Goal: Task Accomplishment & Management: Manage account settings

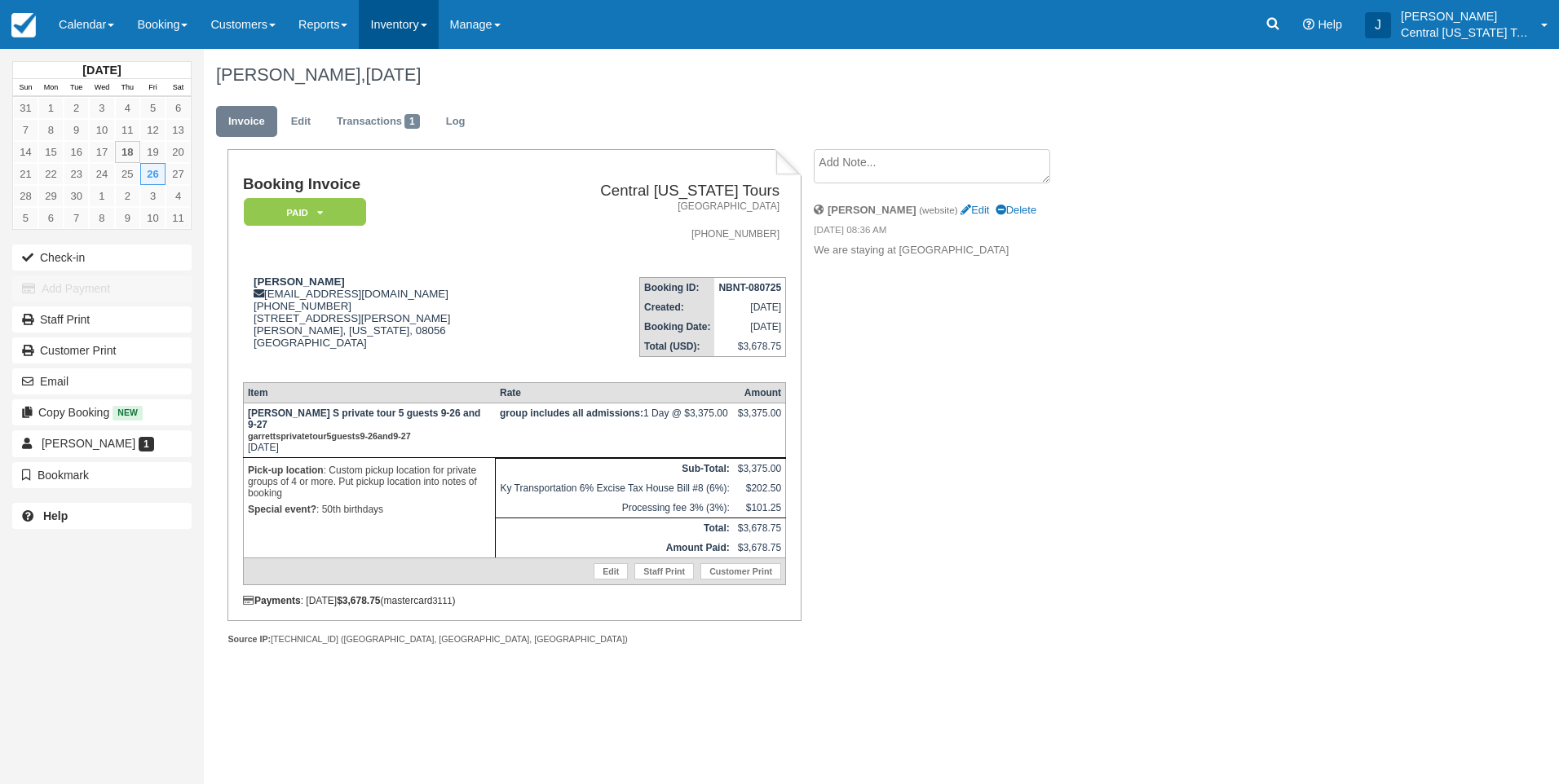
click at [418, 36] on link "Inventory" at bounding box center [399, 24] width 80 height 49
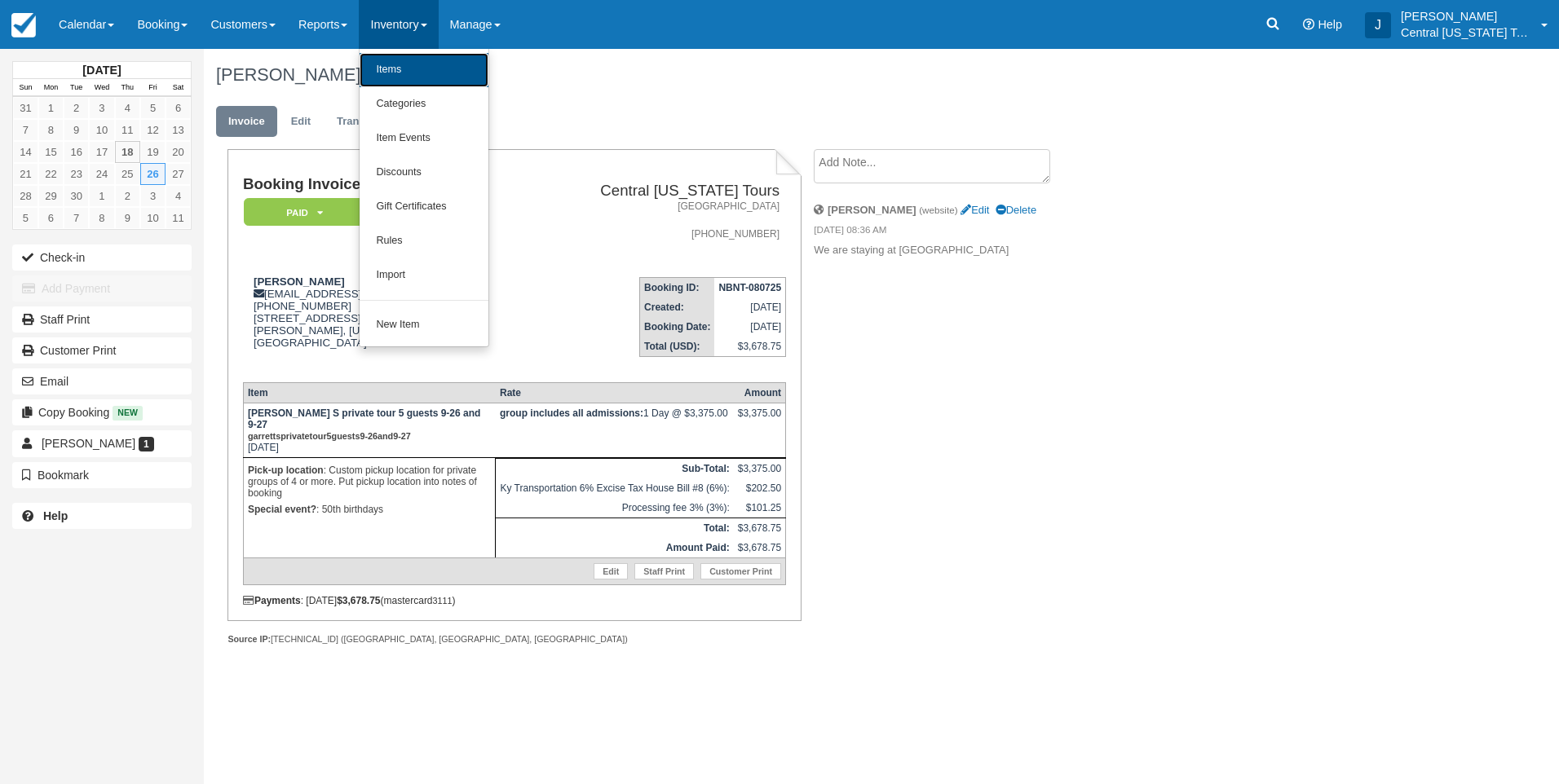
click at [421, 61] on link "Items" at bounding box center [424, 70] width 129 height 34
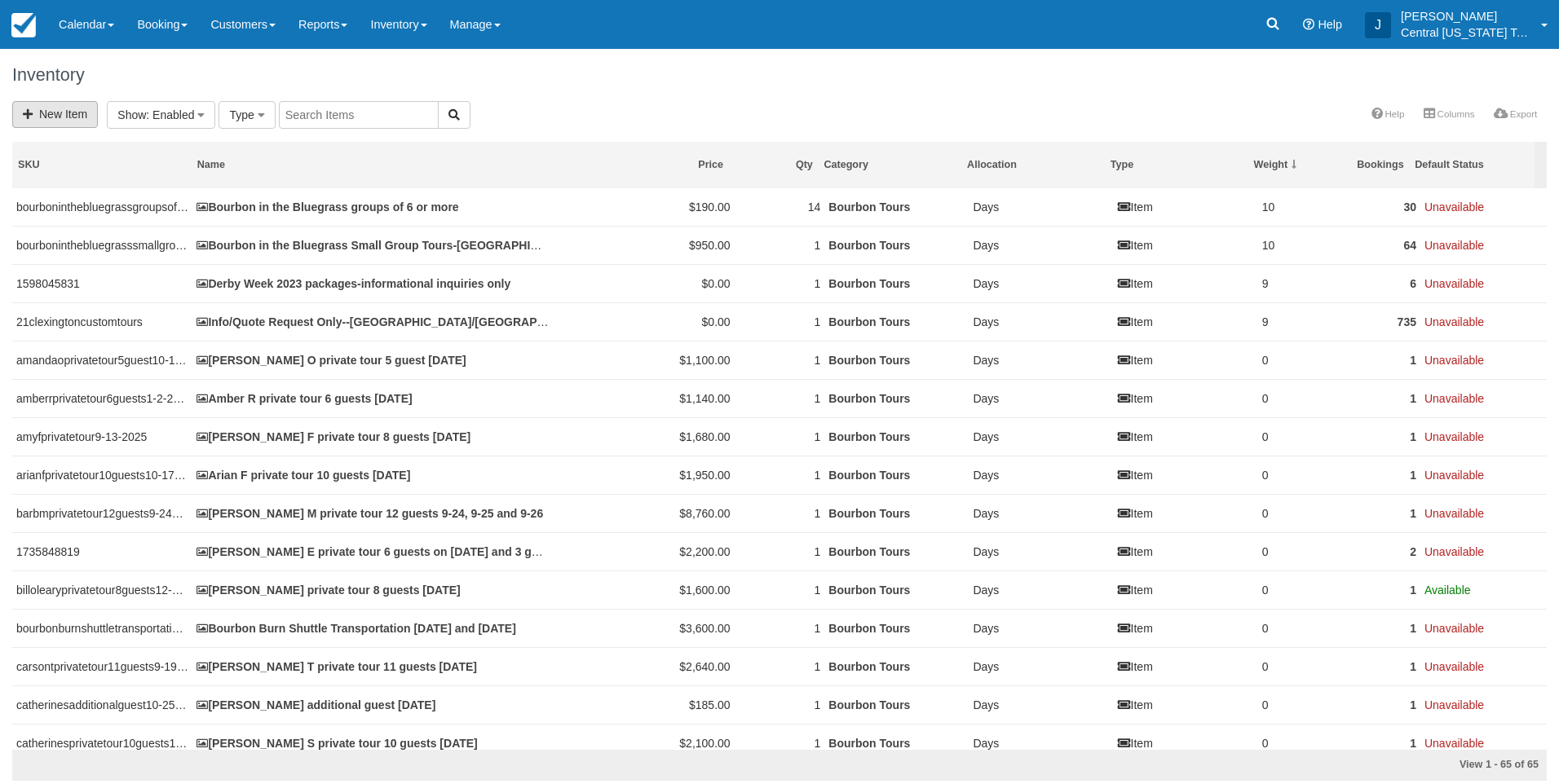
click at [80, 119] on link "New Item" at bounding box center [55, 115] width 86 height 27
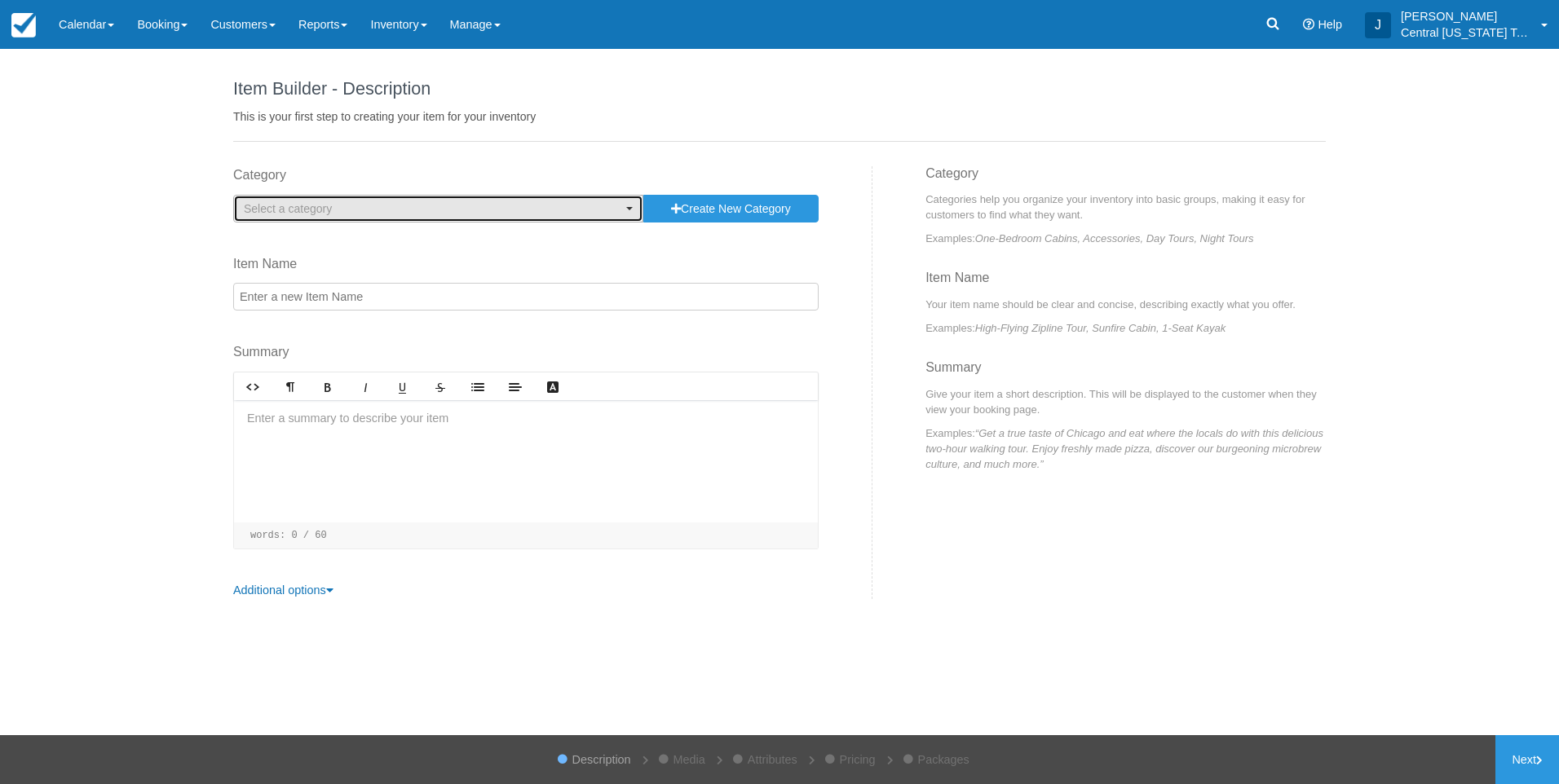
click at [425, 212] on span "Select a category" at bounding box center [433, 209] width 379 height 16
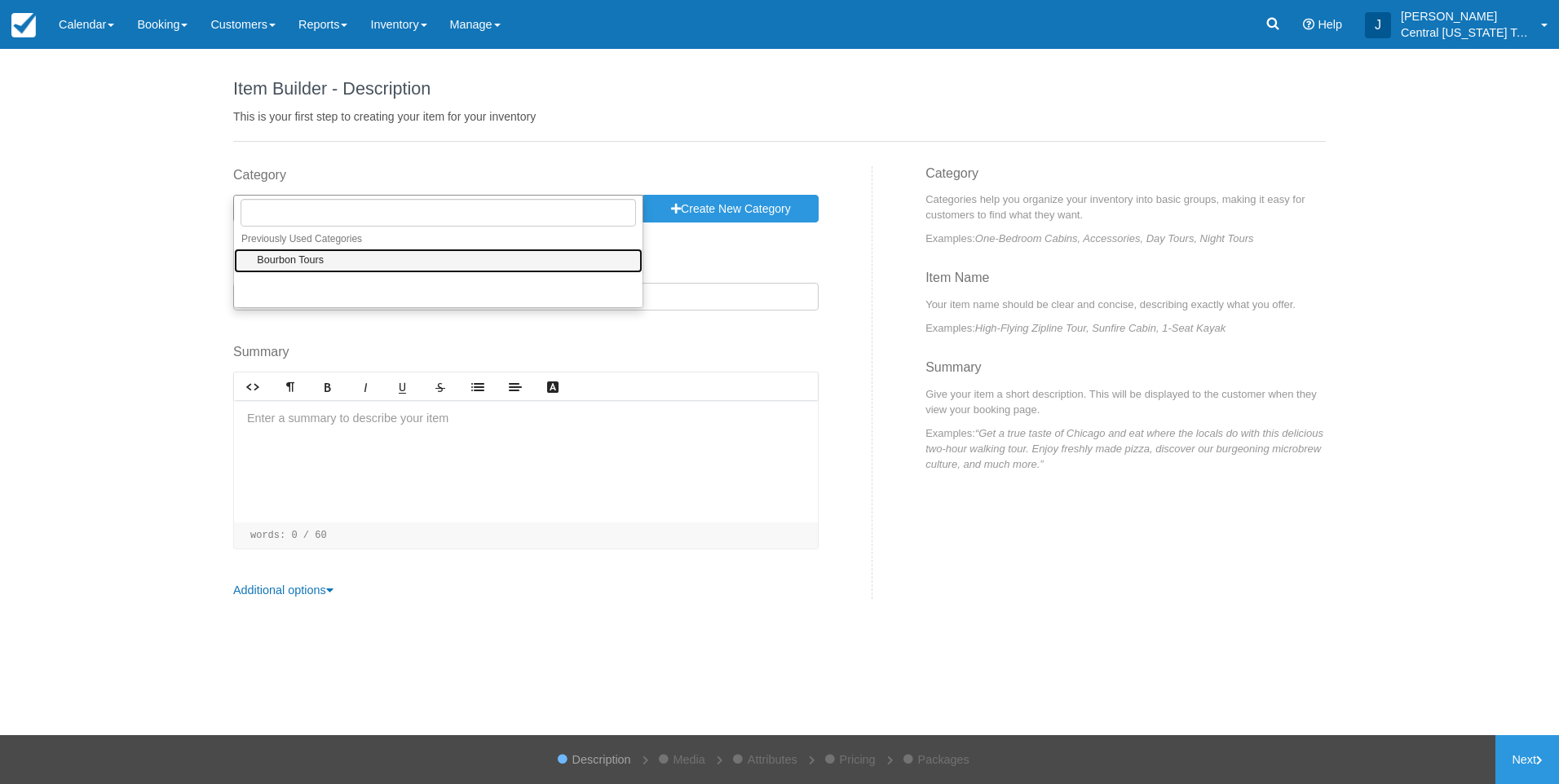
click at [343, 264] on link "Bourbon Tours" at bounding box center [438, 261] width 409 height 25
select select "1"
click at [335, 297] on input "Item Name" at bounding box center [526, 296] width 586 height 28
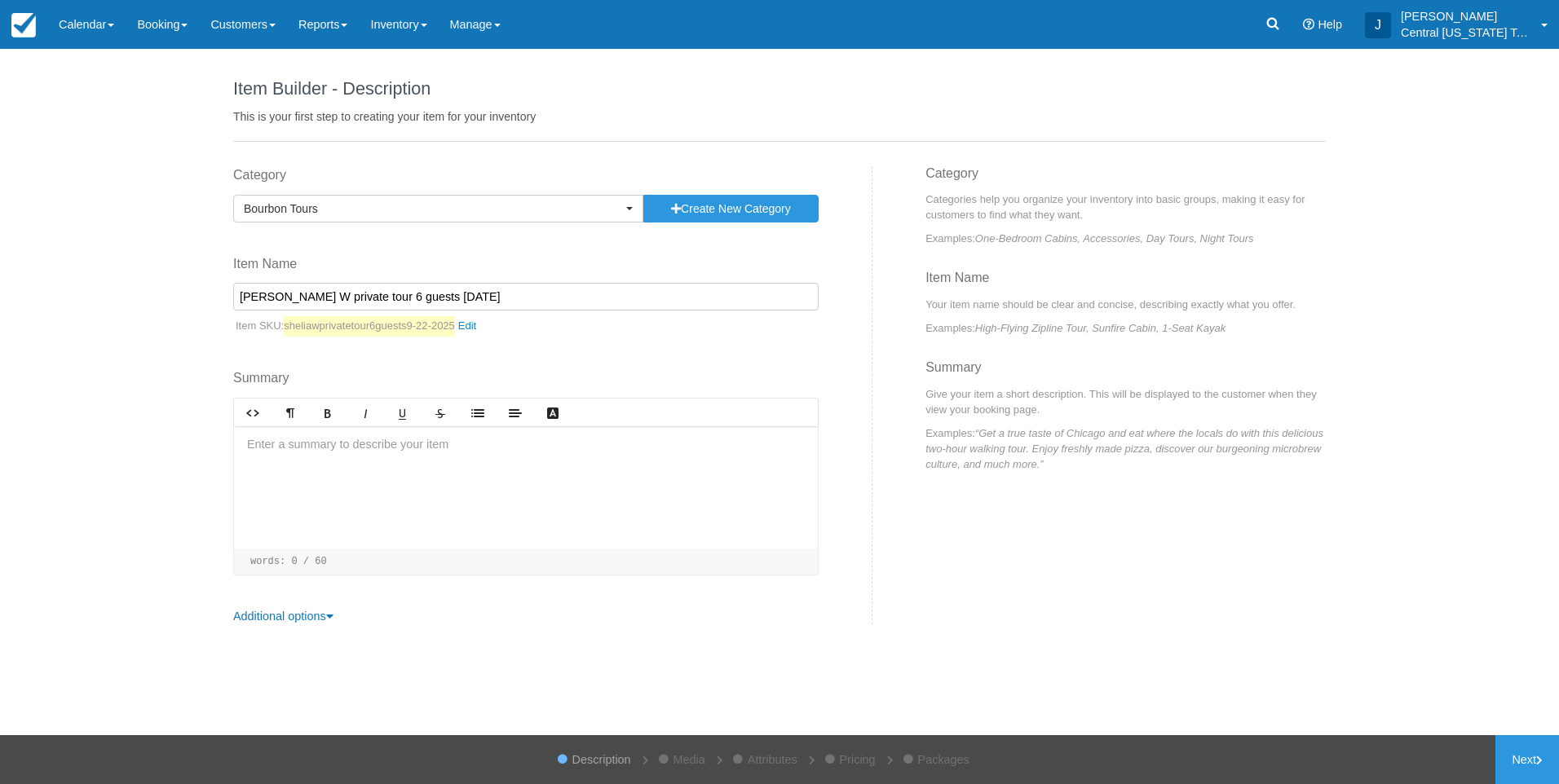
type input "Shelia W private tour 6 guests 9-22-2025"
click at [370, 451] on div at bounding box center [526, 487] width 584 height 122
click at [308, 481] on p "﻿ ﻿ ﻿" at bounding box center [525, 474] width 558 height 18
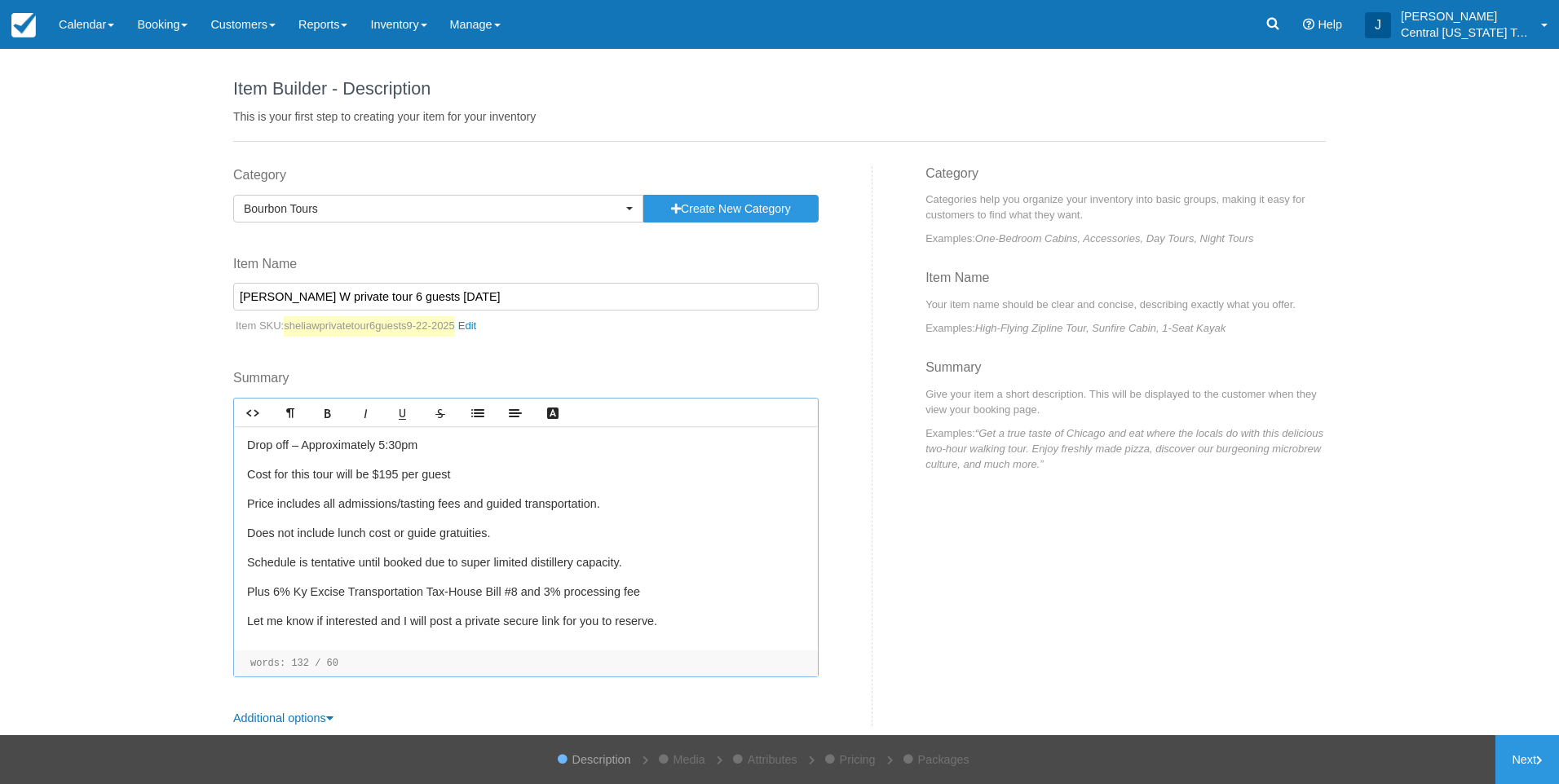
scroll to position [194, 0]
click at [1539, 770] on link "Next" at bounding box center [1527, 760] width 63 height 49
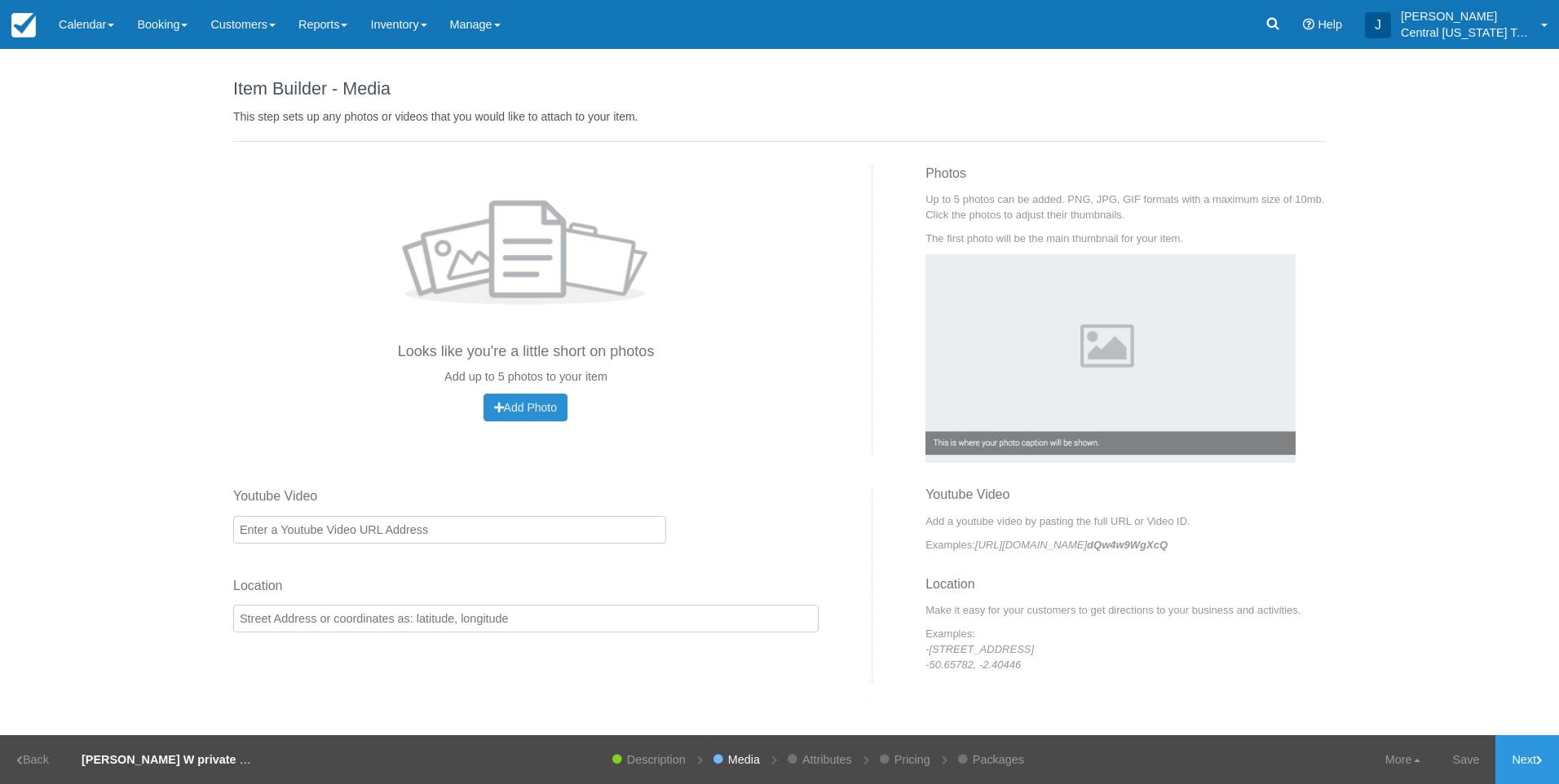
click at [512, 413] on span "Add Photo" at bounding box center [525, 407] width 62 height 13
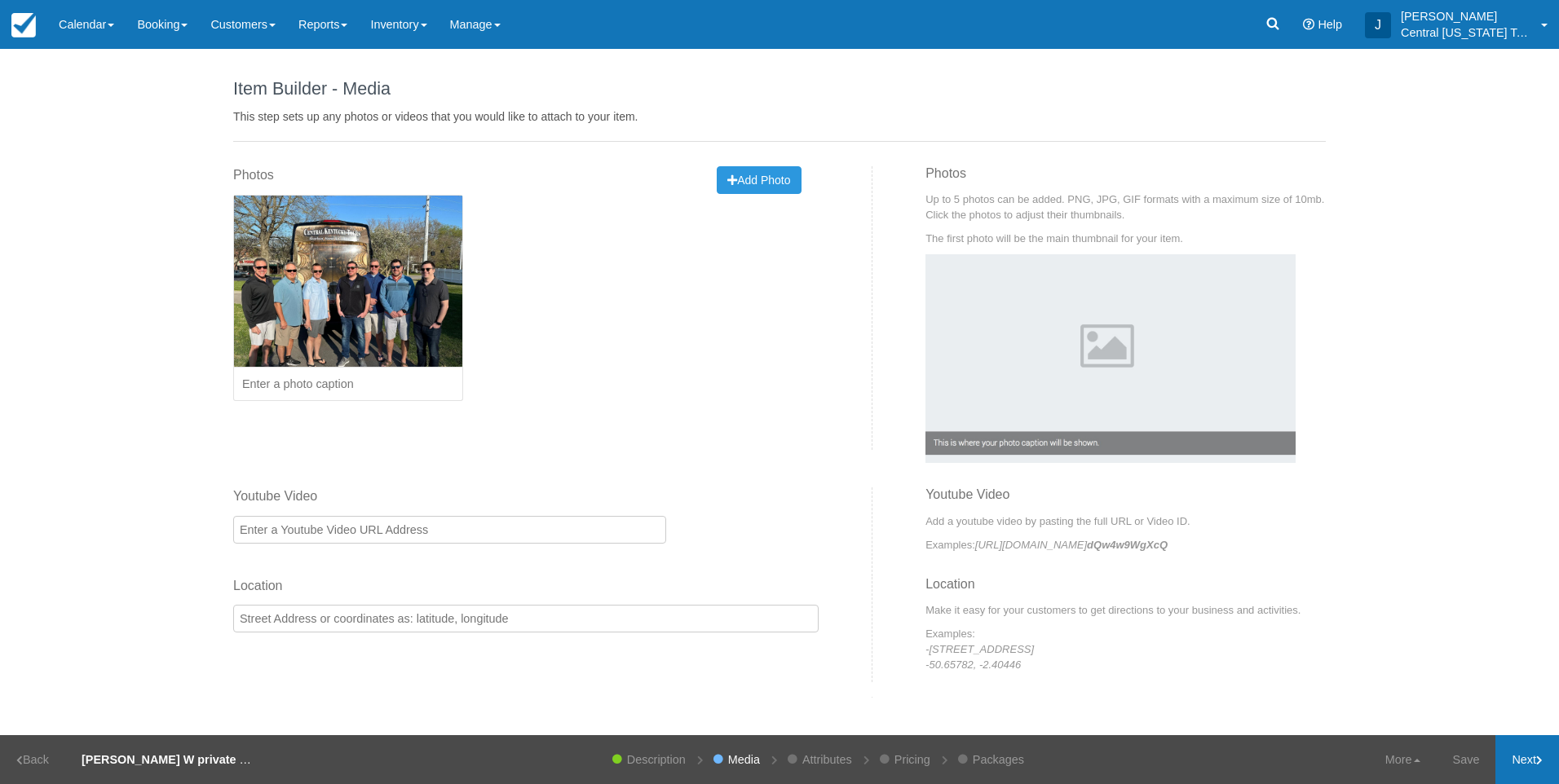
click at [1531, 749] on link "Next" at bounding box center [1527, 760] width 63 height 49
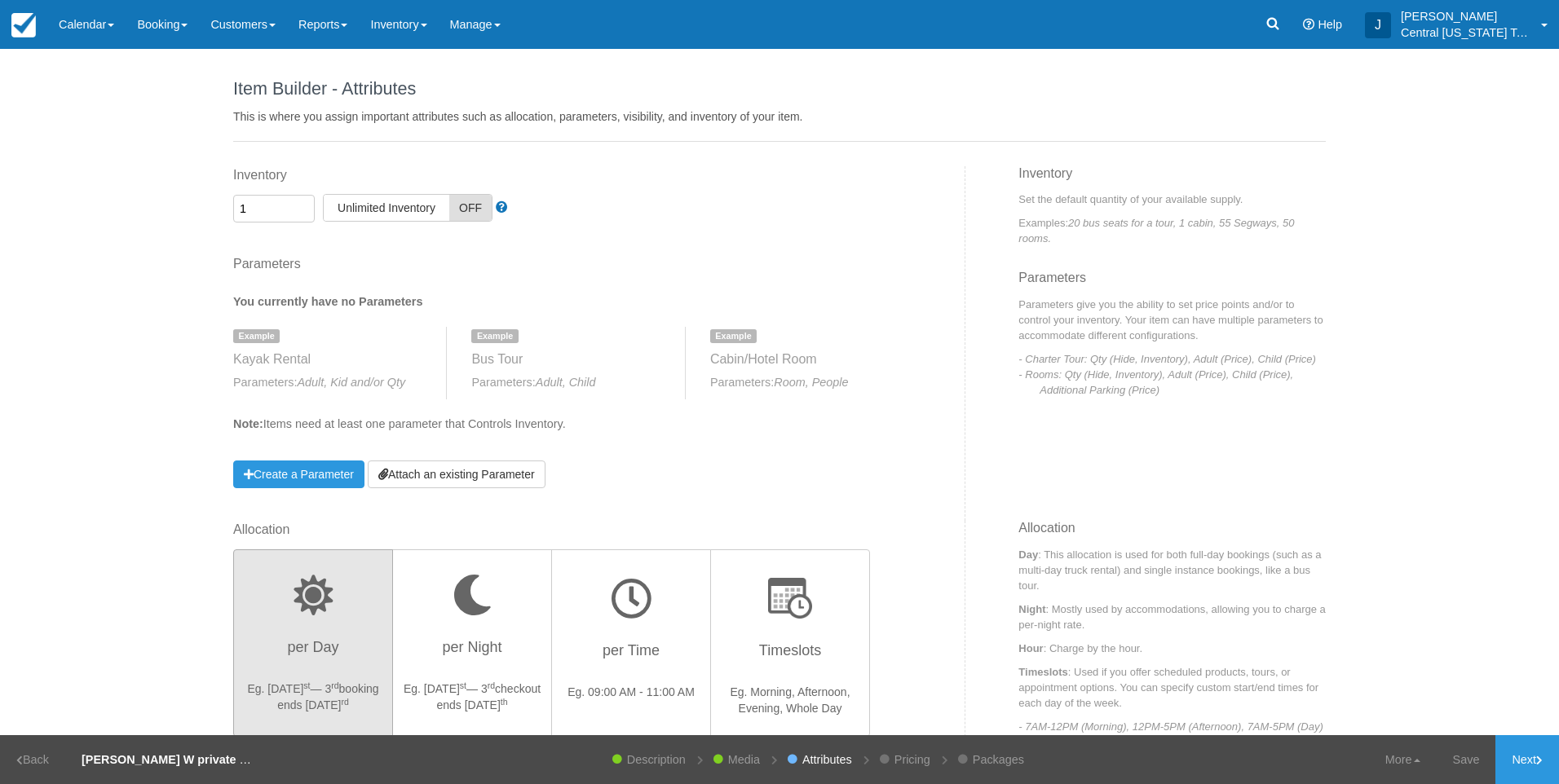
click at [473, 457] on div "Parameters You currently have no Parameters Example Kayak Rental Parameters: Ad…" at bounding box center [572, 371] width 679 height 234
click at [502, 471] on link "Attach an existing Parameter" at bounding box center [456, 474] width 178 height 28
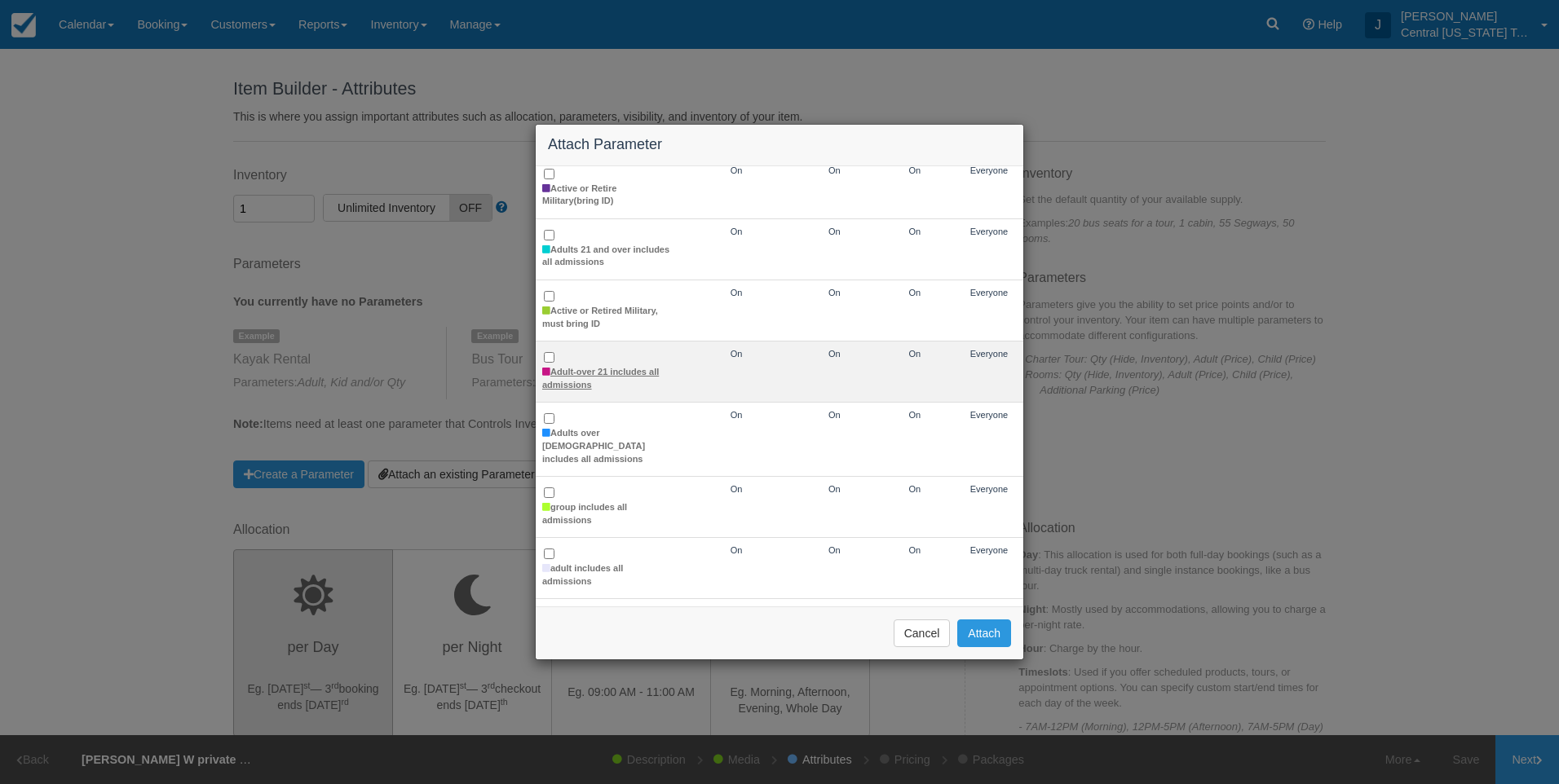
scroll to position [163, 0]
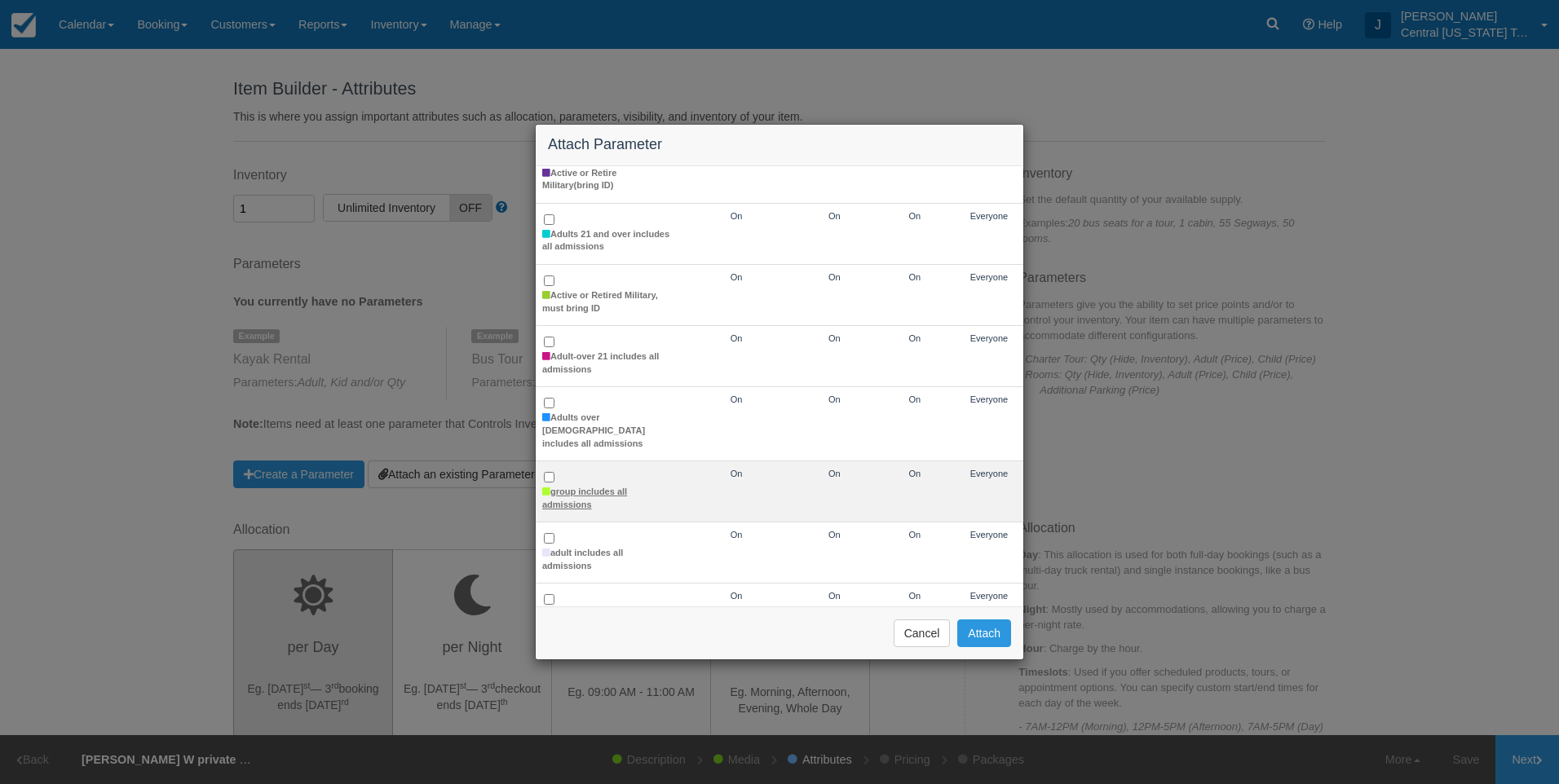
click at [561, 486] on label "group includes all admissions" at bounding box center [606, 499] width 129 height 25
click at [555, 482] on input "group includes all admissions" at bounding box center [549, 477] width 11 height 11
checkbox input "true"
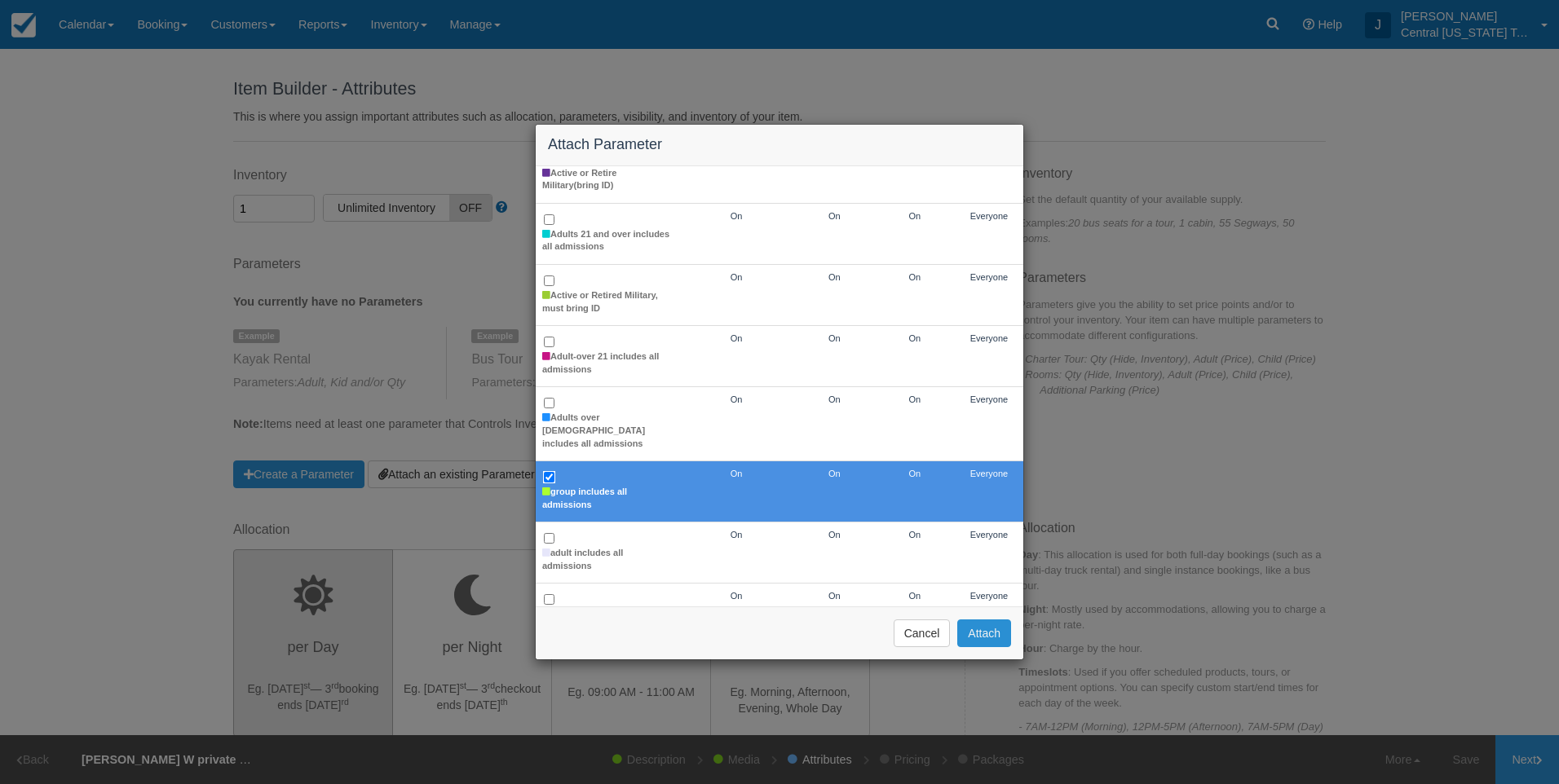
click at [982, 638] on button "Attach" at bounding box center [984, 633] width 54 height 28
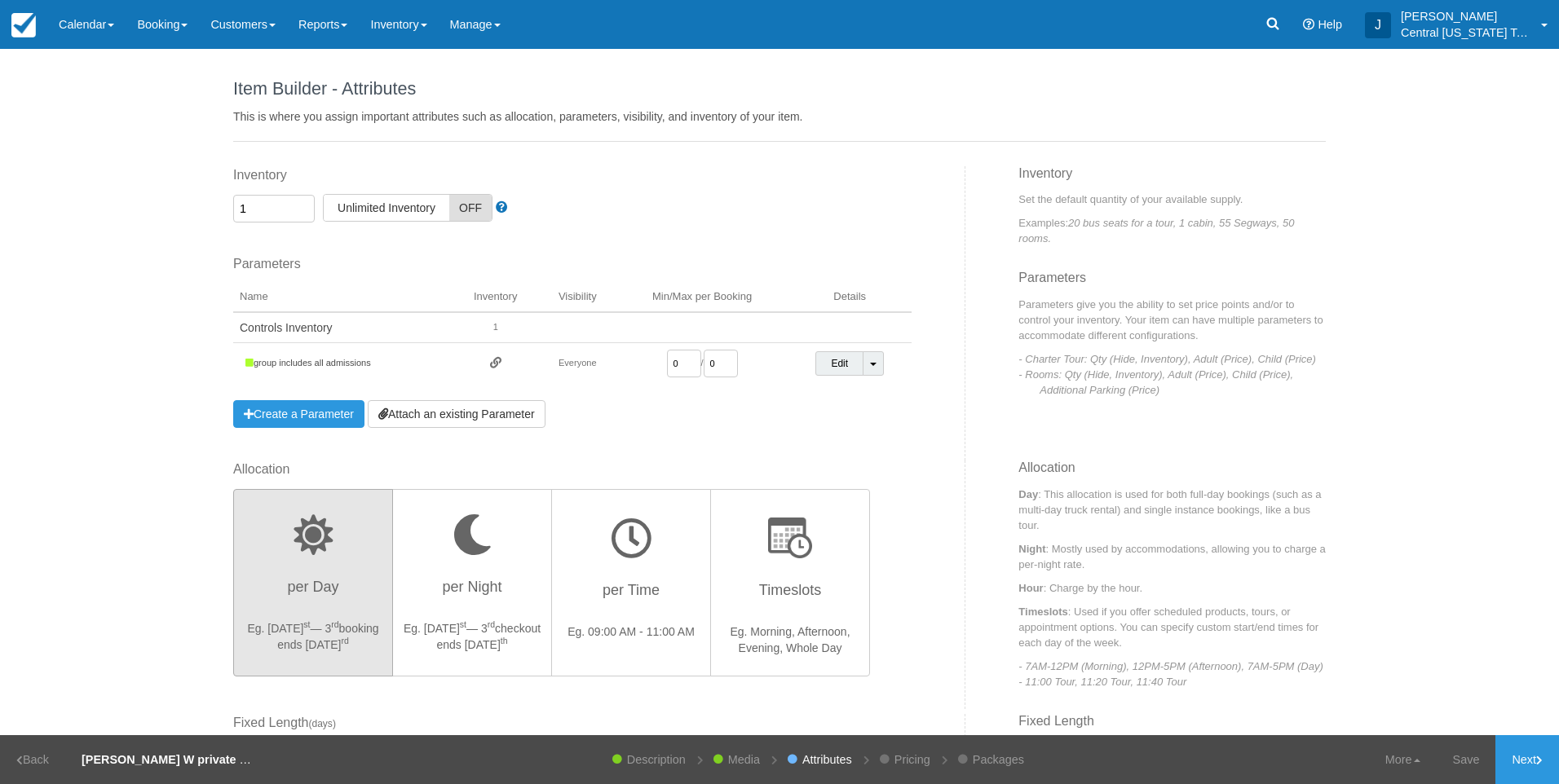
drag, startPoint x: 671, startPoint y: 363, endPoint x: 587, endPoint y: 363, distance: 84.0
click at [627, 364] on td "0 / 0" at bounding box center [701, 364] width 171 height 42
type input "1"
click at [781, 453] on div "Inventory 1 Unlimited ON Unlimited Inventory OFF This item is a Product Groupin…" at bounding box center [594, 313] width 745 height 294
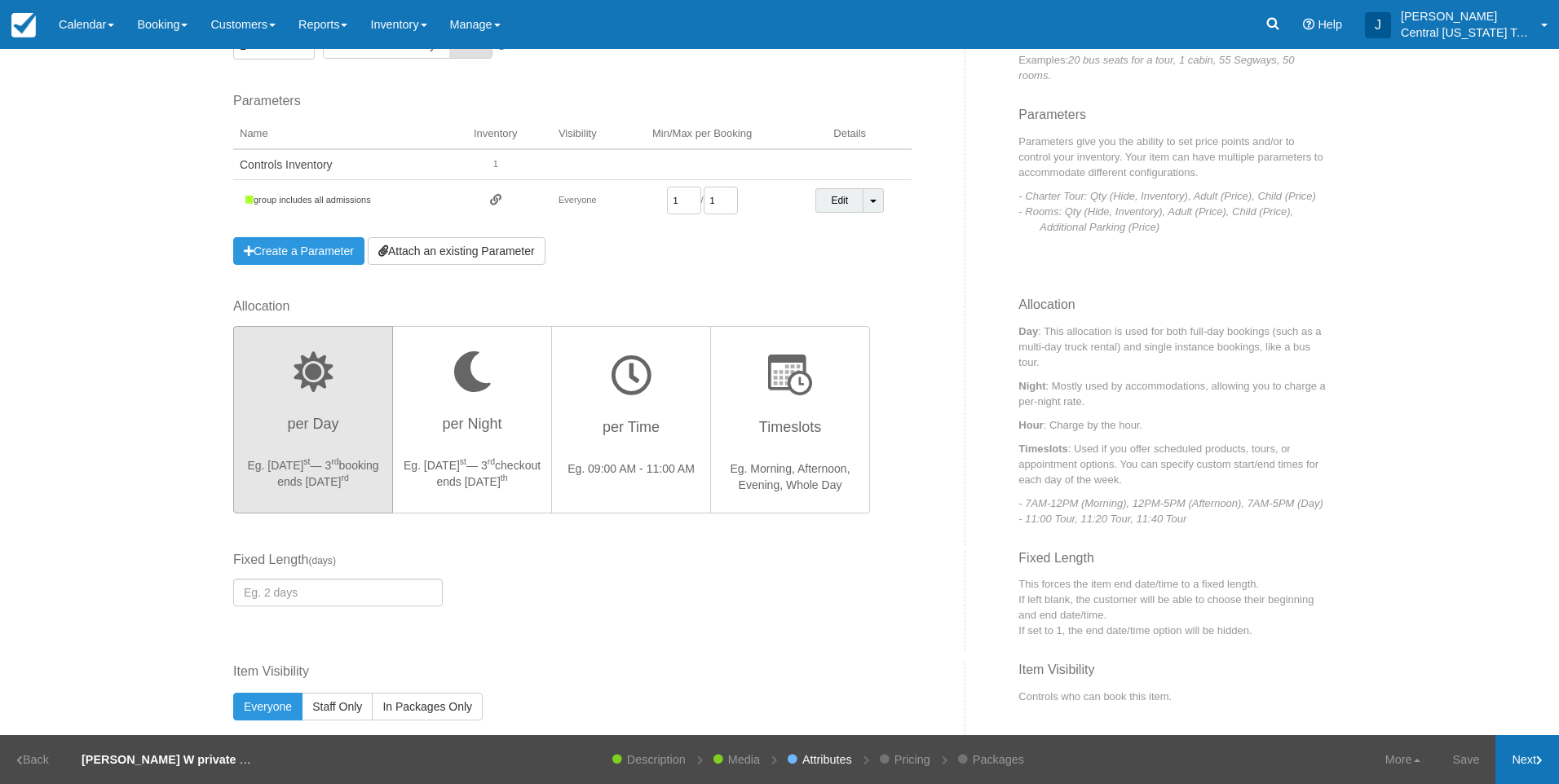
click at [1536, 761] on icon at bounding box center [1539, 760] width 6 height 10
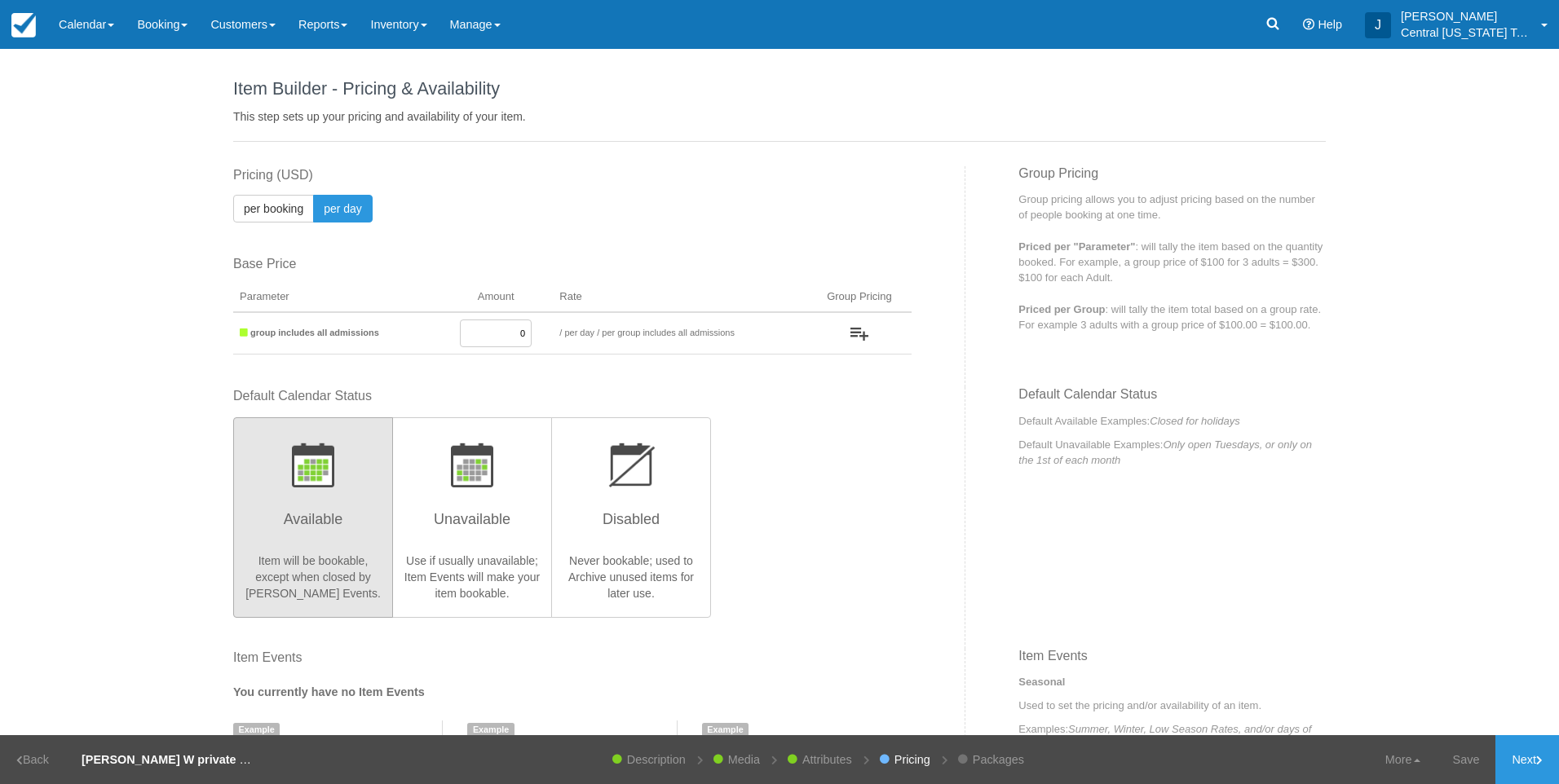
drag, startPoint x: 581, startPoint y: 338, endPoint x: 660, endPoint y: 336, distance: 79.0
click at [652, 336] on tr "group includes all admissions 0 / per booking per day / per group includes all …" at bounding box center [572, 333] width 679 height 42
click at [493, 339] on input "0" at bounding box center [495, 333] width 71 height 28
drag, startPoint x: 472, startPoint y: 340, endPoint x: 621, endPoint y: 334, distance: 149.1
click at [585, 337] on tr "group includes all admissions 0 / per booking per day / per group includes all …" at bounding box center [572, 333] width 679 height 42
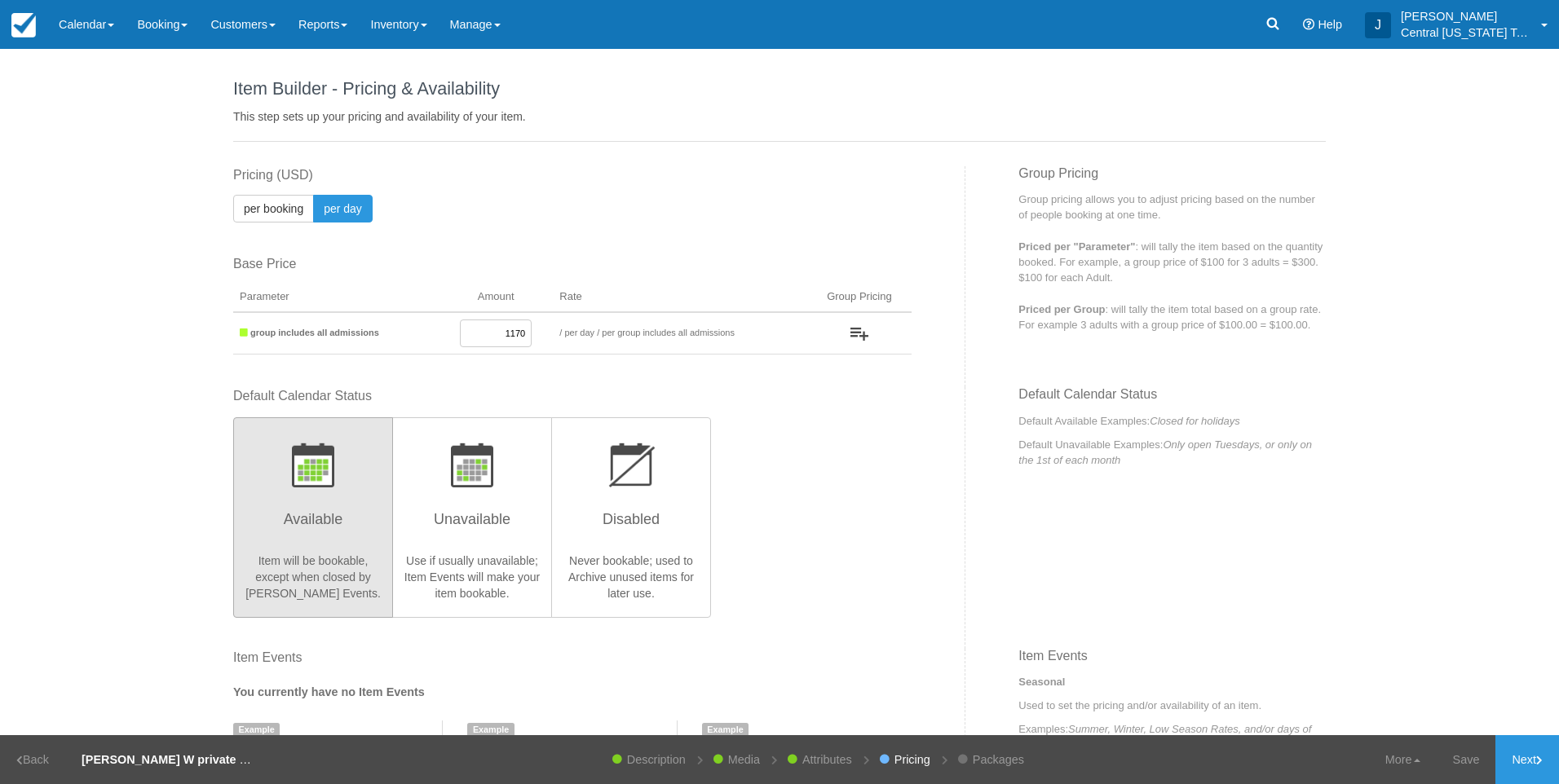
type input "1170"
click at [850, 511] on div "Default Calendar Status Available Item will be bookable, except when closed by …" at bounding box center [572, 502] width 679 height 229
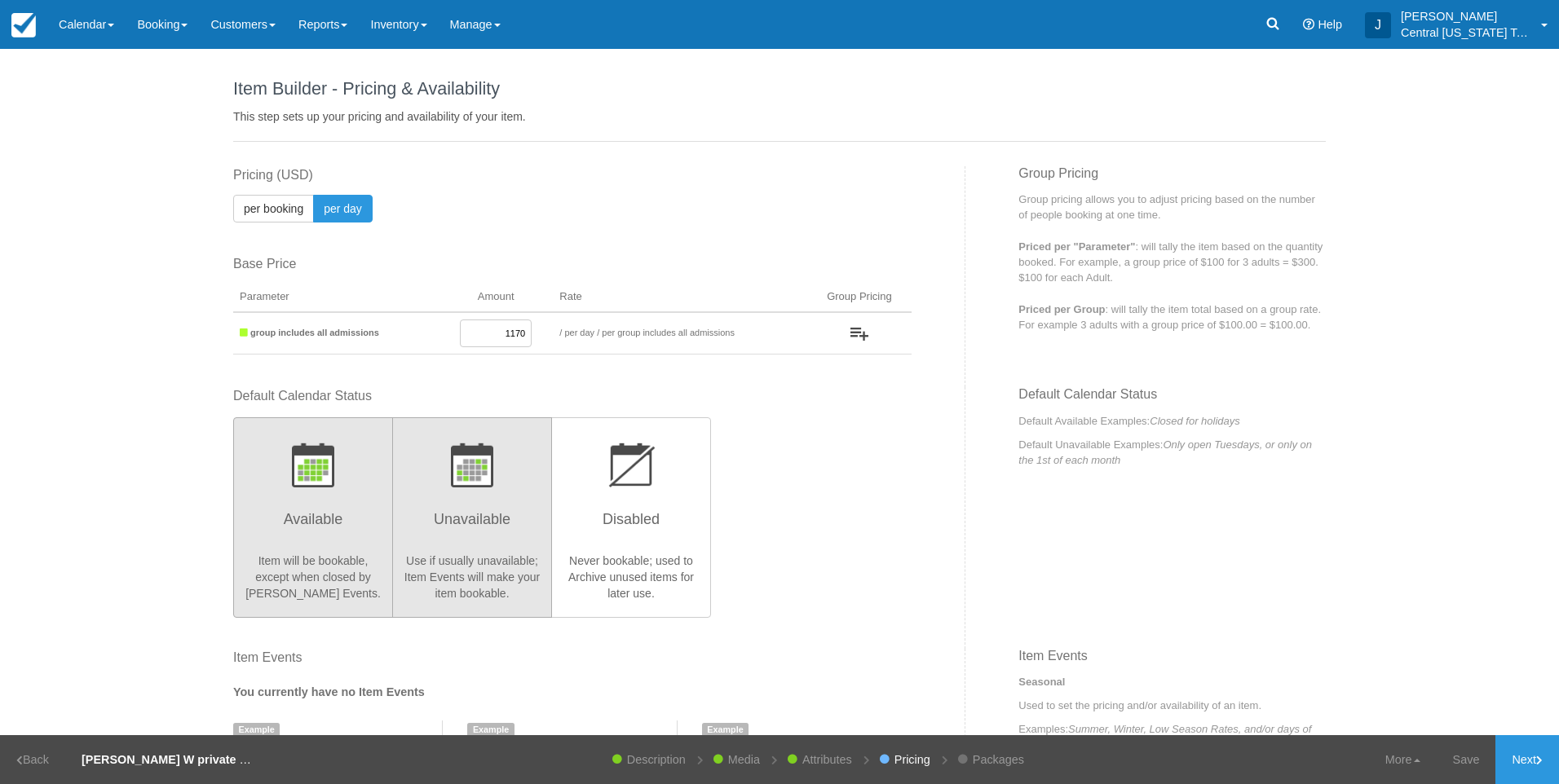
click at [499, 510] on h3 "Unavailable" at bounding box center [472, 524] width 138 height 41
radio input "true"
click at [746, 497] on div "Default Calendar Status Available Item will be bookable, except when closed by …" at bounding box center [572, 502] width 679 height 229
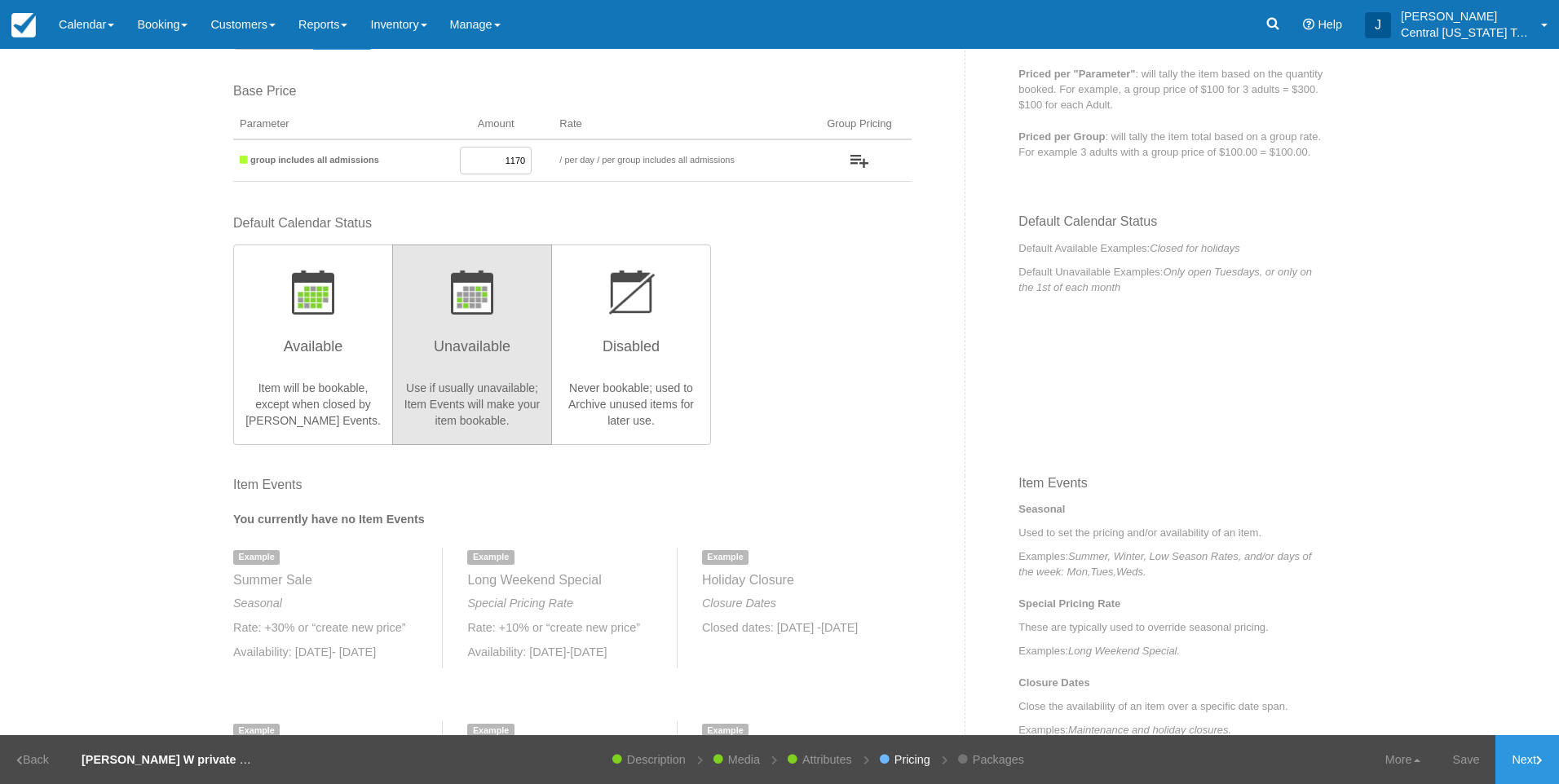
scroll to position [163, 0]
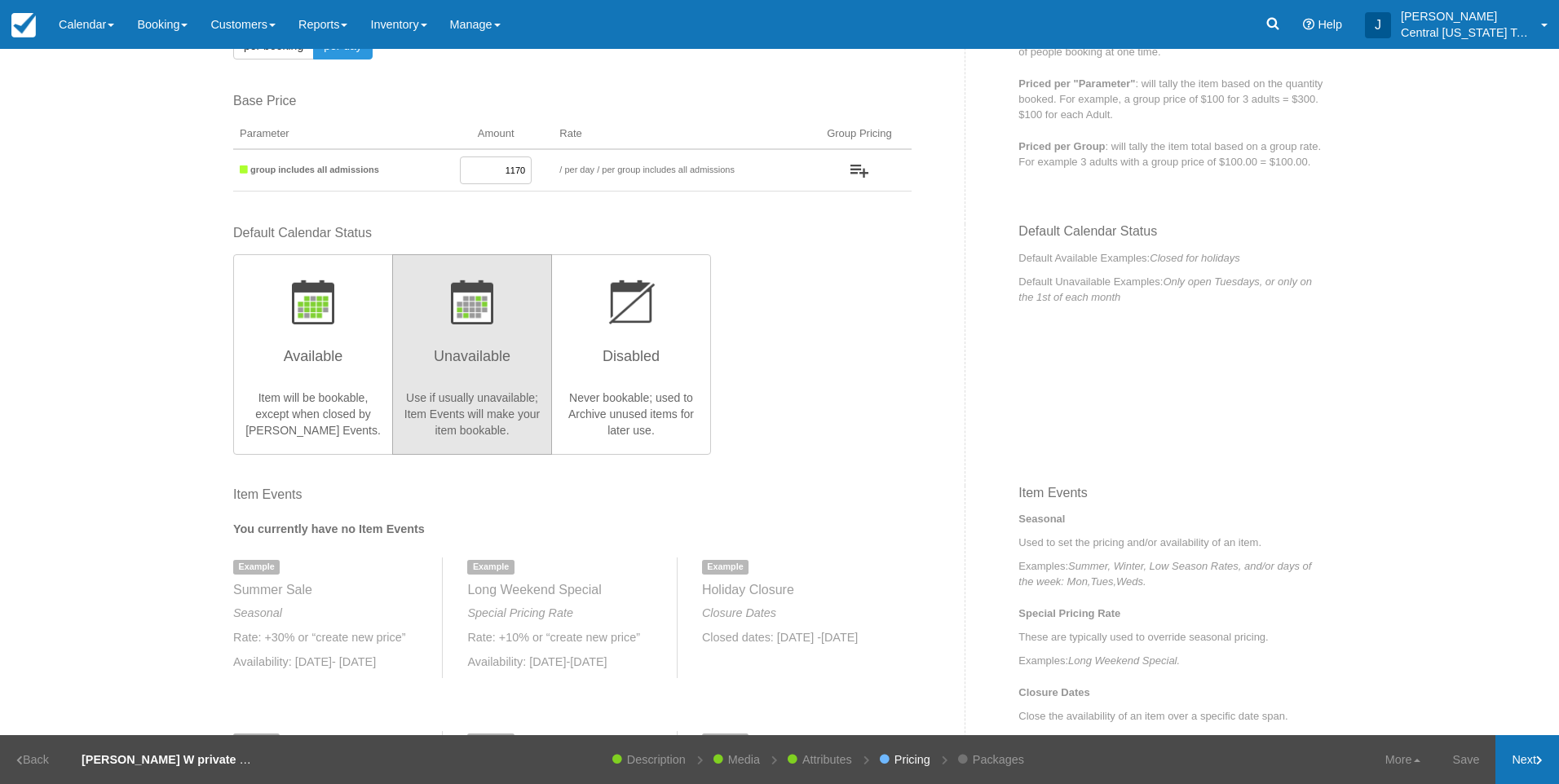
click at [1526, 754] on link "Next" at bounding box center [1527, 760] width 63 height 49
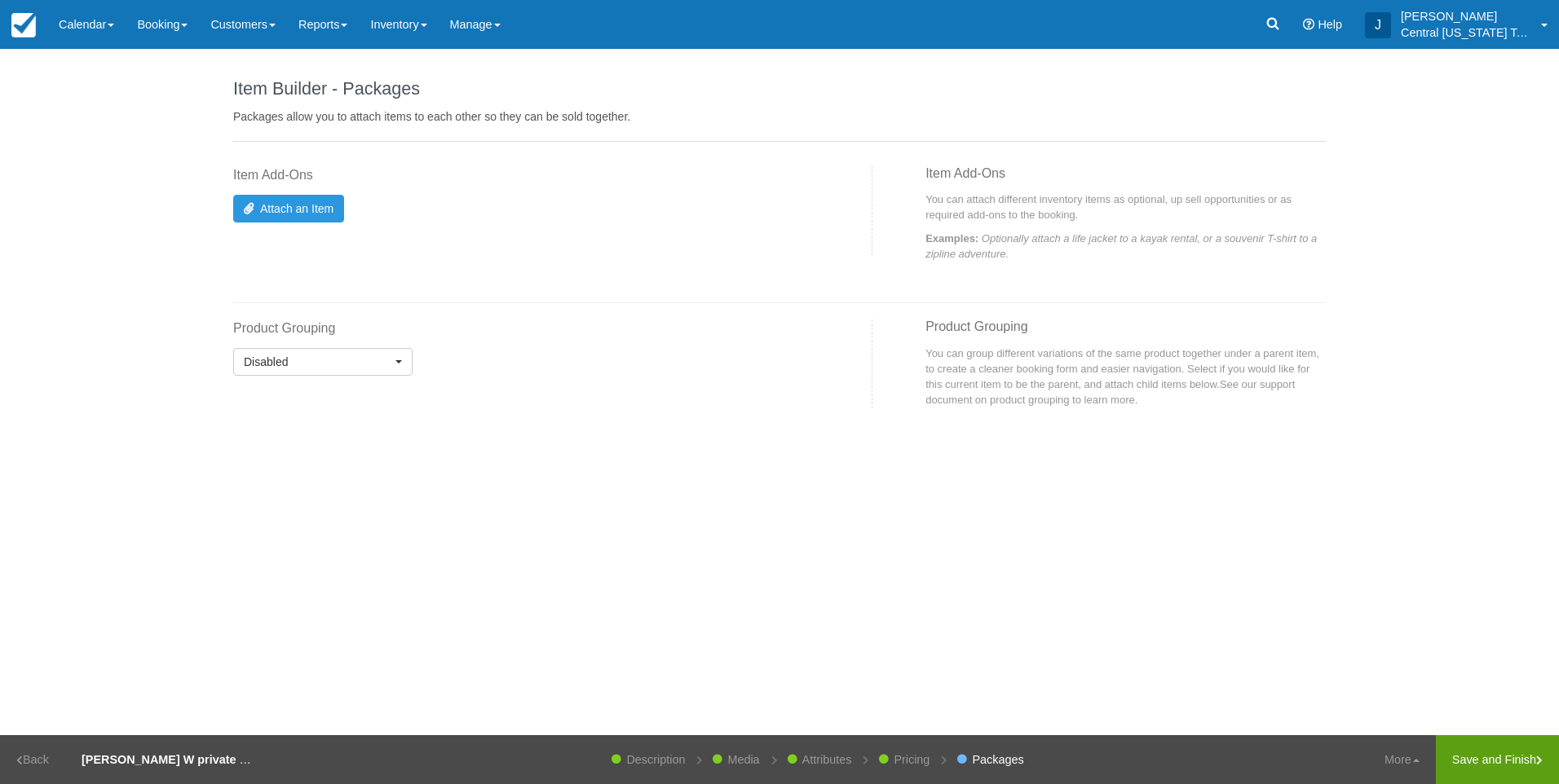
click at [1498, 769] on link "Save and Finish" at bounding box center [1498, 760] width 123 height 49
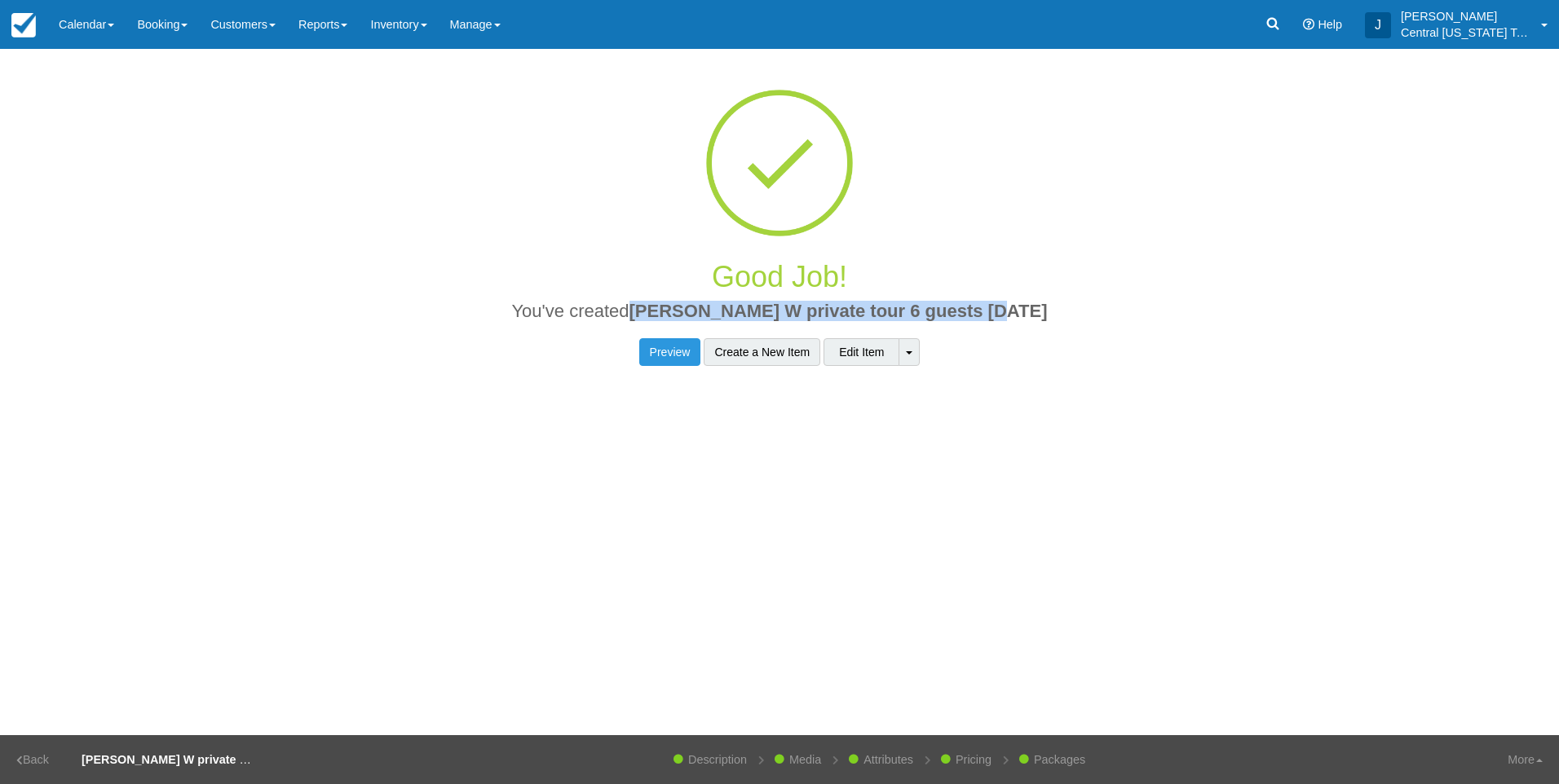
drag, startPoint x: 1022, startPoint y: 309, endPoint x: 669, endPoint y: 310, distance: 353.0
click at [669, 310] on h2 "You've created Shelia W private tour 6 guests 9-22-2025" at bounding box center [780, 316] width 1068 height 29
drag, startPoint x: 669, startPoint y: 310, endPoint x: 682, endPoint y: 313, distance: 13.3
copy span "[PERSON_NAME] W private tour 6 guests [DATE]"
drag, startPoint x: 413, startPoint y: 34, endPoint x: 418, endPoint y: 62, distance: 28.4
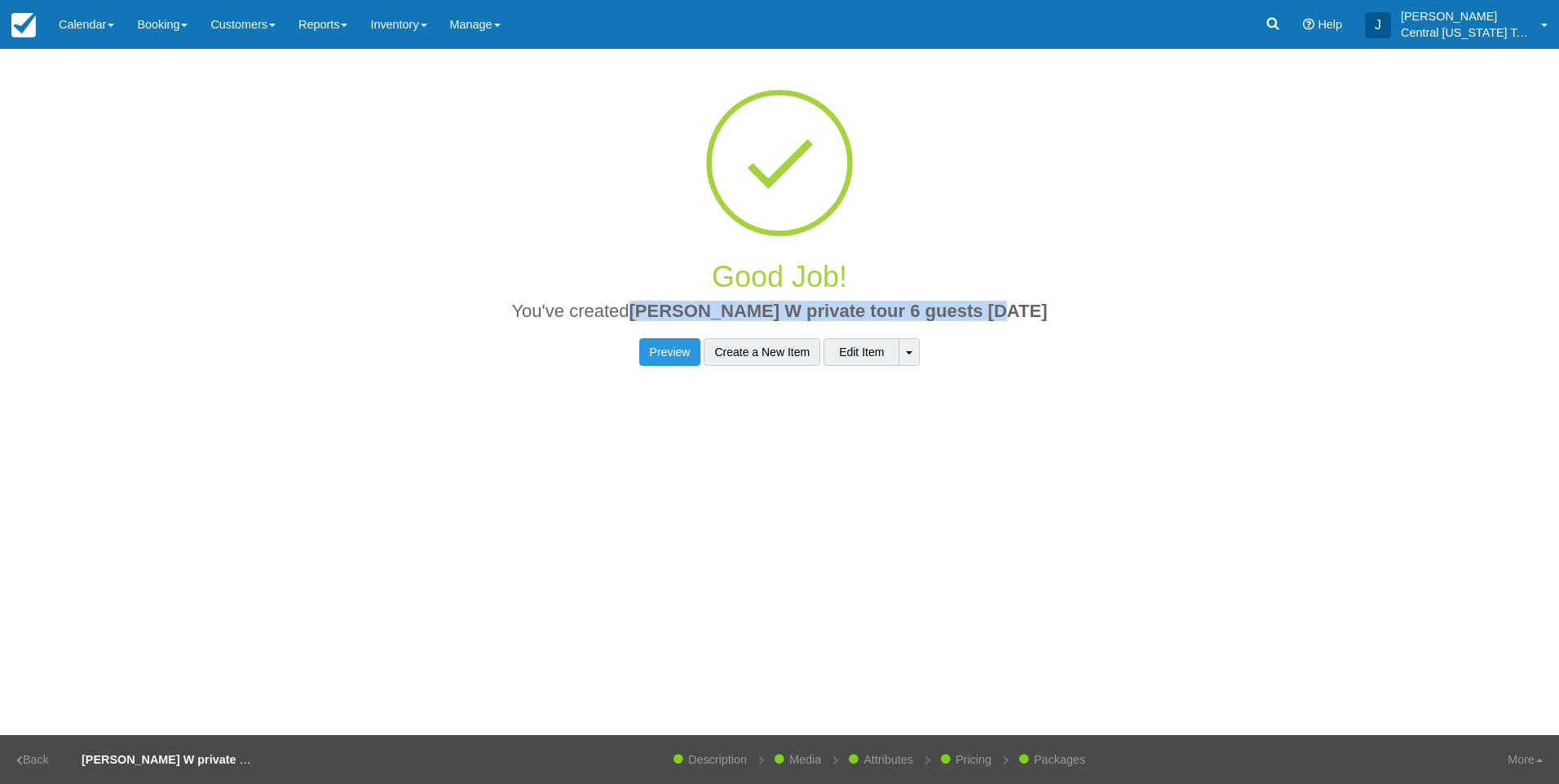
click at [412, 33] on link "Inventory" at bounding box center [399, 24] width 80 height 49
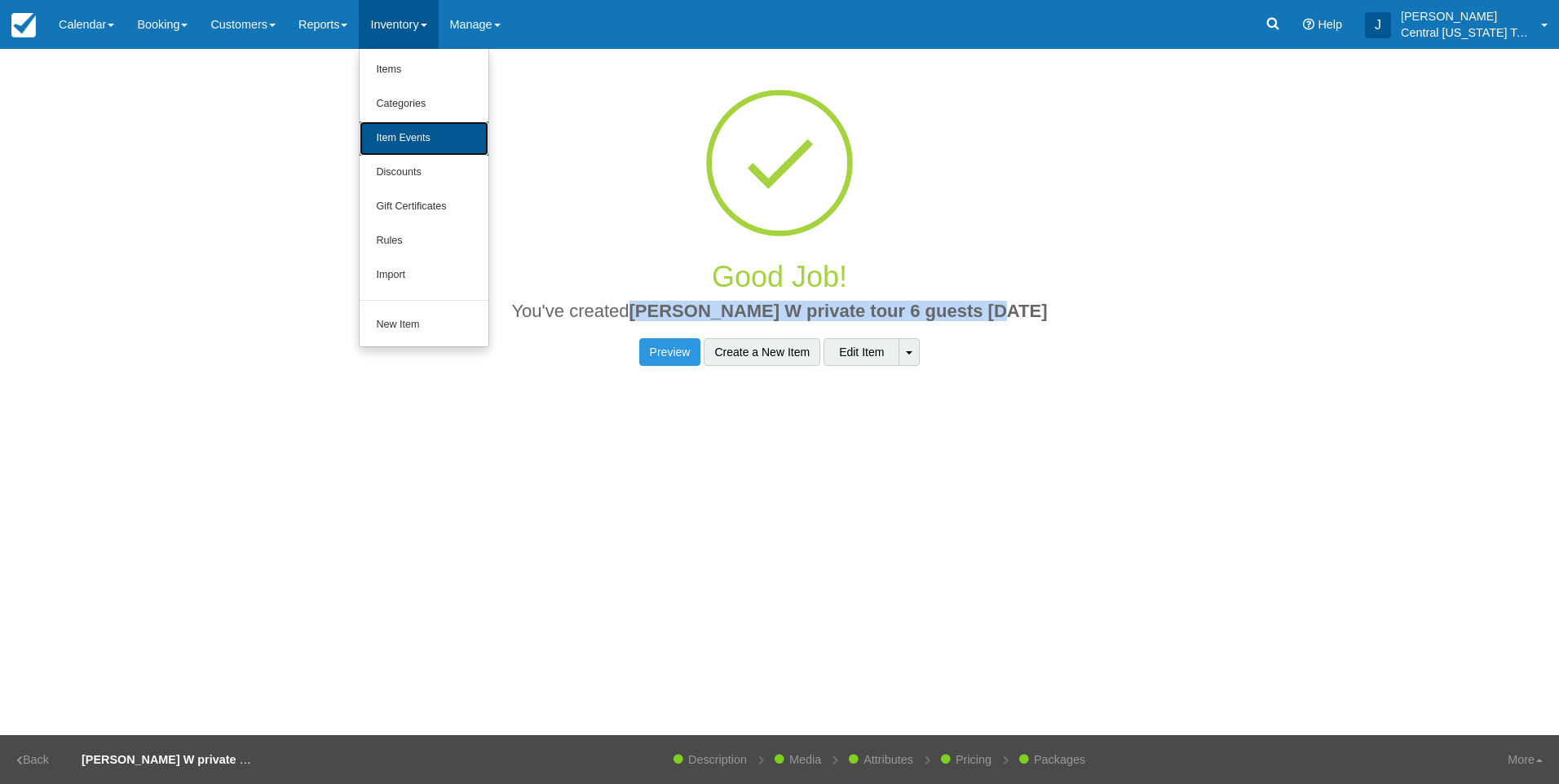
click at [413, 126] on link "Item Events" at bounding box center [424, 138] width 129 height 34
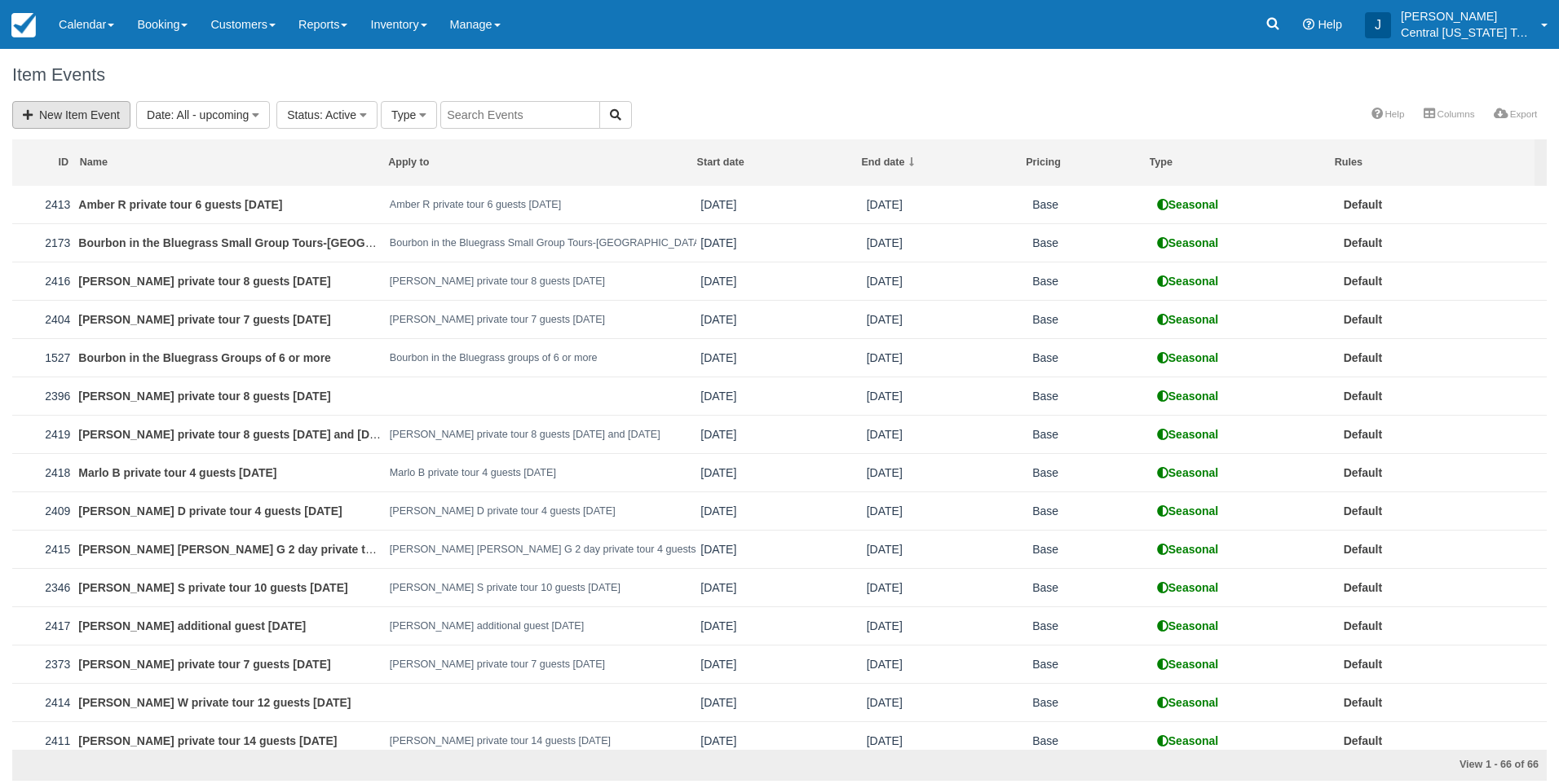
click at [91, 109] on link "New Item Event" at bounding box center [71, 115] width 118 height 28
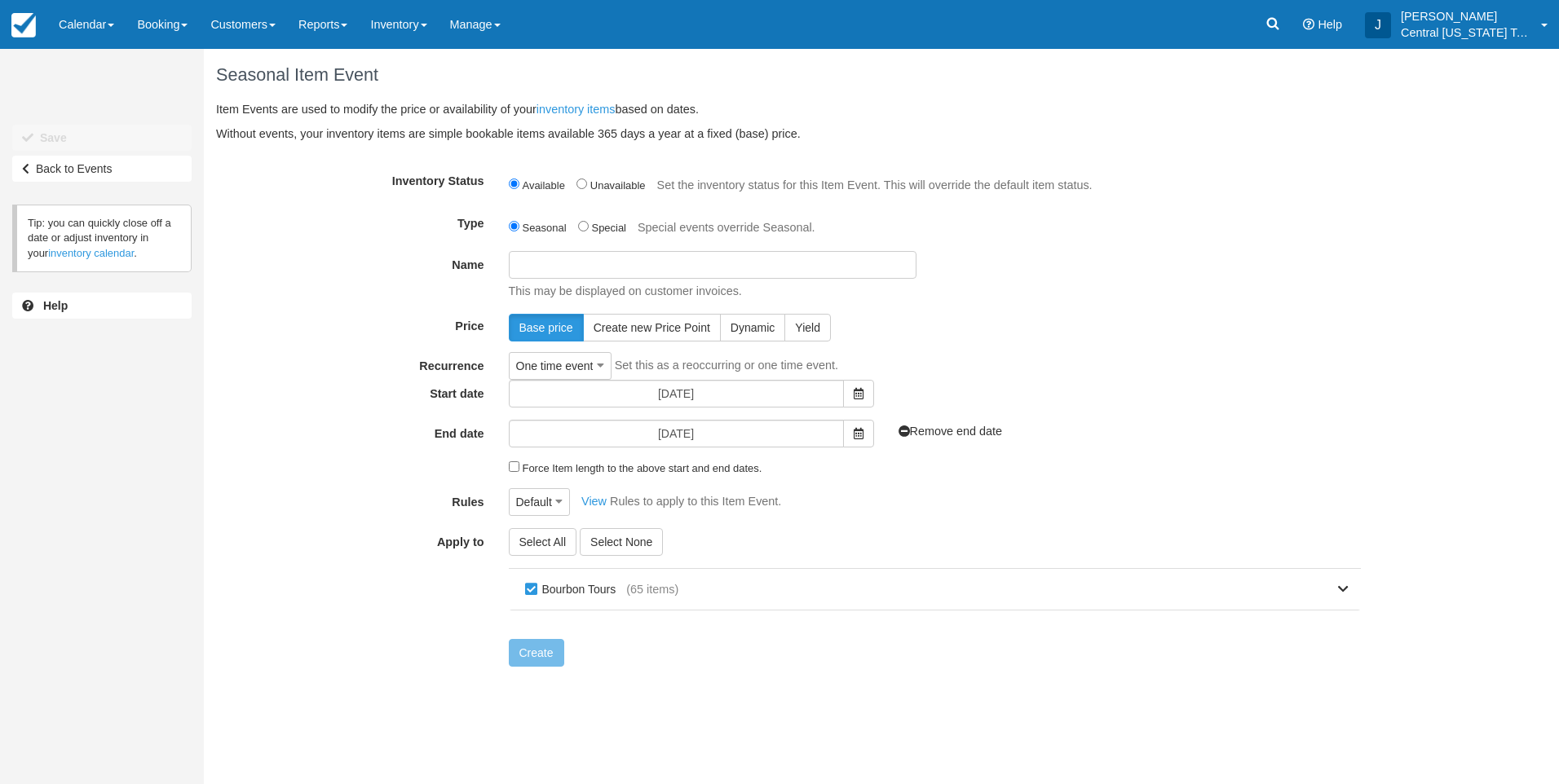
click at [642, 262] on input "Name" at bounding box center [712, 265] width 408 height 28
paste input "Shelia W private tour 6 guests 9-22-2025"
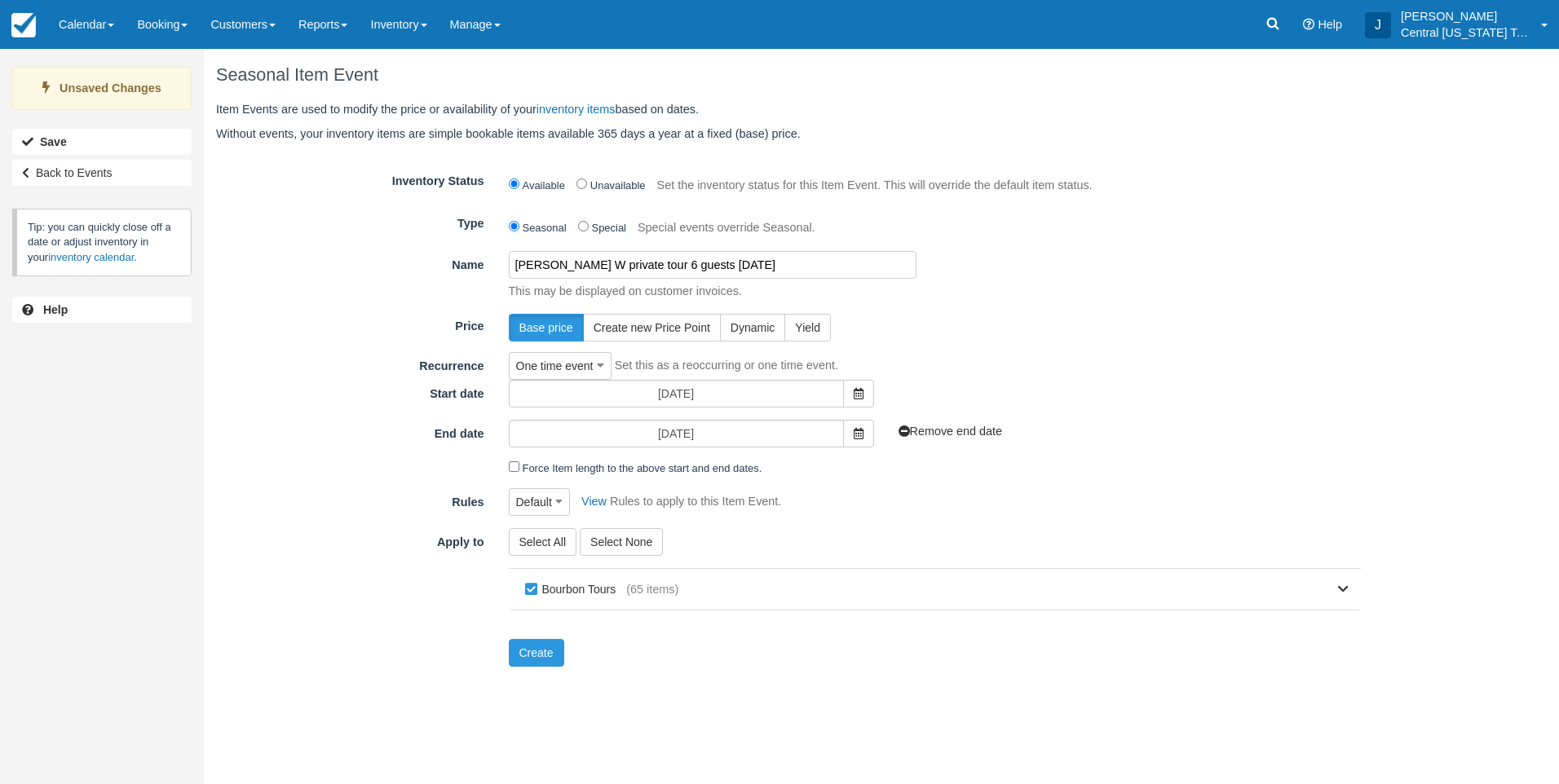
type input "Shelia W private tour 6 guests 9-22-2025"
click at [971, 322] on div "Base price Create new Price Point Dynamic Yield" at bounding box center [934, 327] width 878 height 28
click at [857, 388] on icon at bounding box center [859, 393] width 10 height 12
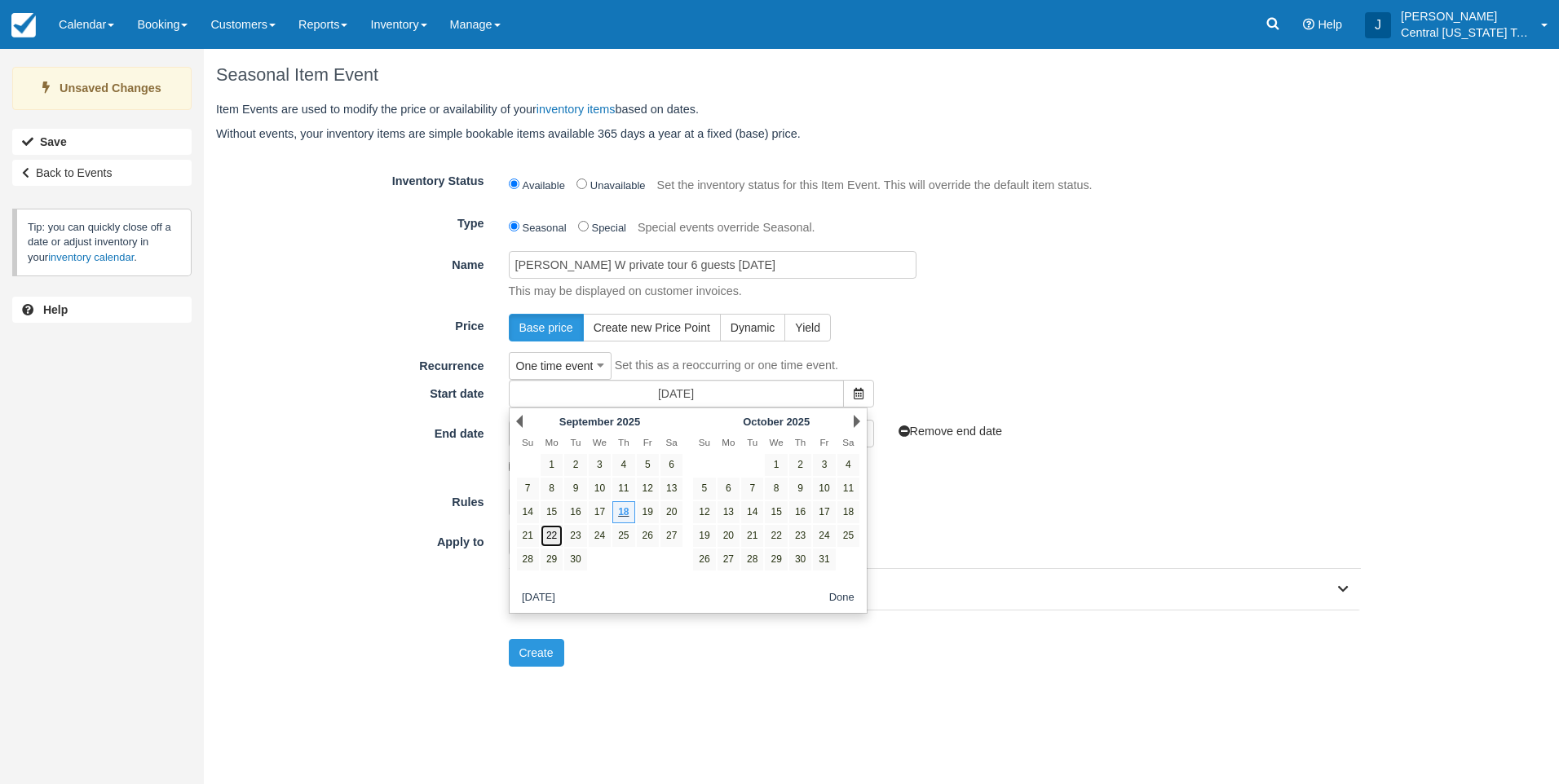
click at [558, 536] on link "22" at bounding box center [551, 536] width 22 height 22
type input "[DATE]"
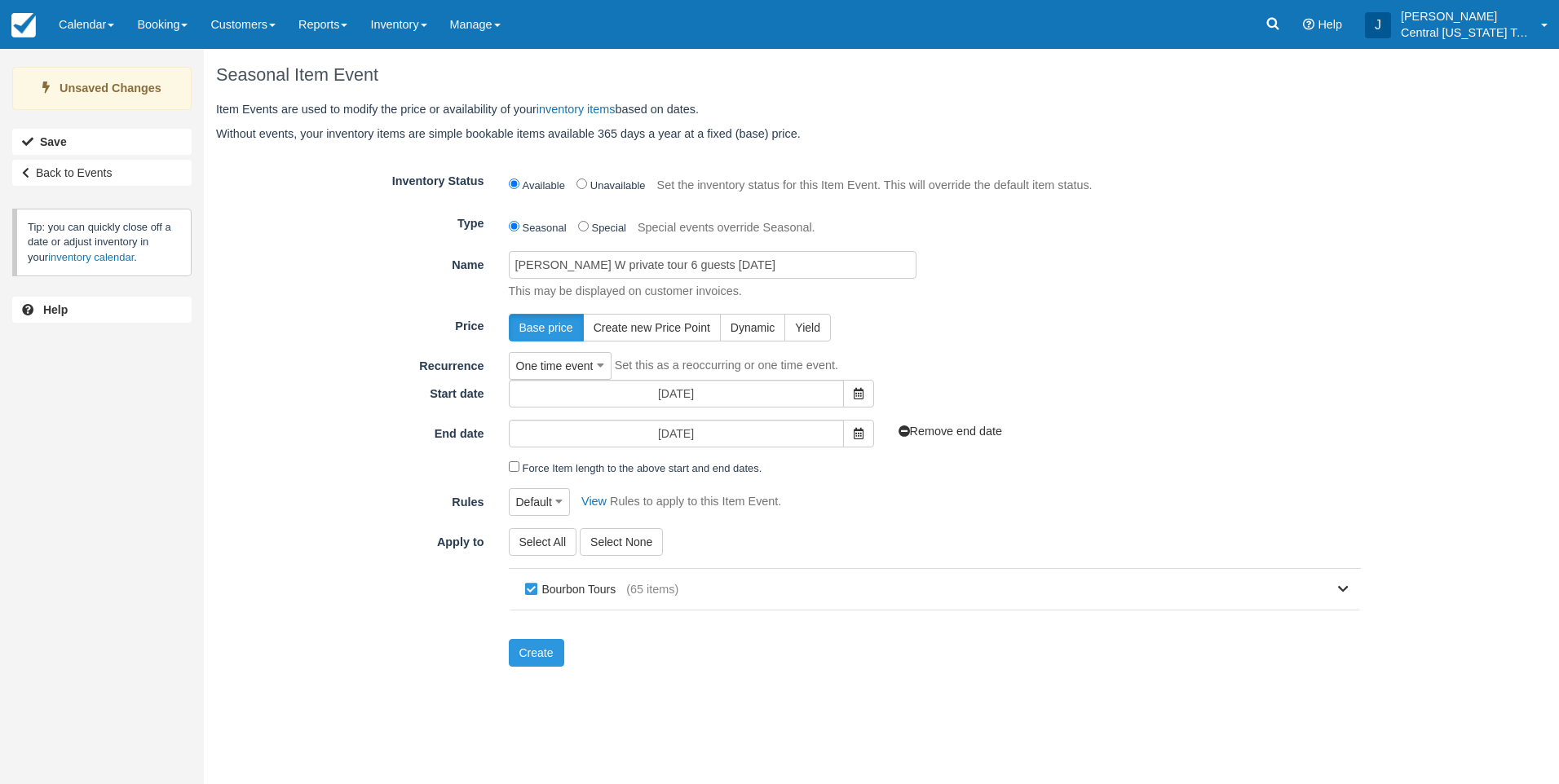
click at [1028, 330] on div "Base price Create new Price Point Dynamic Yield" at bounding box center [934, 327] width 878 height 28
click at [859, 438] on icon at bounding box center [859, 434] width 10 height 12
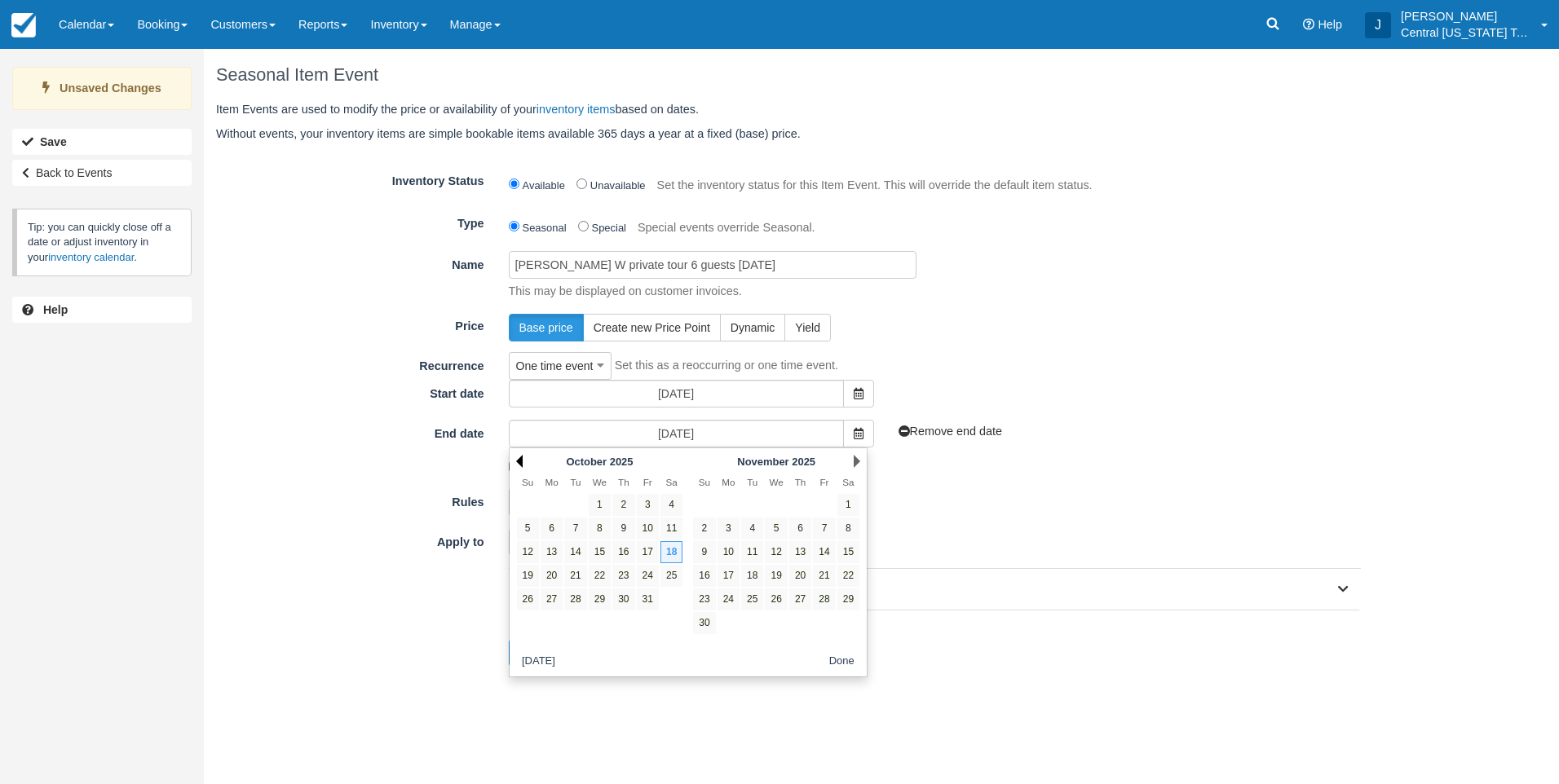
click at [521, 455] on link "Prev" at bounding box center [519, 461] width 6 height 13
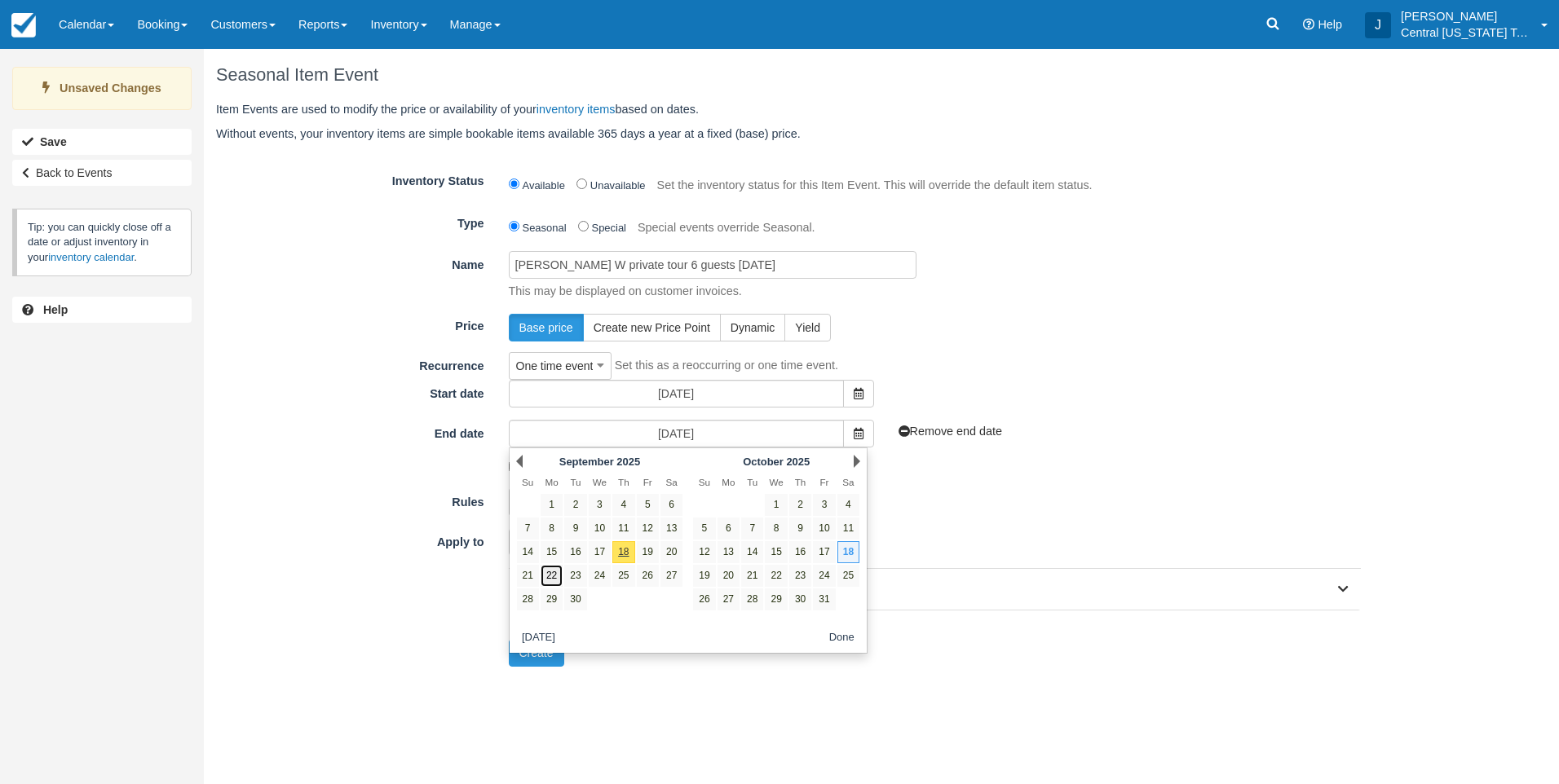
click at [548, 574] on link "22" at bounding box center [551, 575] width 22 height 22
type input "09/22/25"
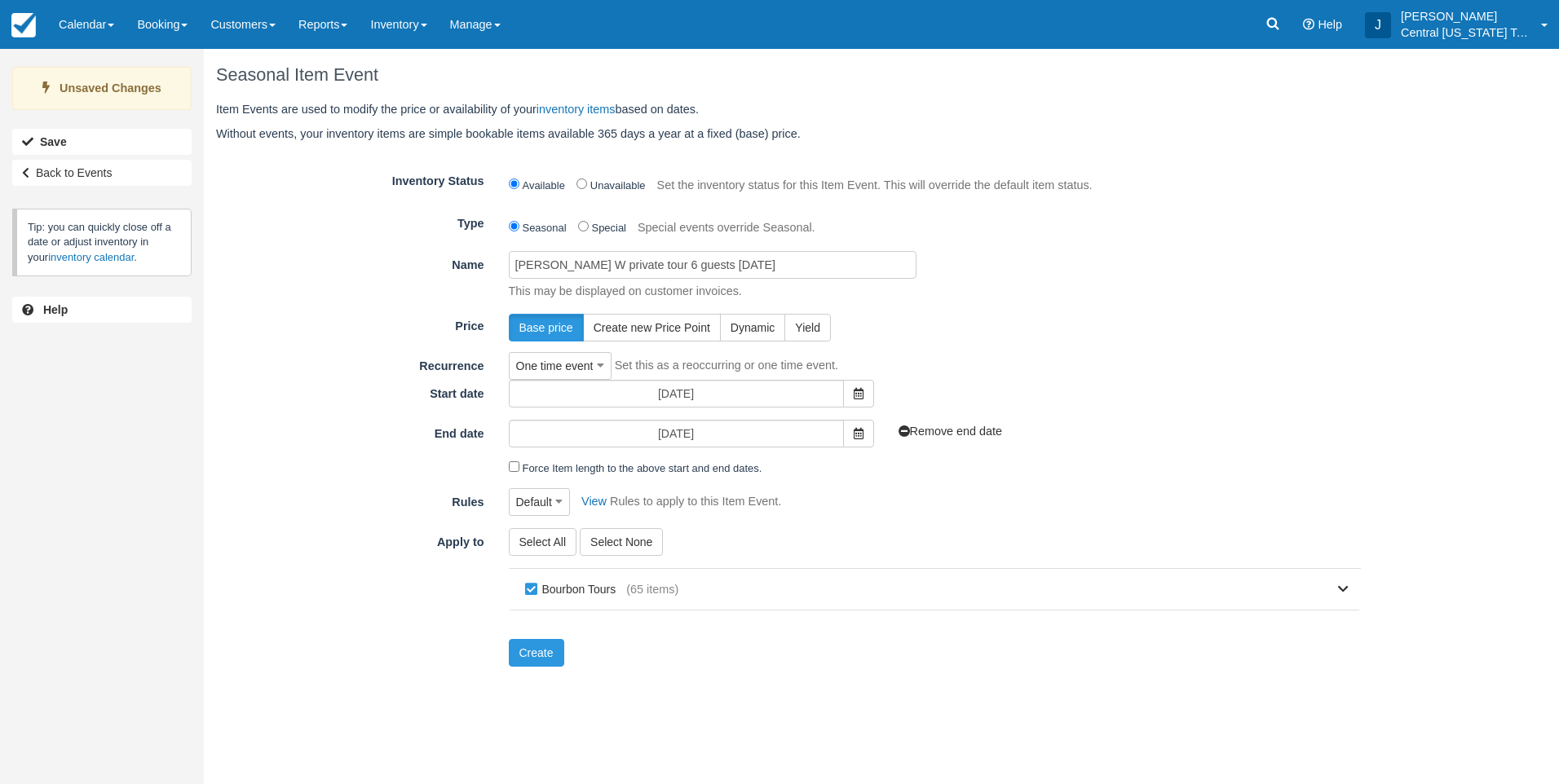
click at [1188, 287] on p "This may be displayed on customer invoices." at bounding box center [928, 291] width 865 height 17
click at [577, 579] on label "Bourbon Tours" at bounding box center [574, 589] width 106 height 24
checkbox input "false"
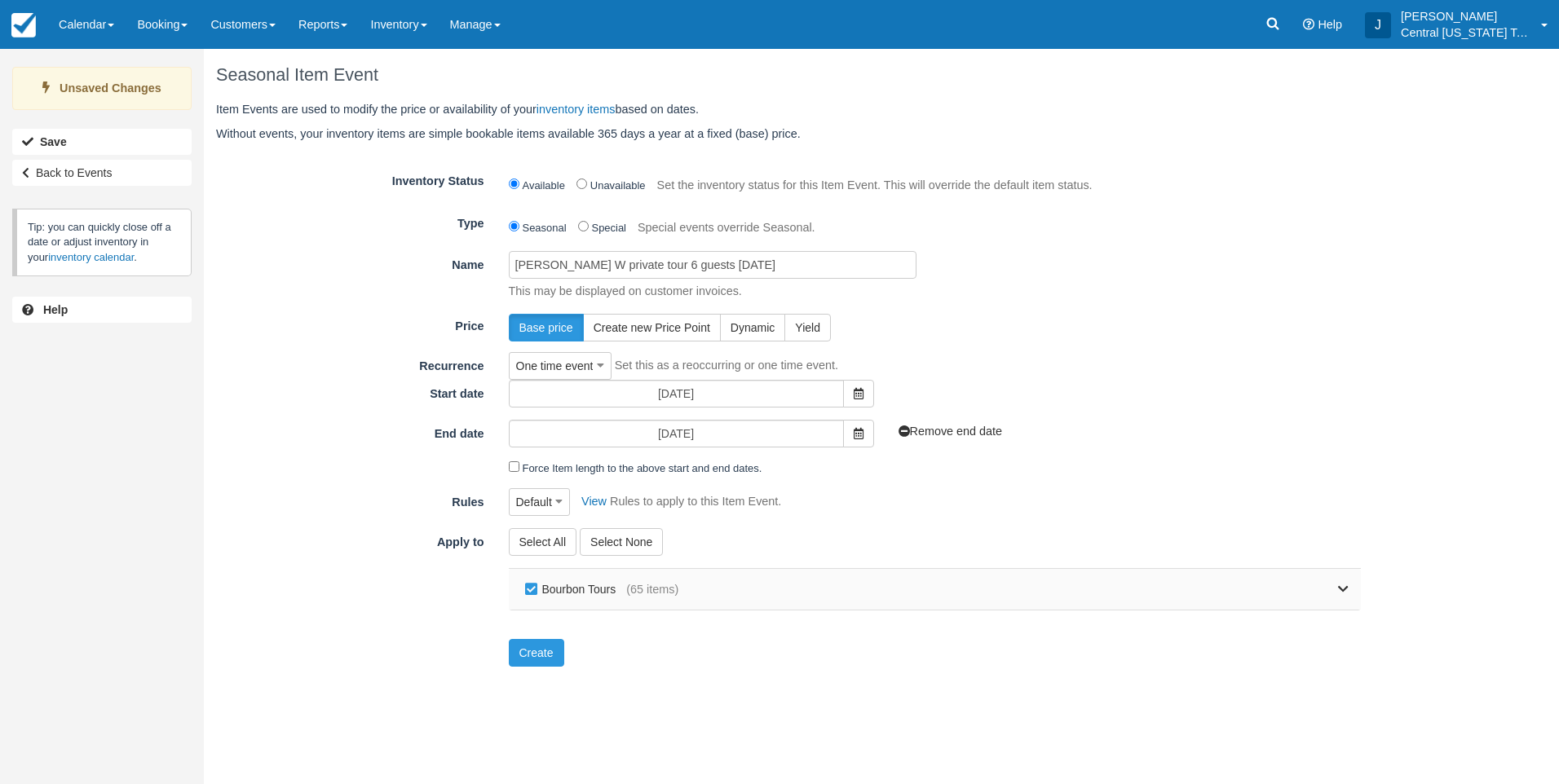
checkbox input "false"
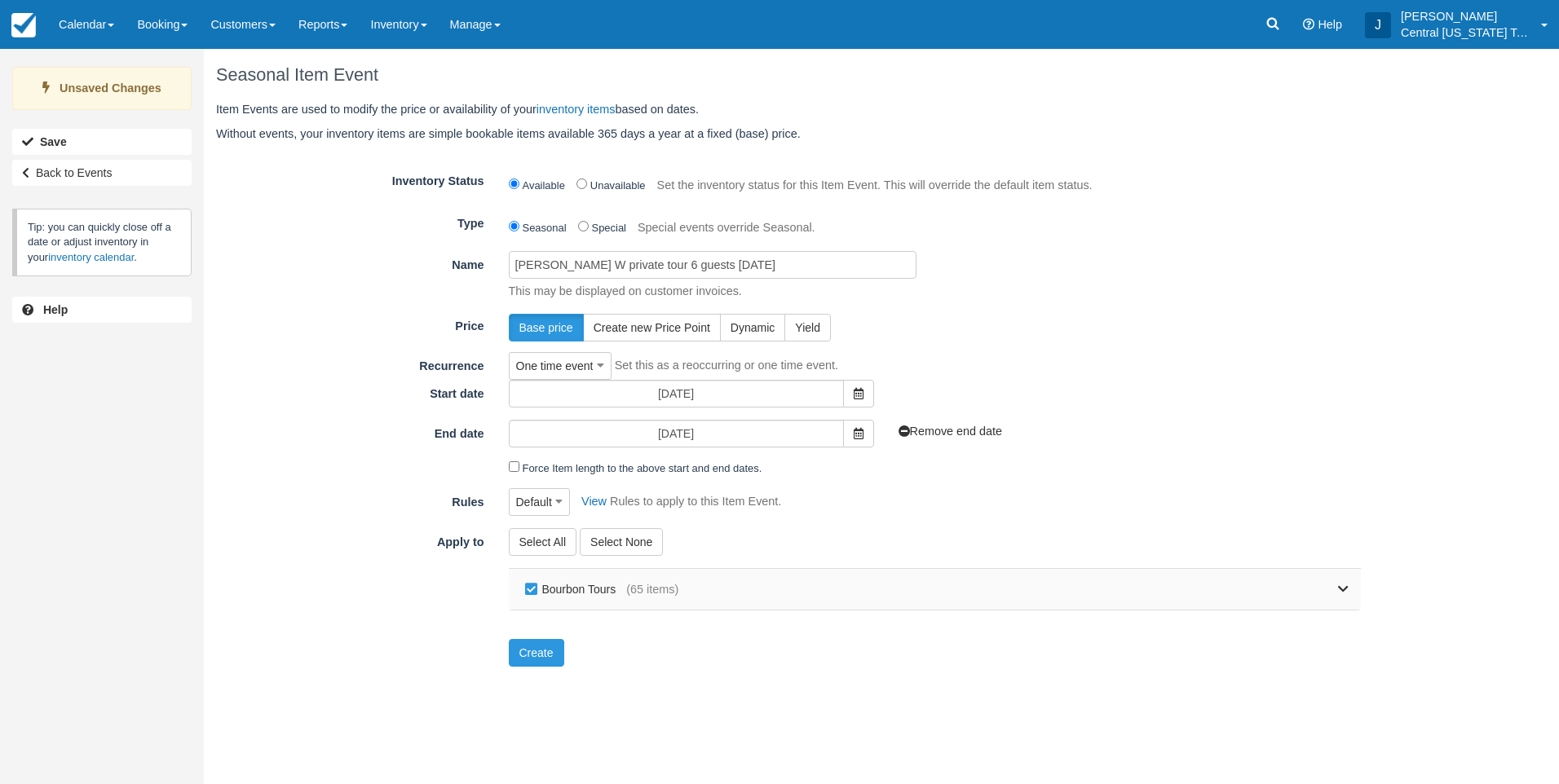
checkbox input "false"
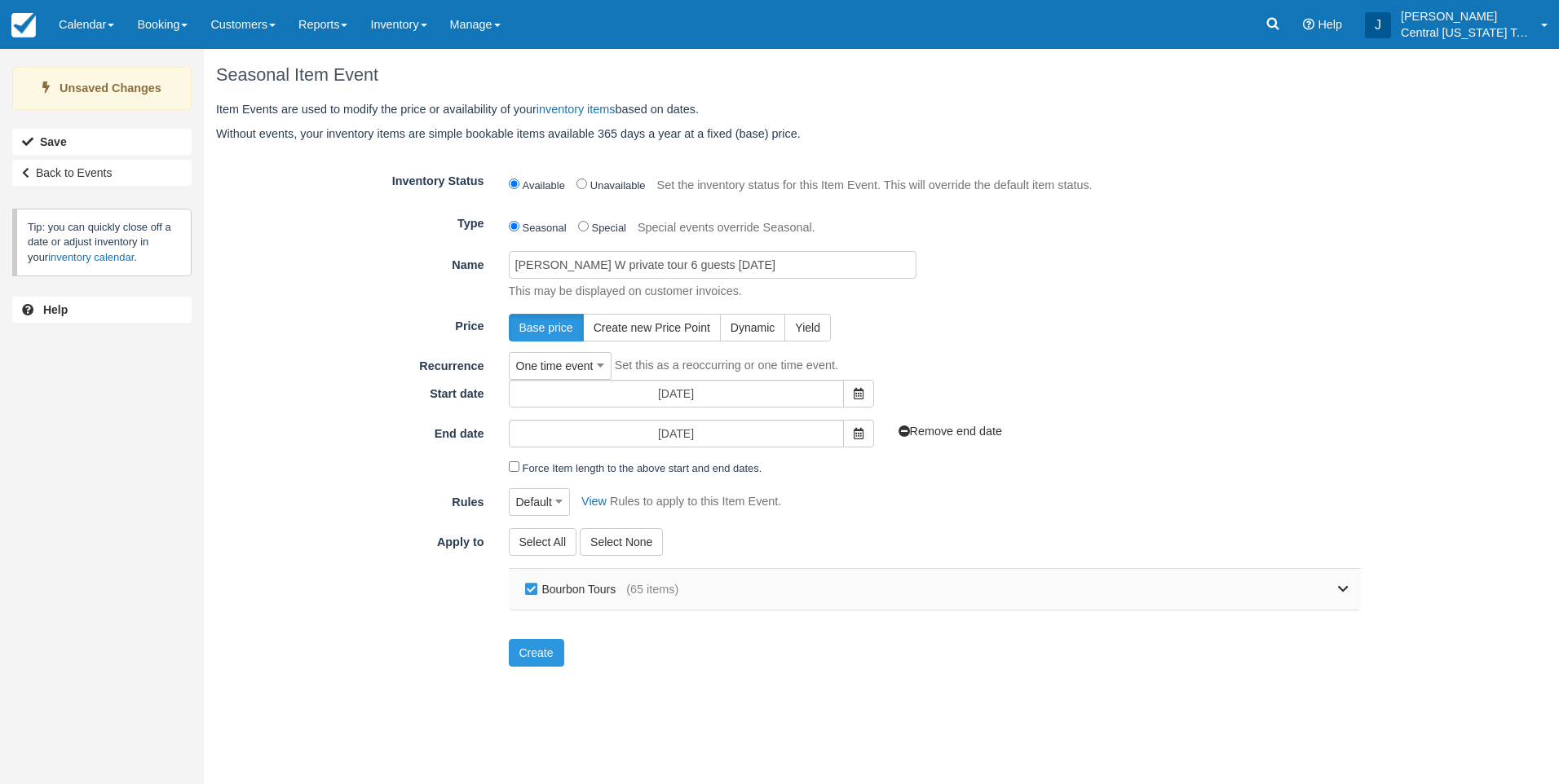
checkbox input "false"
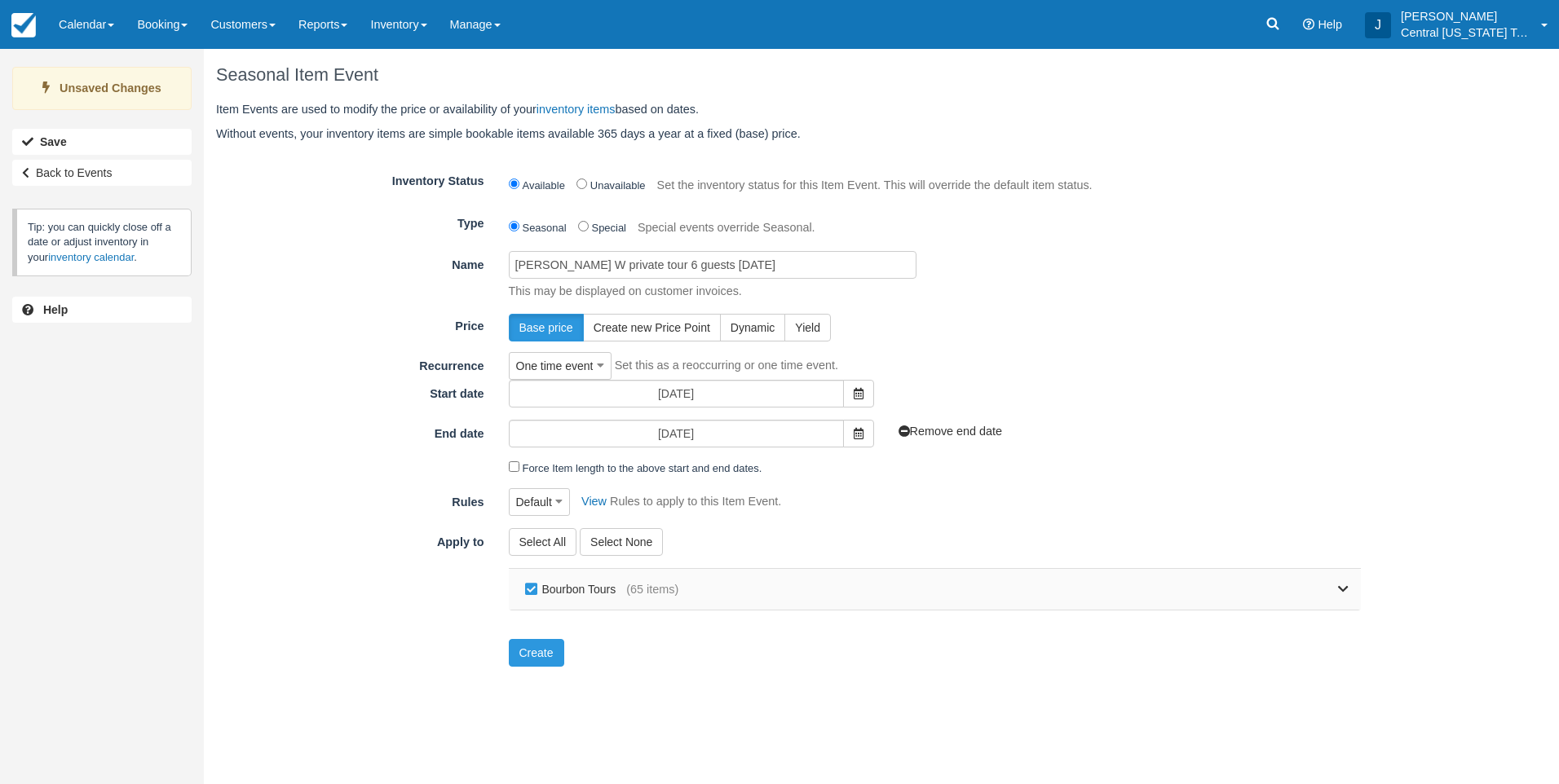
checkbox input "false"
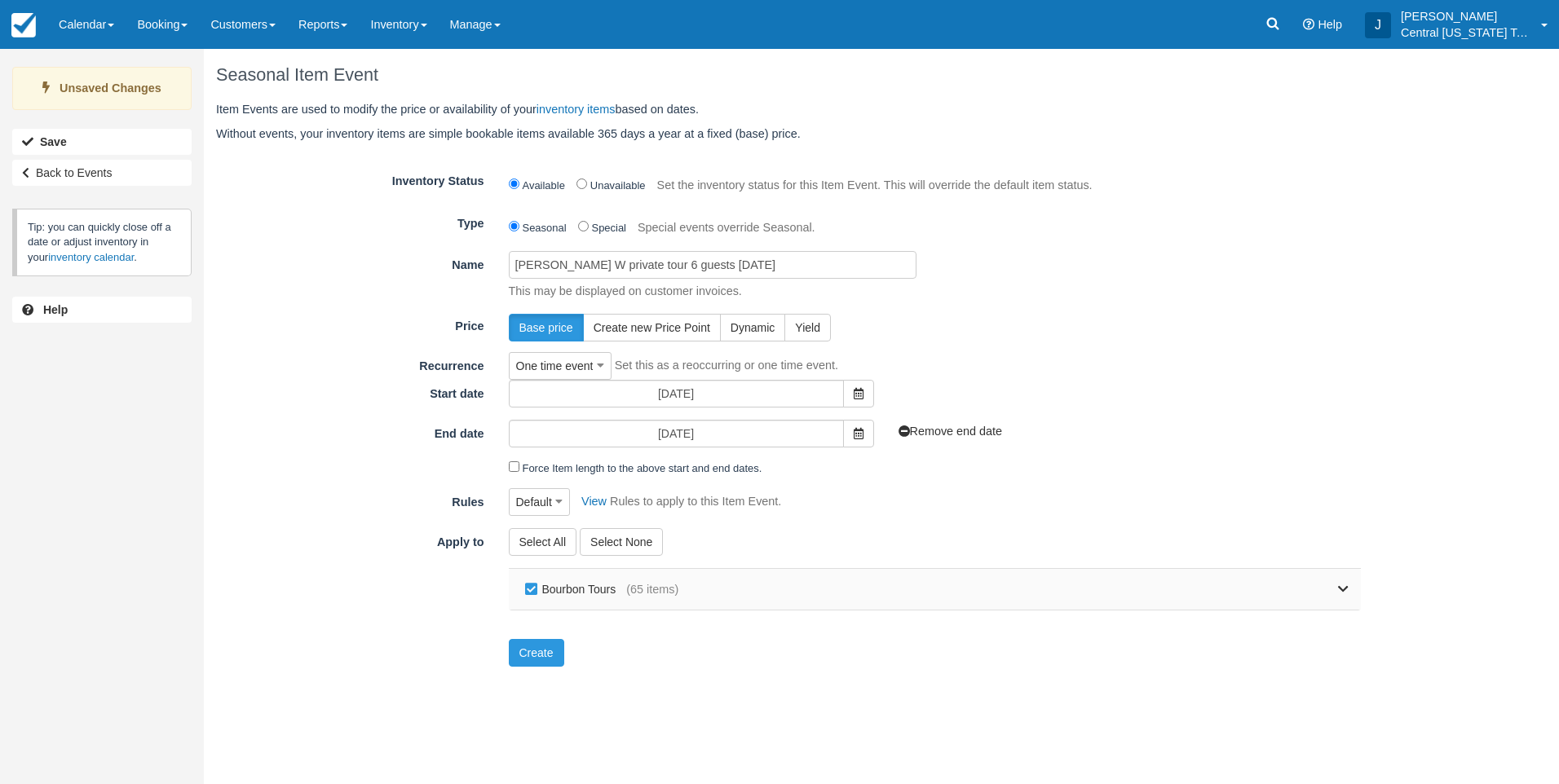
checkbox input "false"
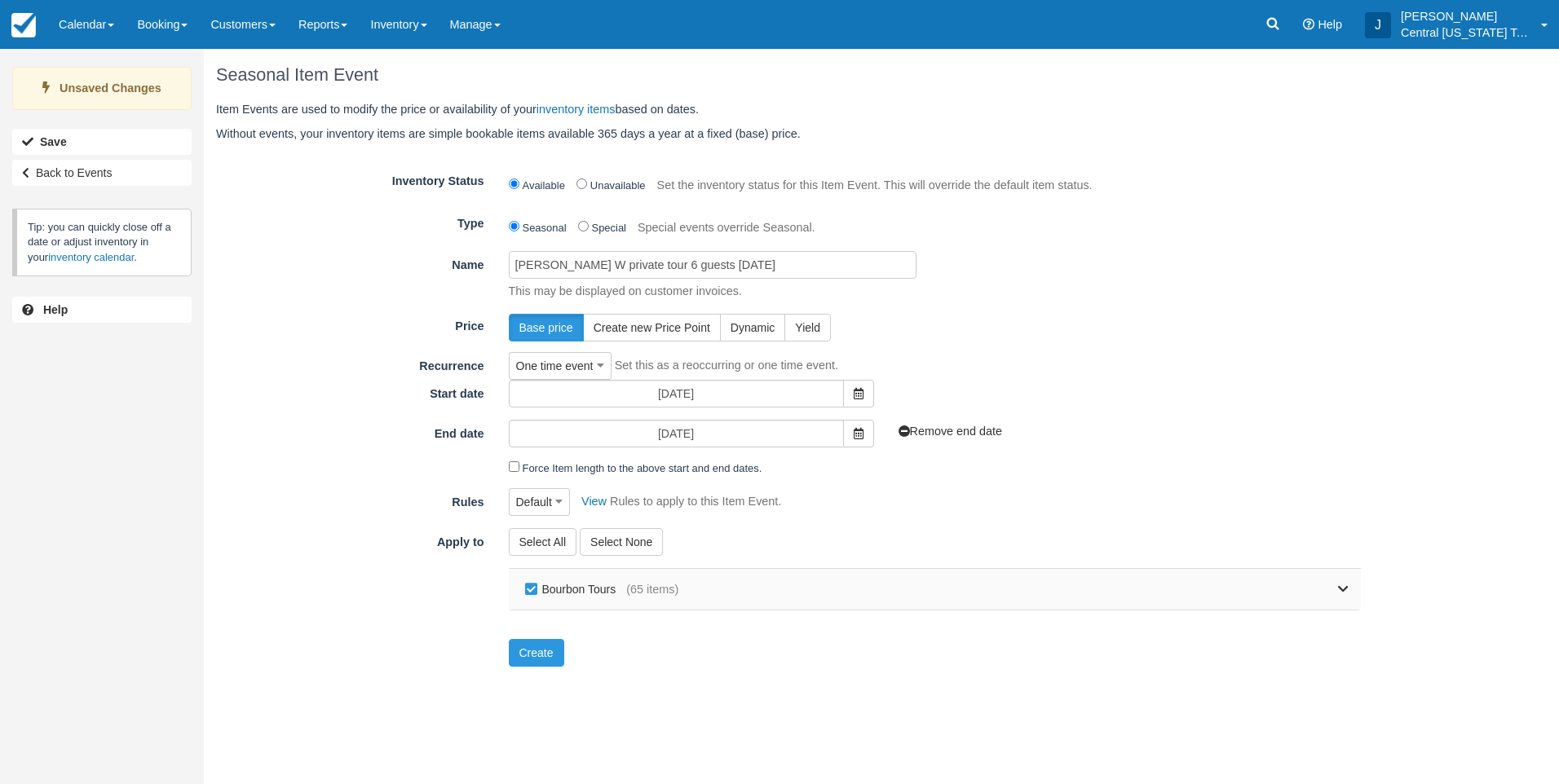
checkbox input "false"
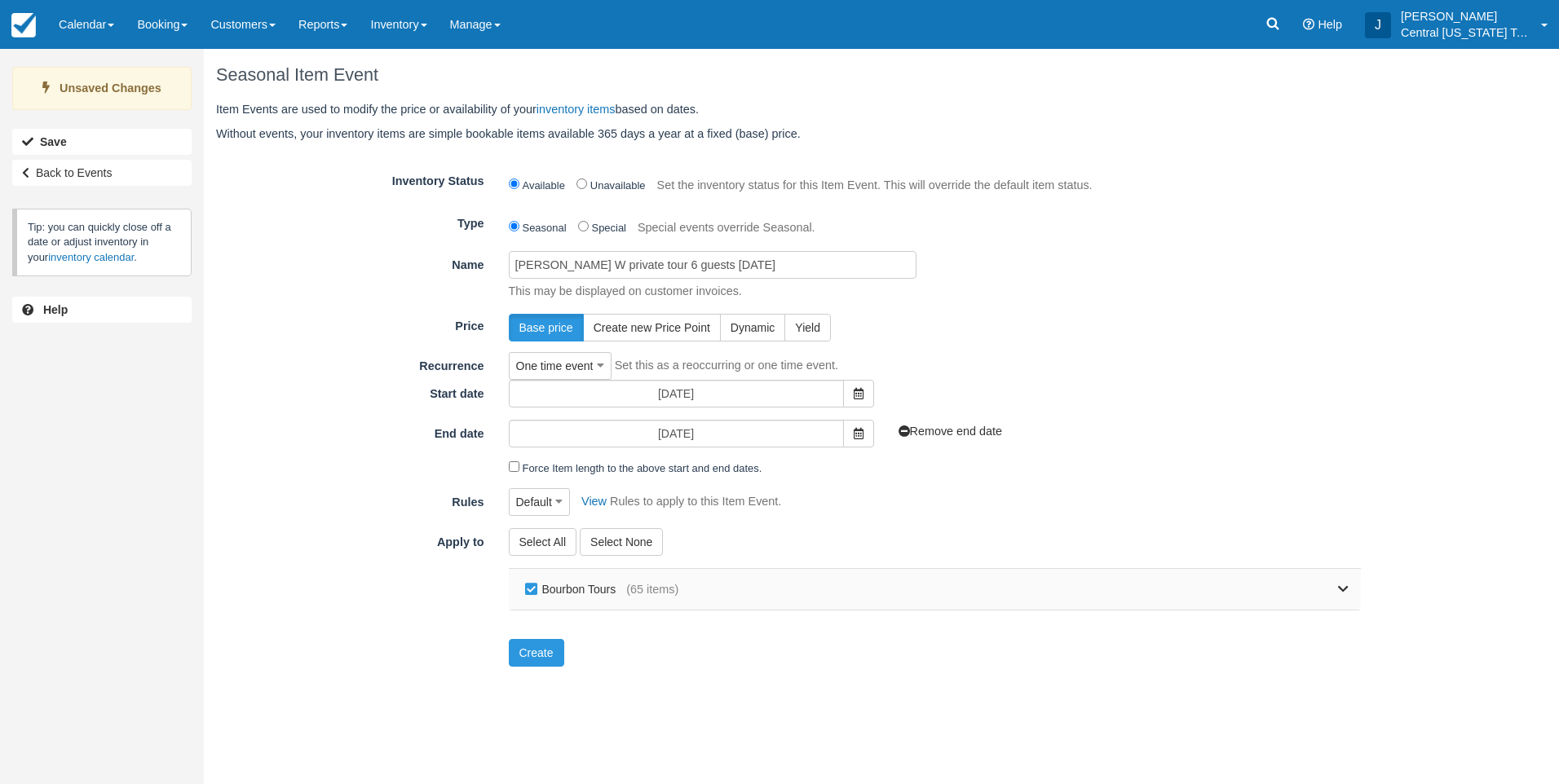
checkbox input "false"
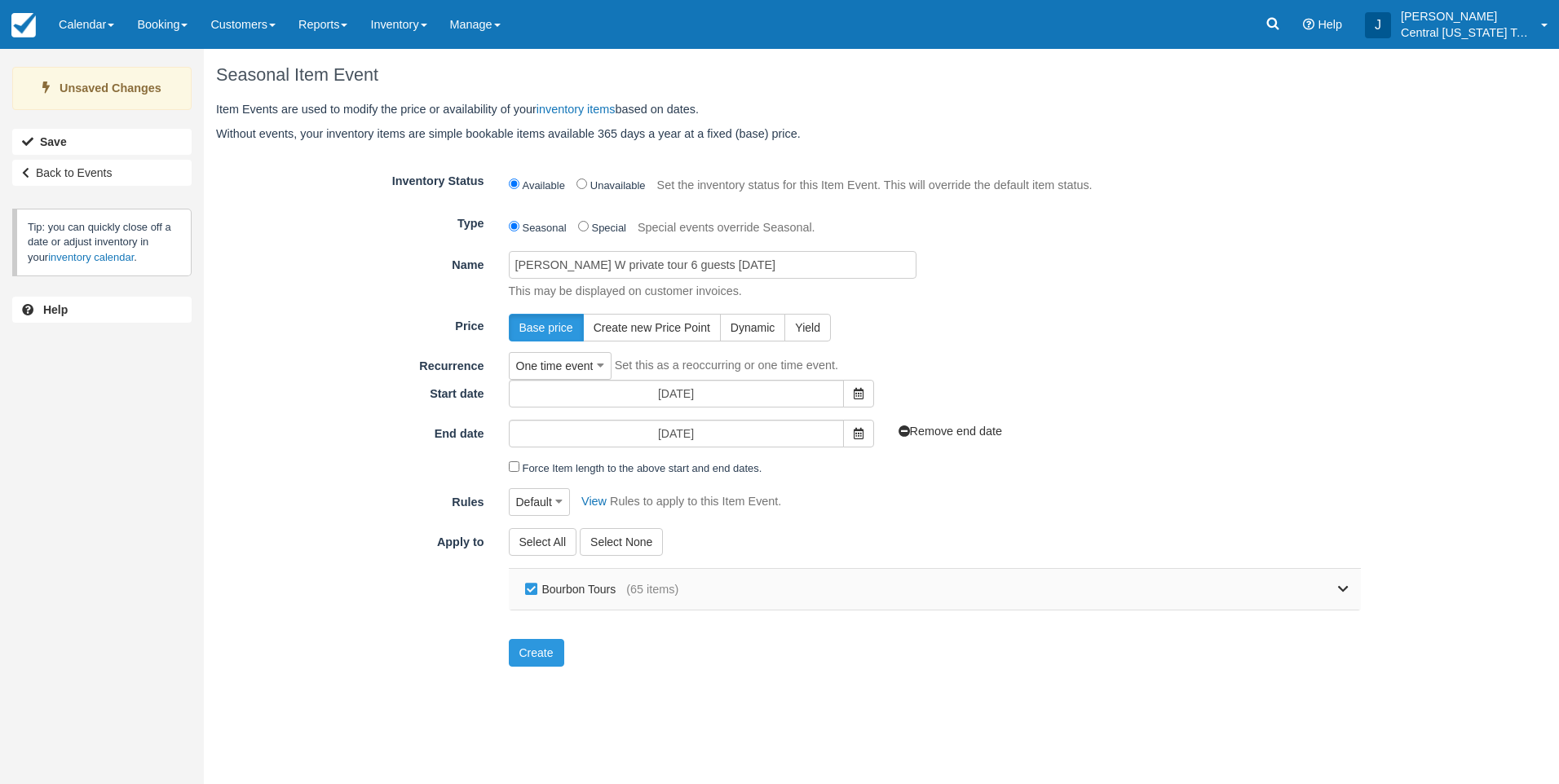
checkbox input "false"
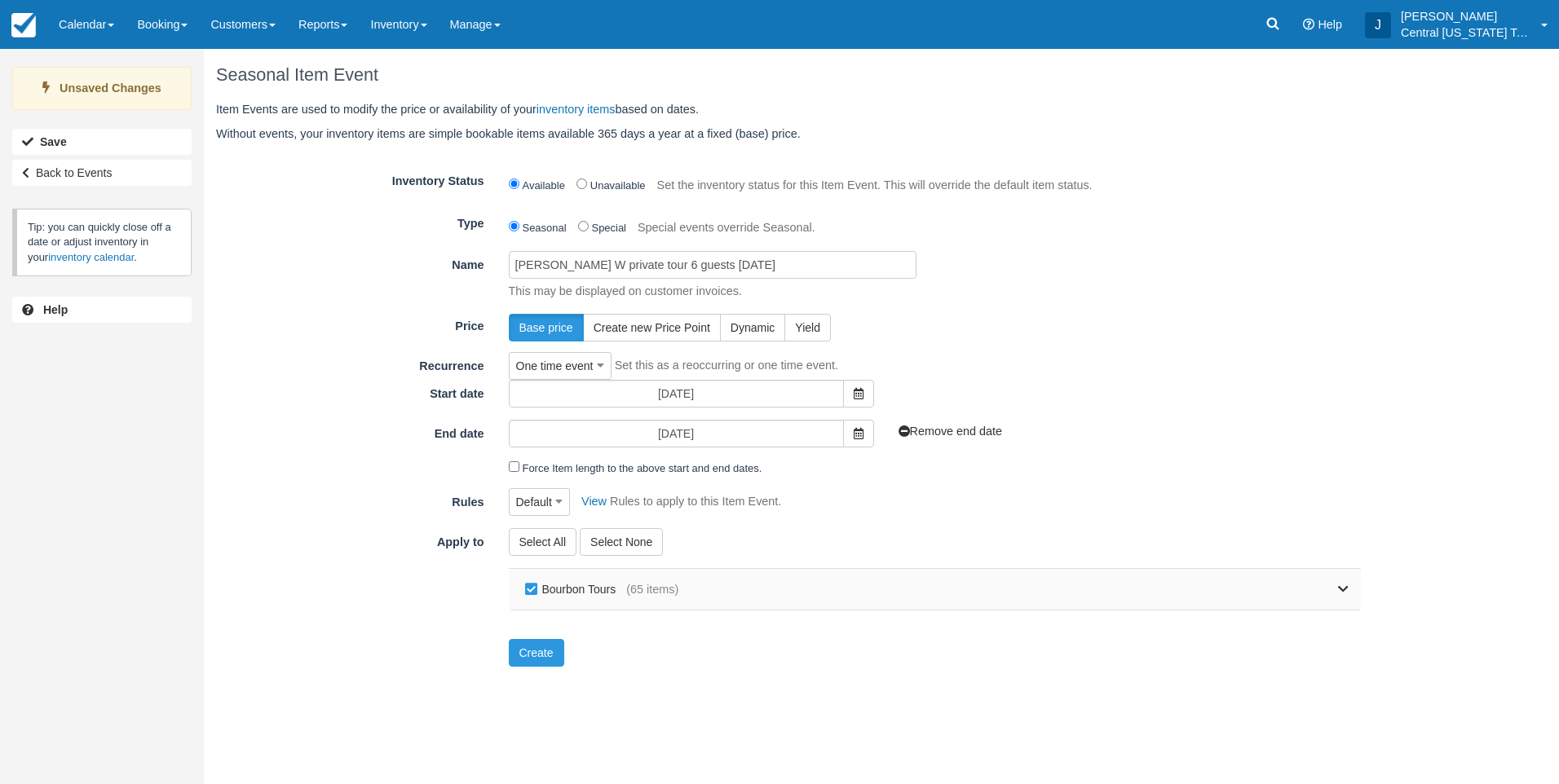
checkbox input "false"
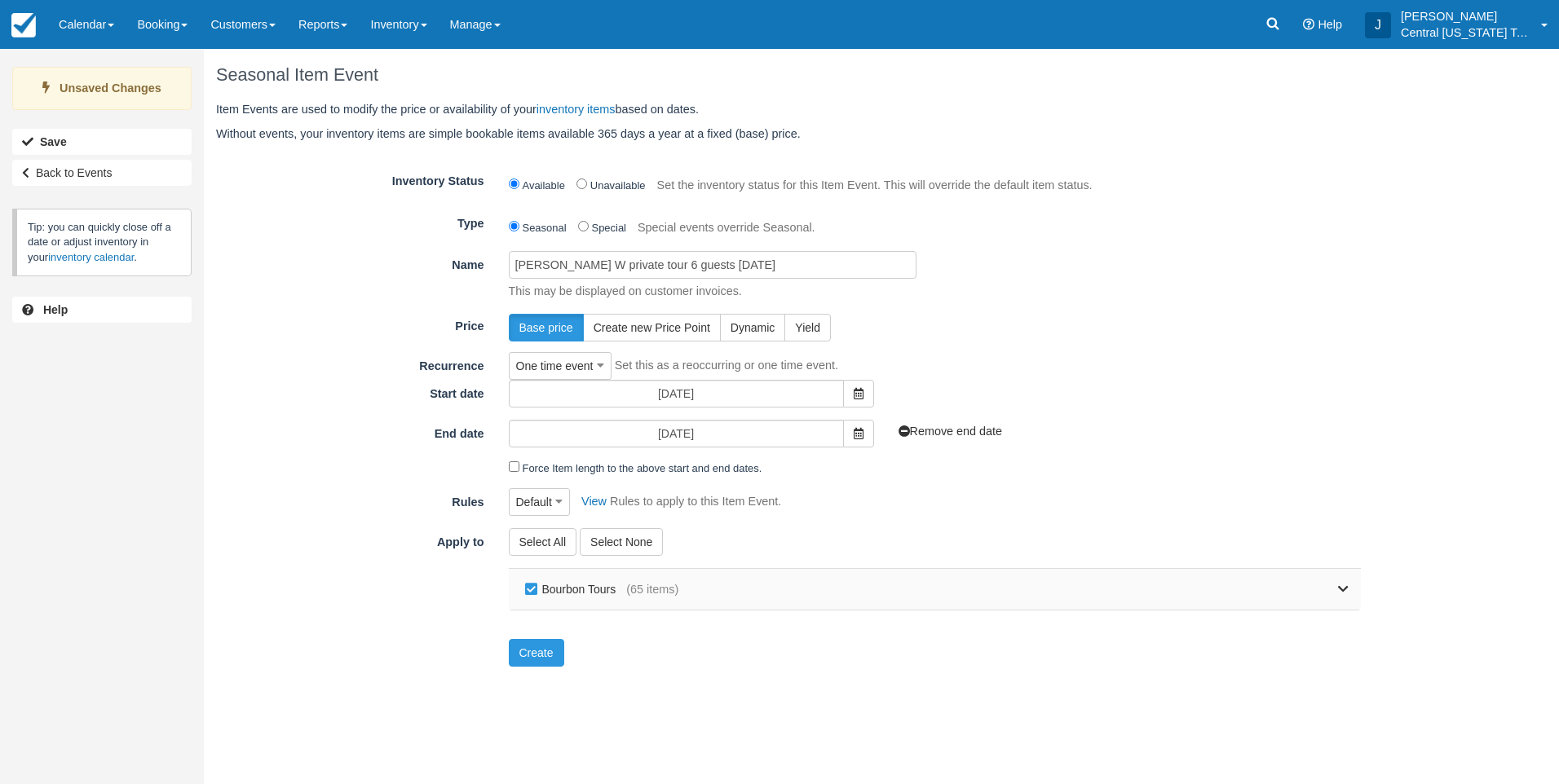
checkbox input "false"
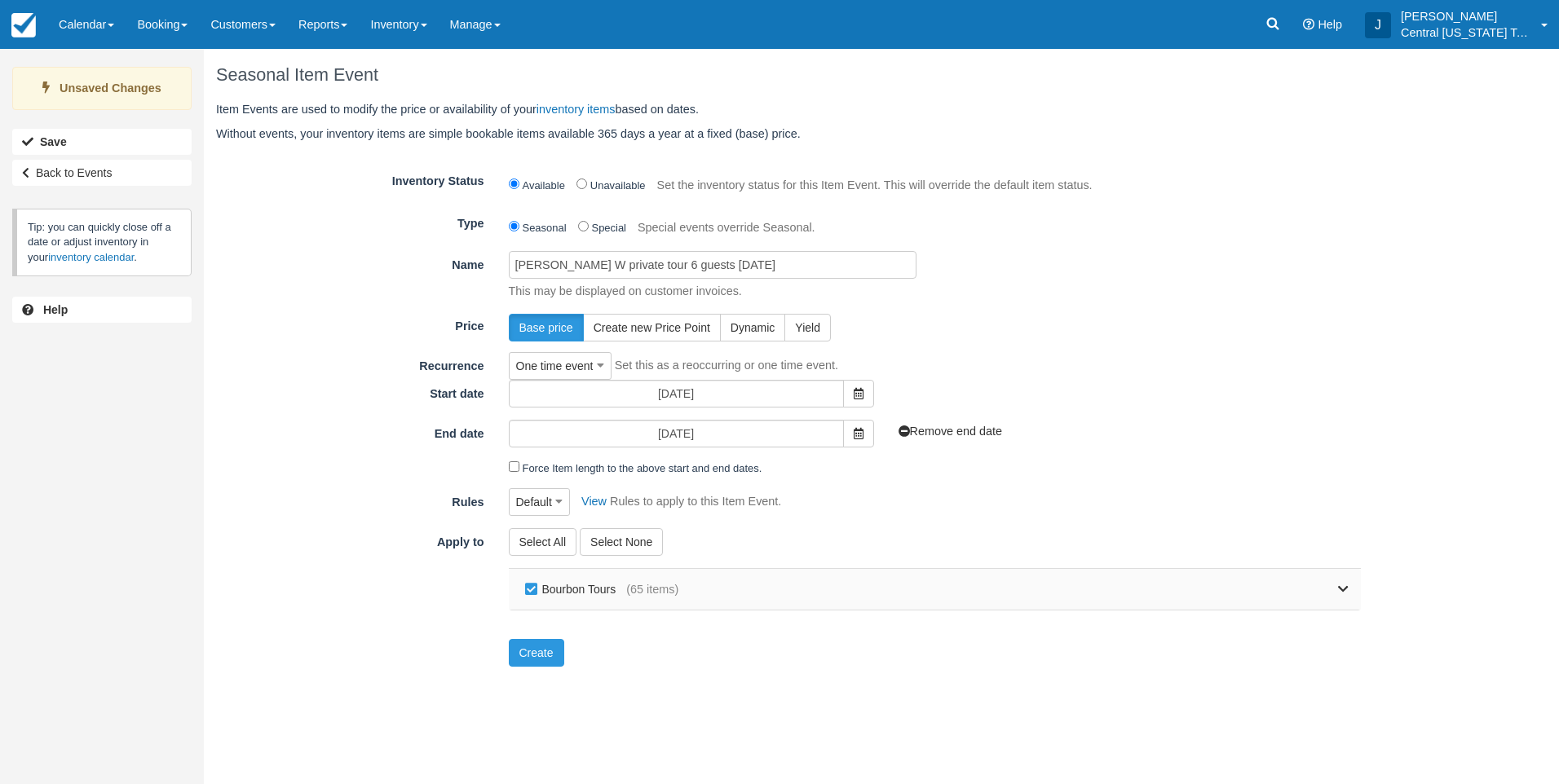
checkbox input "false"
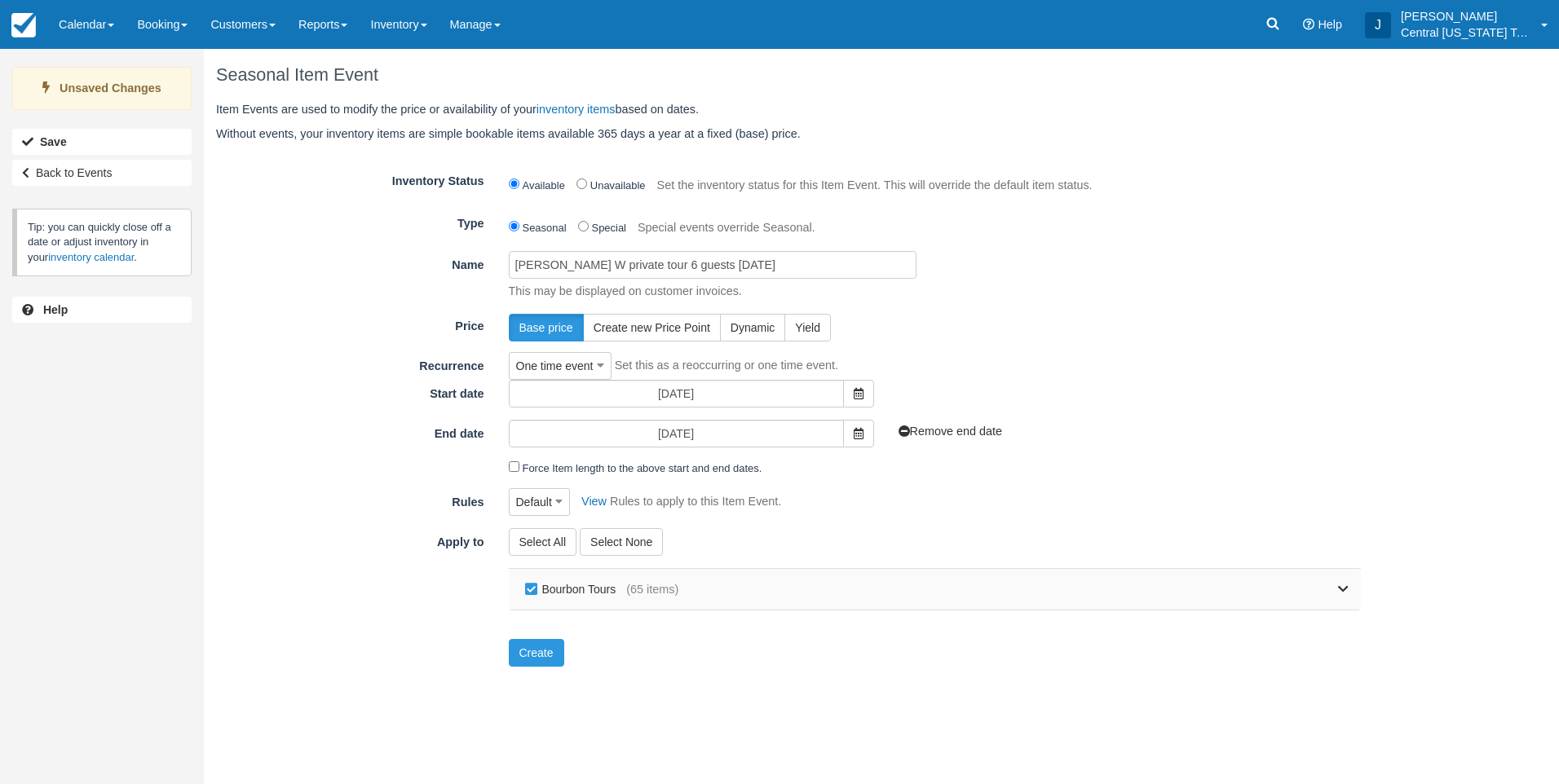
checkbox input "false"
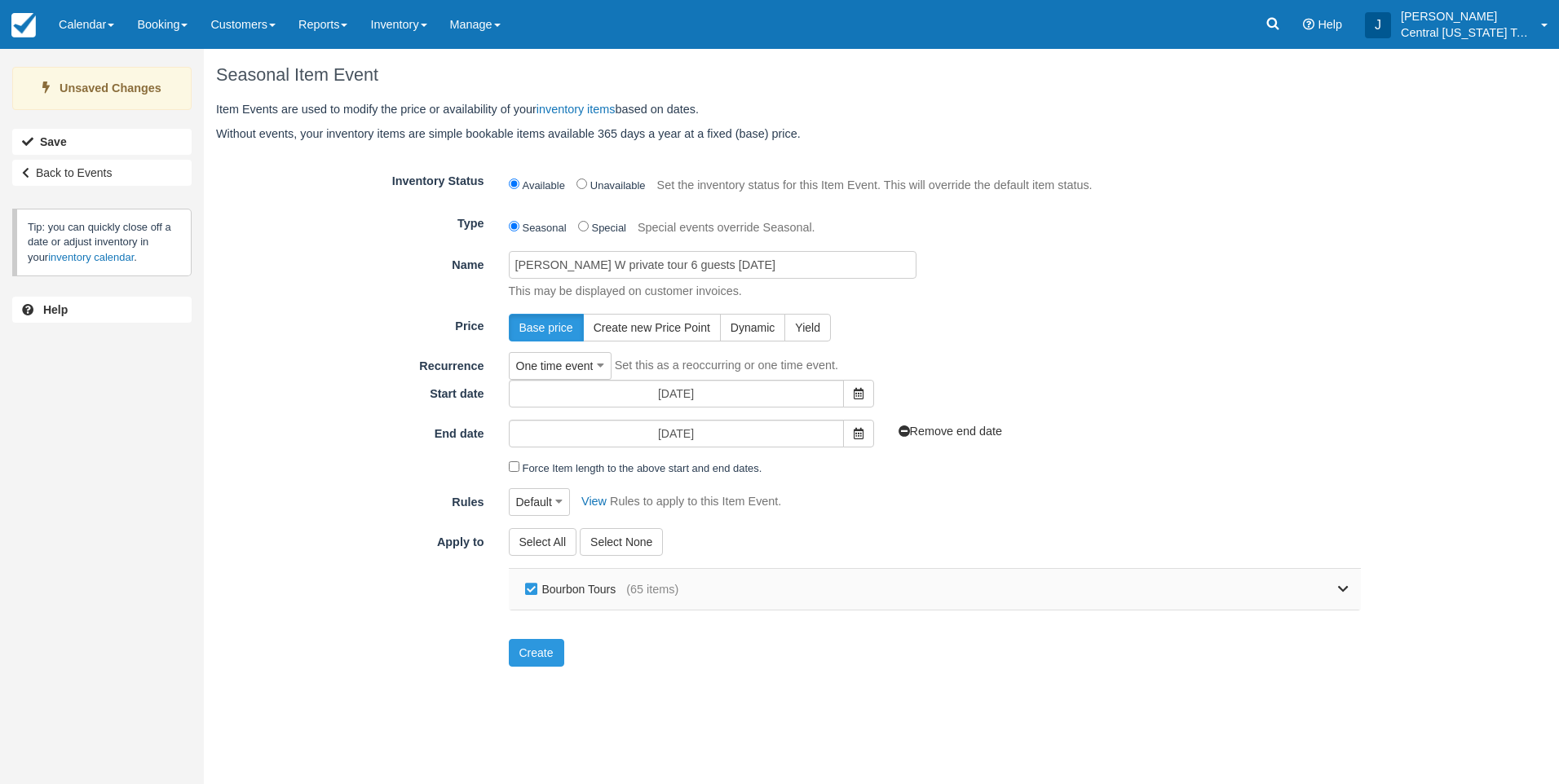
checkbox input "false"
drag, startPoint x: 1353, startPoint y: 591, endPoint x: 1327, endPoint y: 589, distance: 26.1
click at [1352, 589] on div "Bourbon Tours (65 items)" at bounding box center [935, 589] width 853 height 41
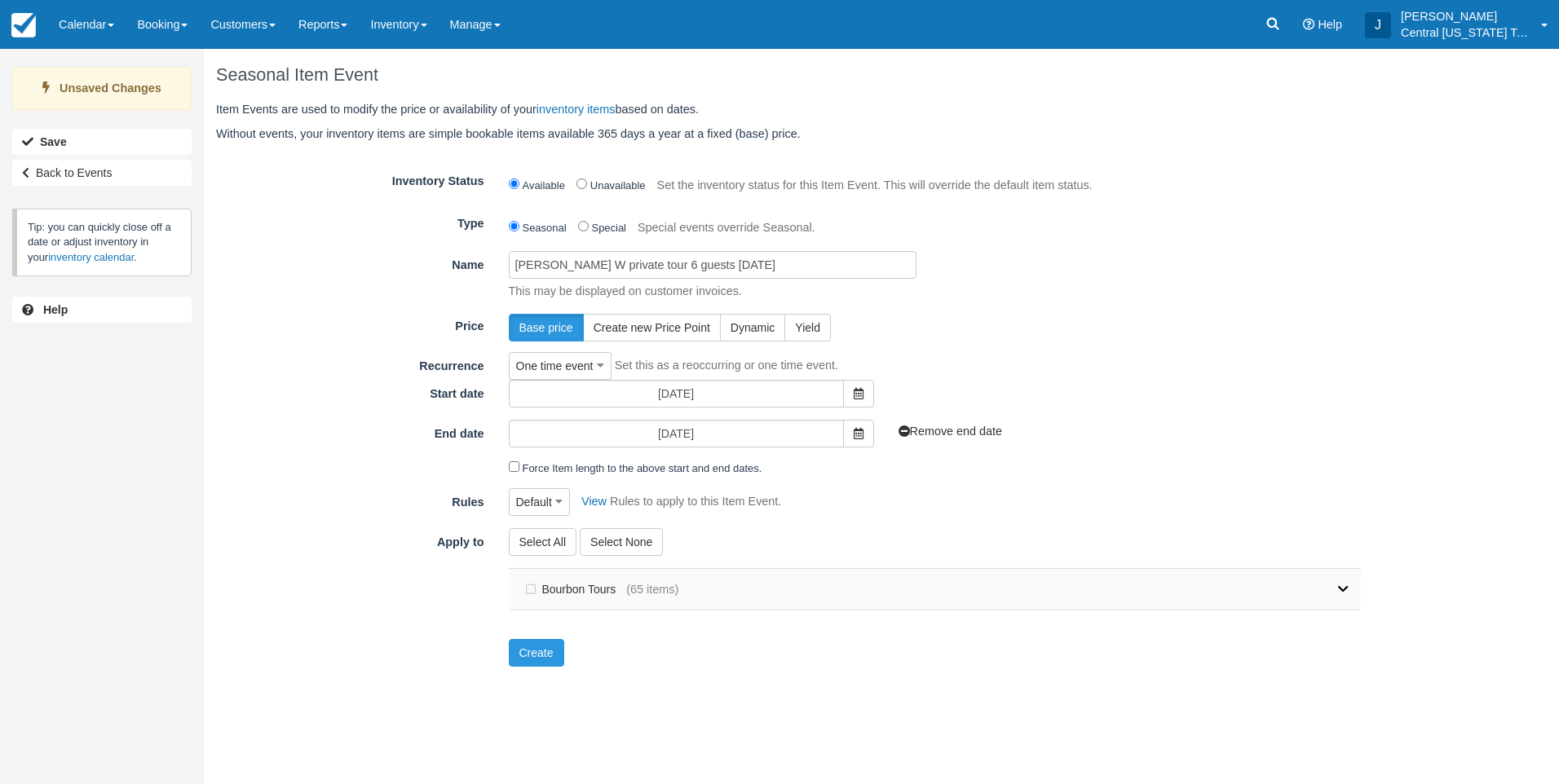
click at [1340, 590] on icon at bounding box center [1344, 589] width 11 height 12
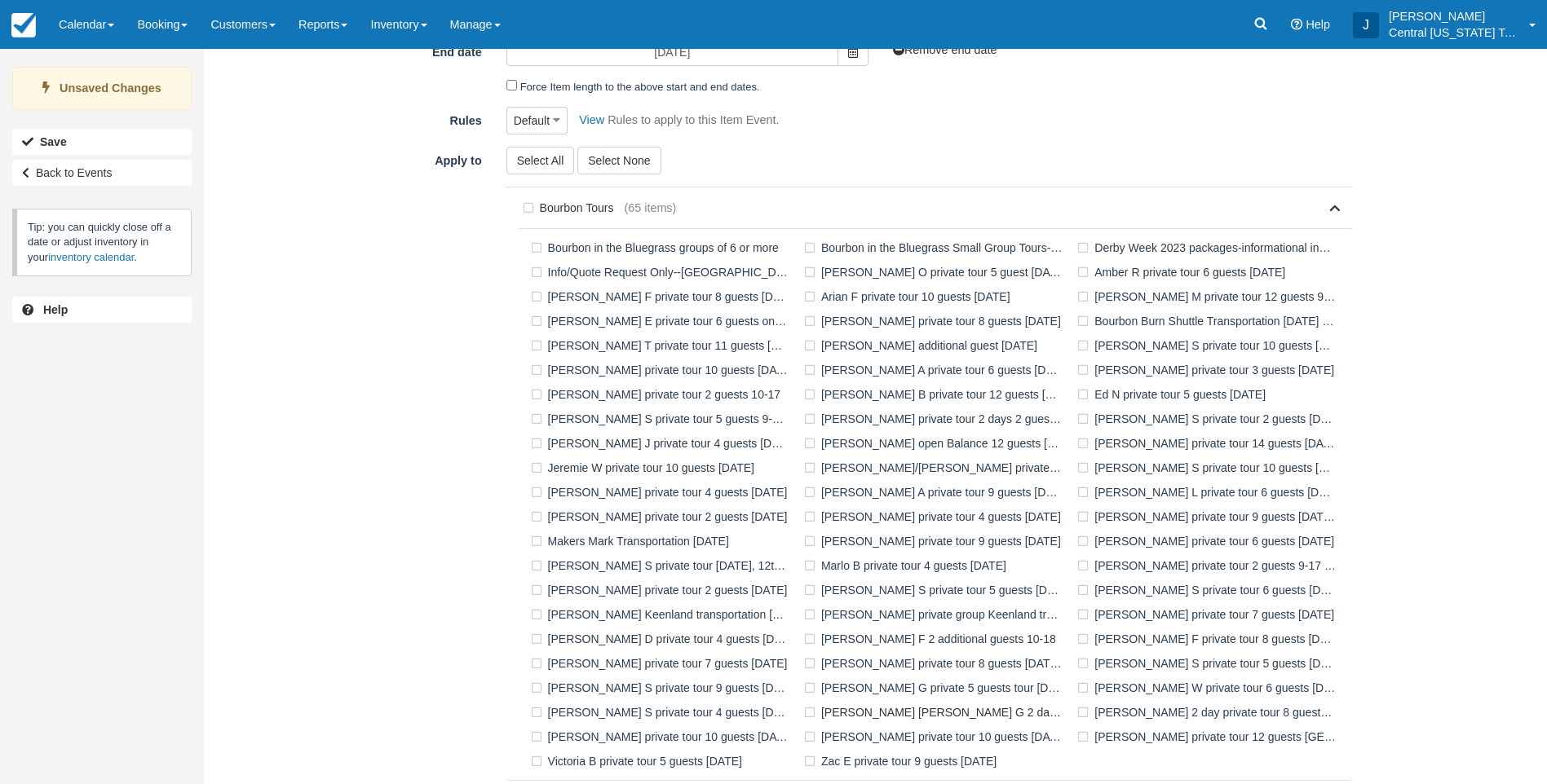
scroll to position [407, 0]
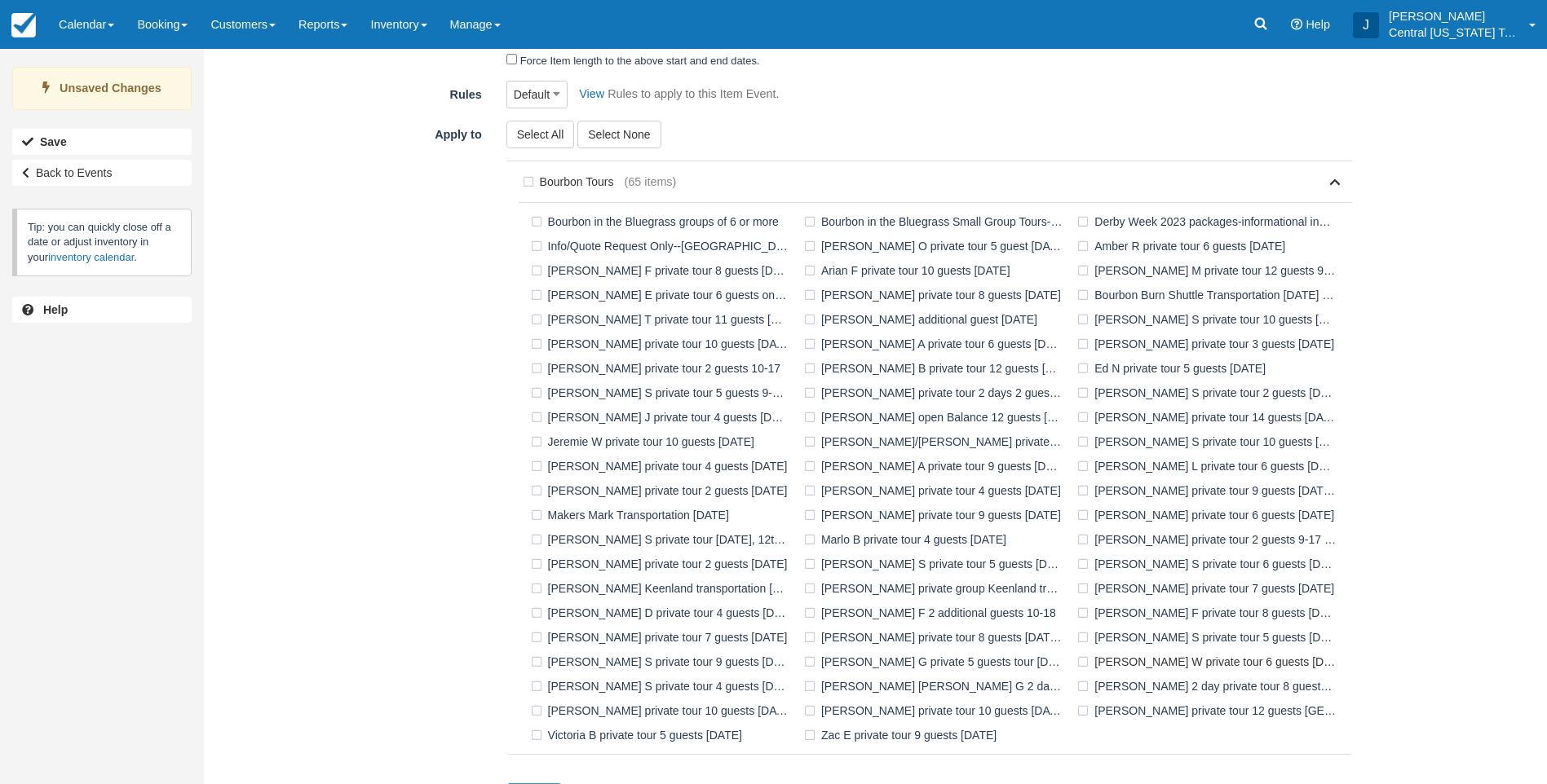
click at [1096, 658] on label "[PERSON_NAME] W private tour 6 guests [DATE]" at bounding box center [1209, 661] width 273 height 24
checkbox input "true"
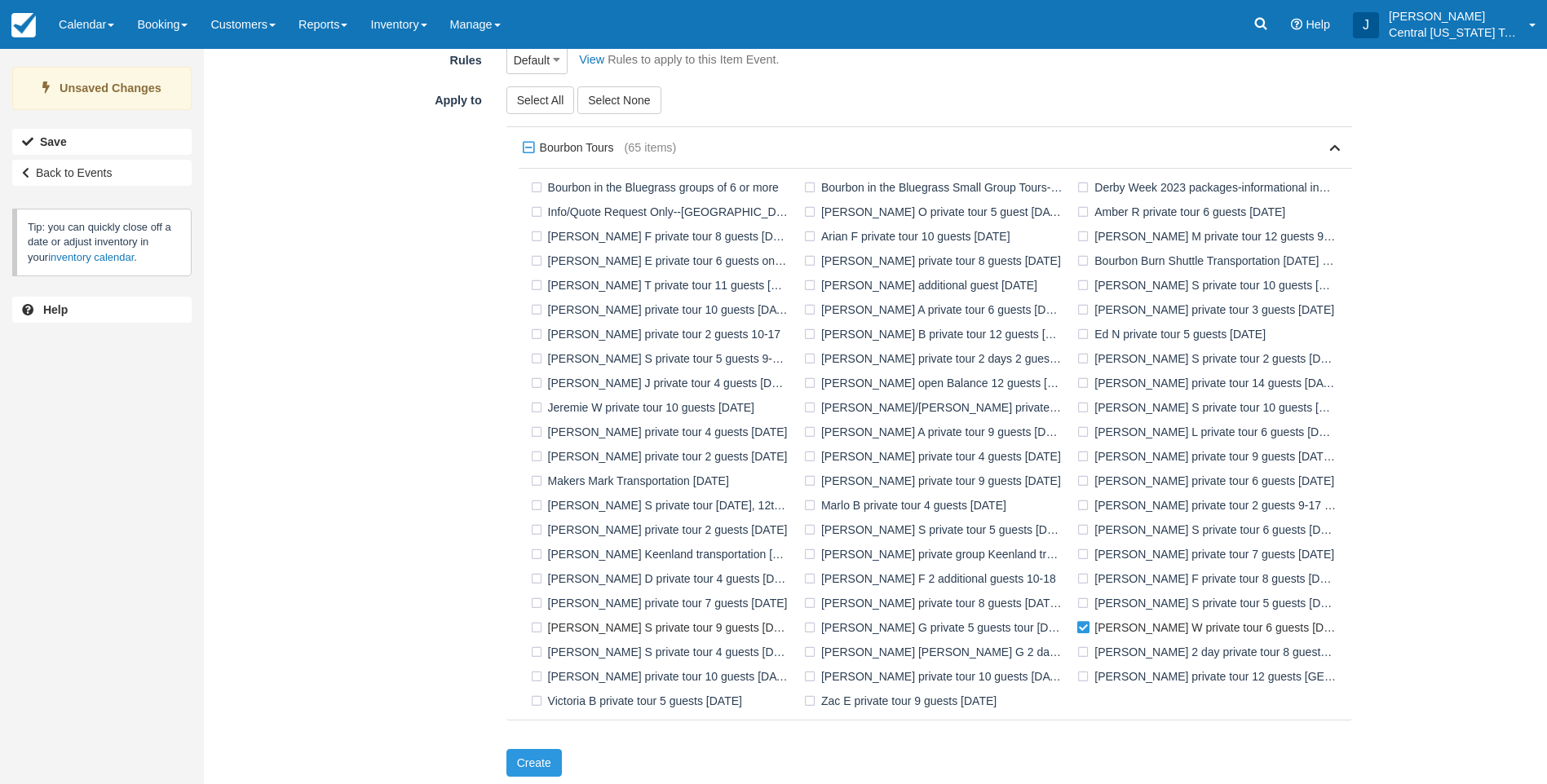
scroll to position [446, 0]
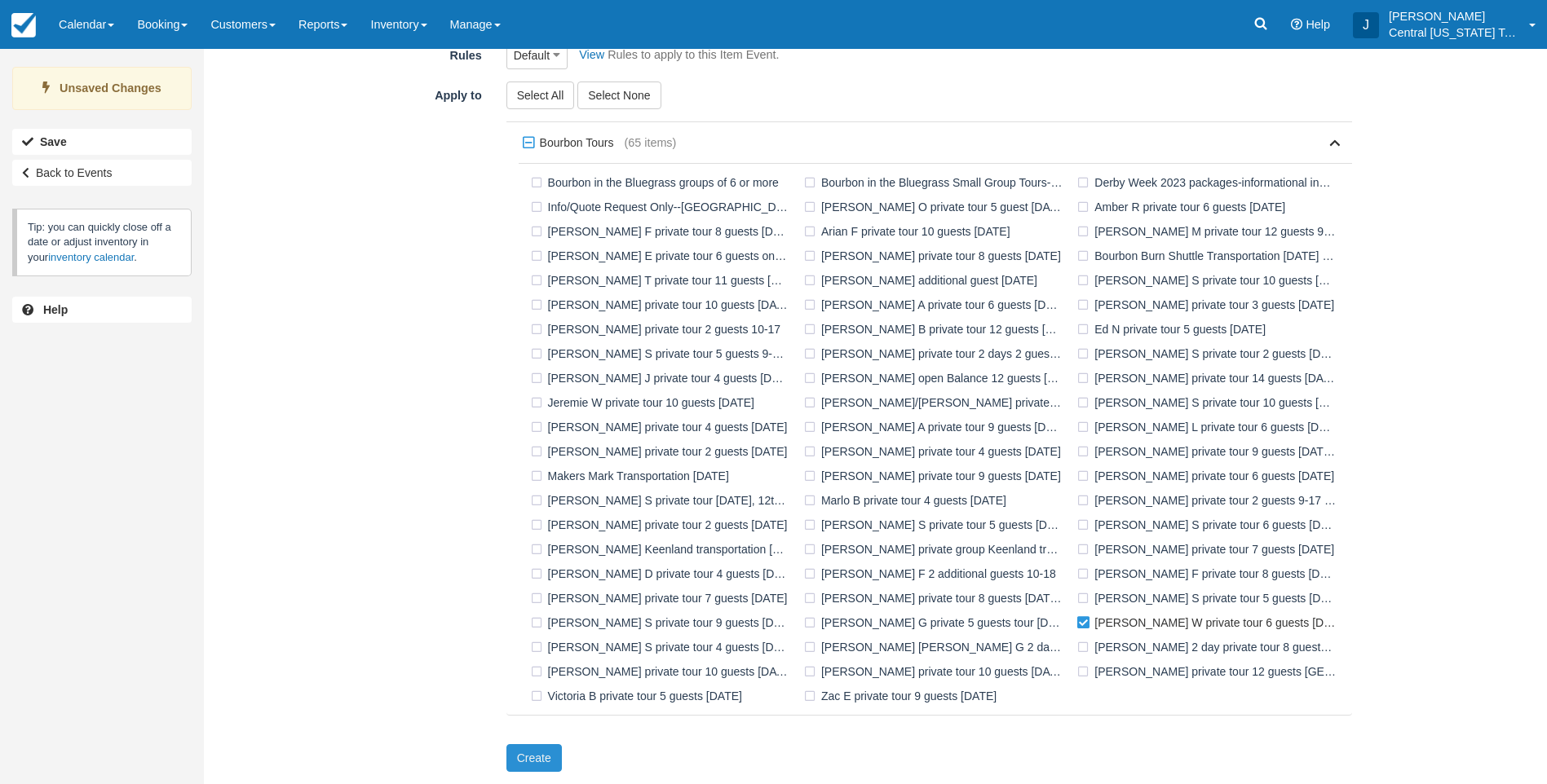
click at [528, 763] on button "Create" at bounding box center [533, 758] width 55 height 28
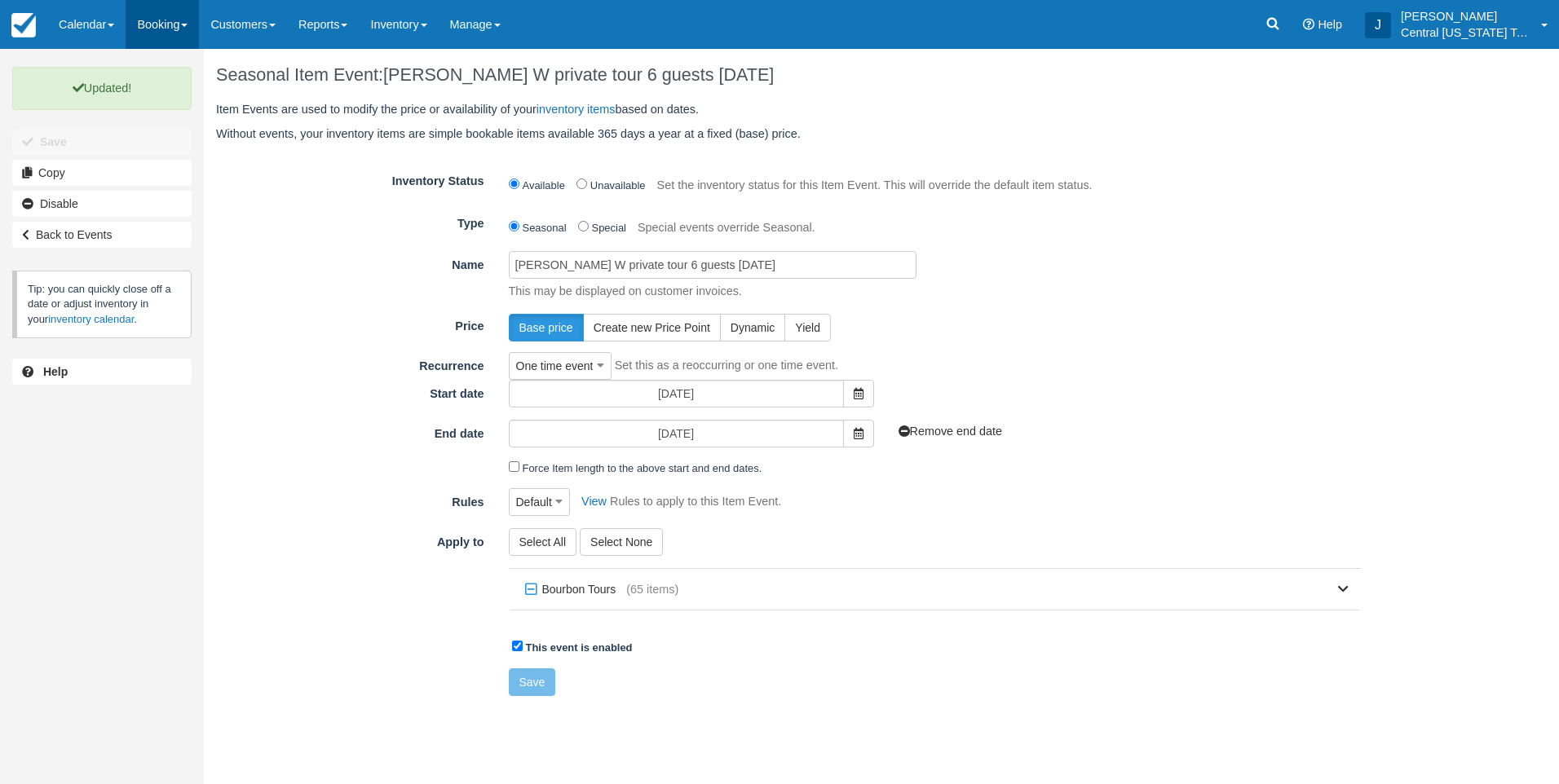
click at [170, 39] on link "Booking" at bounding box center [162, 24] width 73 height 49
click at [83, 40] on link "Calendar" at bounding box center [86, 24] width 79 height 49
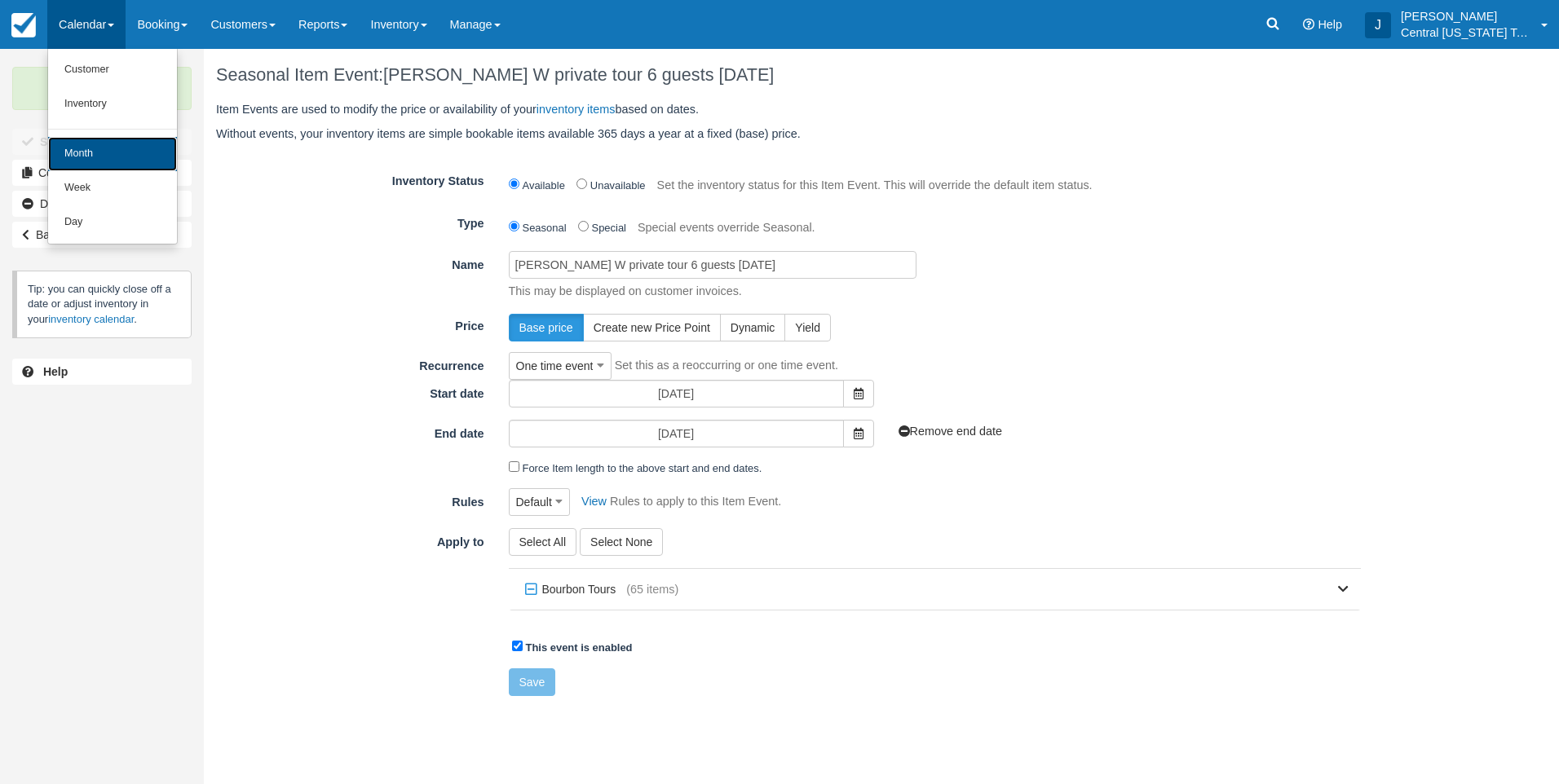
click at [108, 145] on link "Month" at bounding box center [112, 154] width 129 height 34
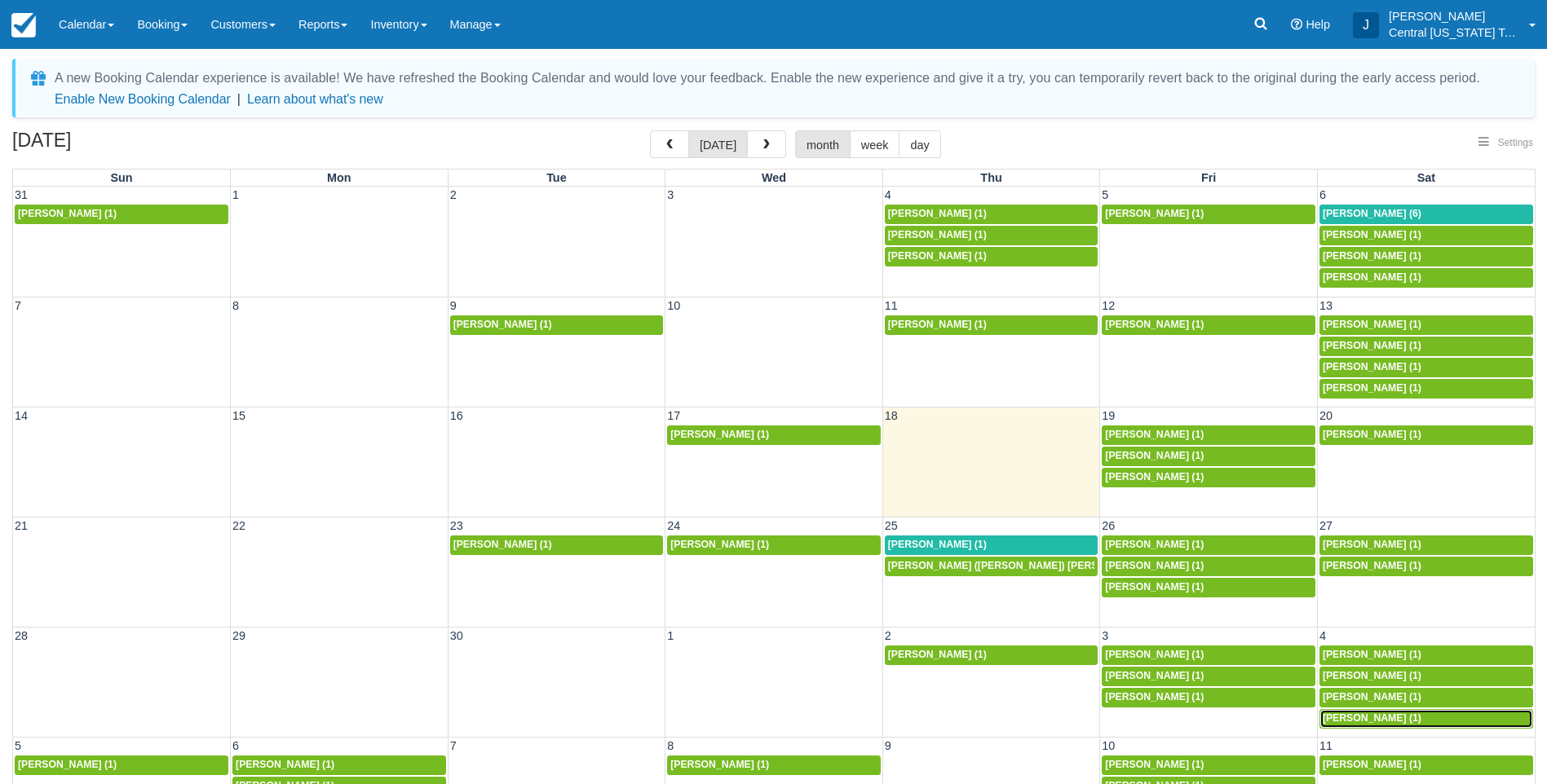
click at [1355, 716] on span "Tyler Kryszyn (1)" at bounding box center [1371, 718] width 98 height 12
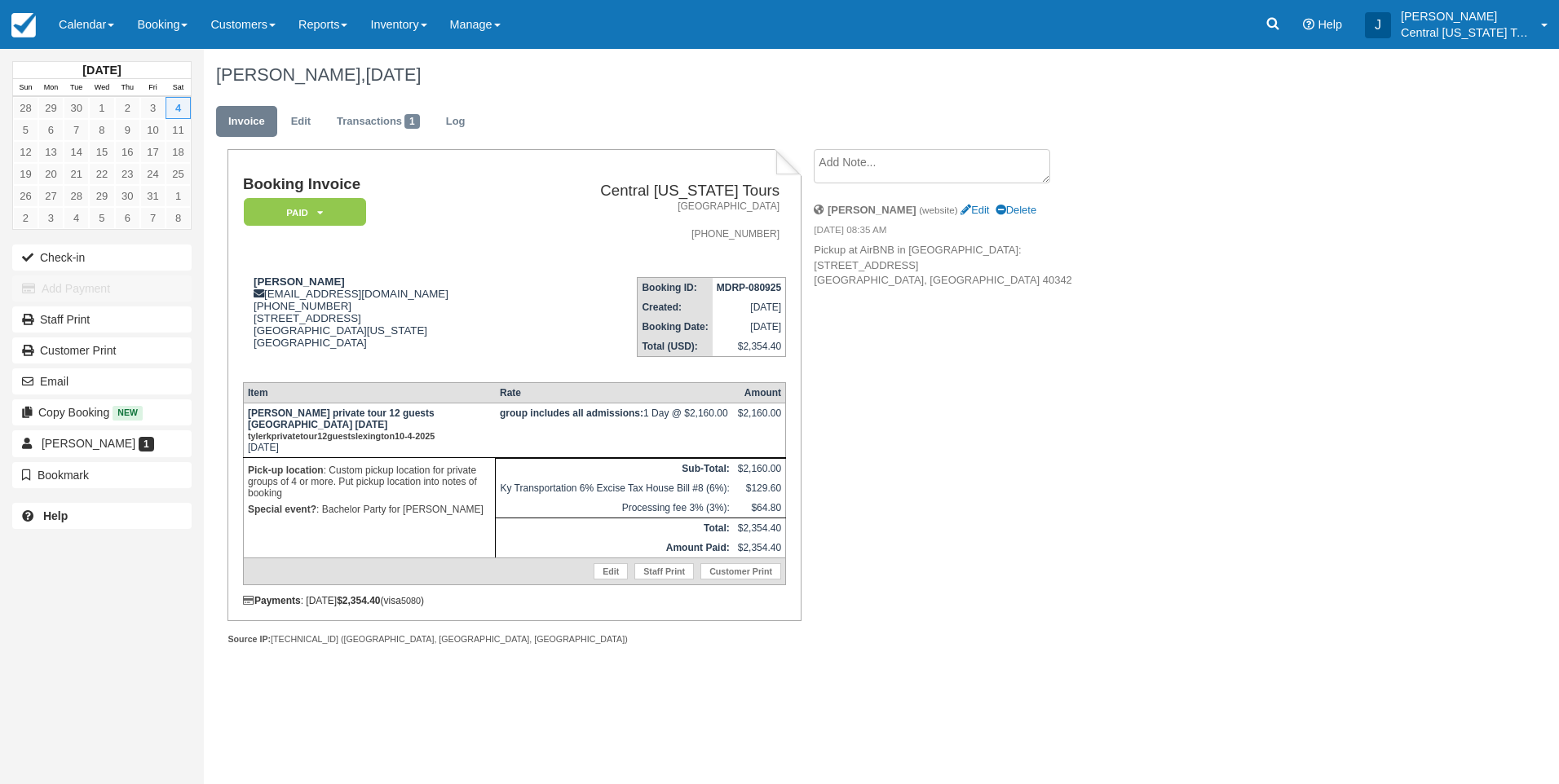
click at [617, 112] on ul "Invoice Edit Transactions 1 Log" at bounding box center [788, 126] width 1145 height 49
click at [346, 33] on link "Reports" at bounding box center [323, 24] width 71 height 49
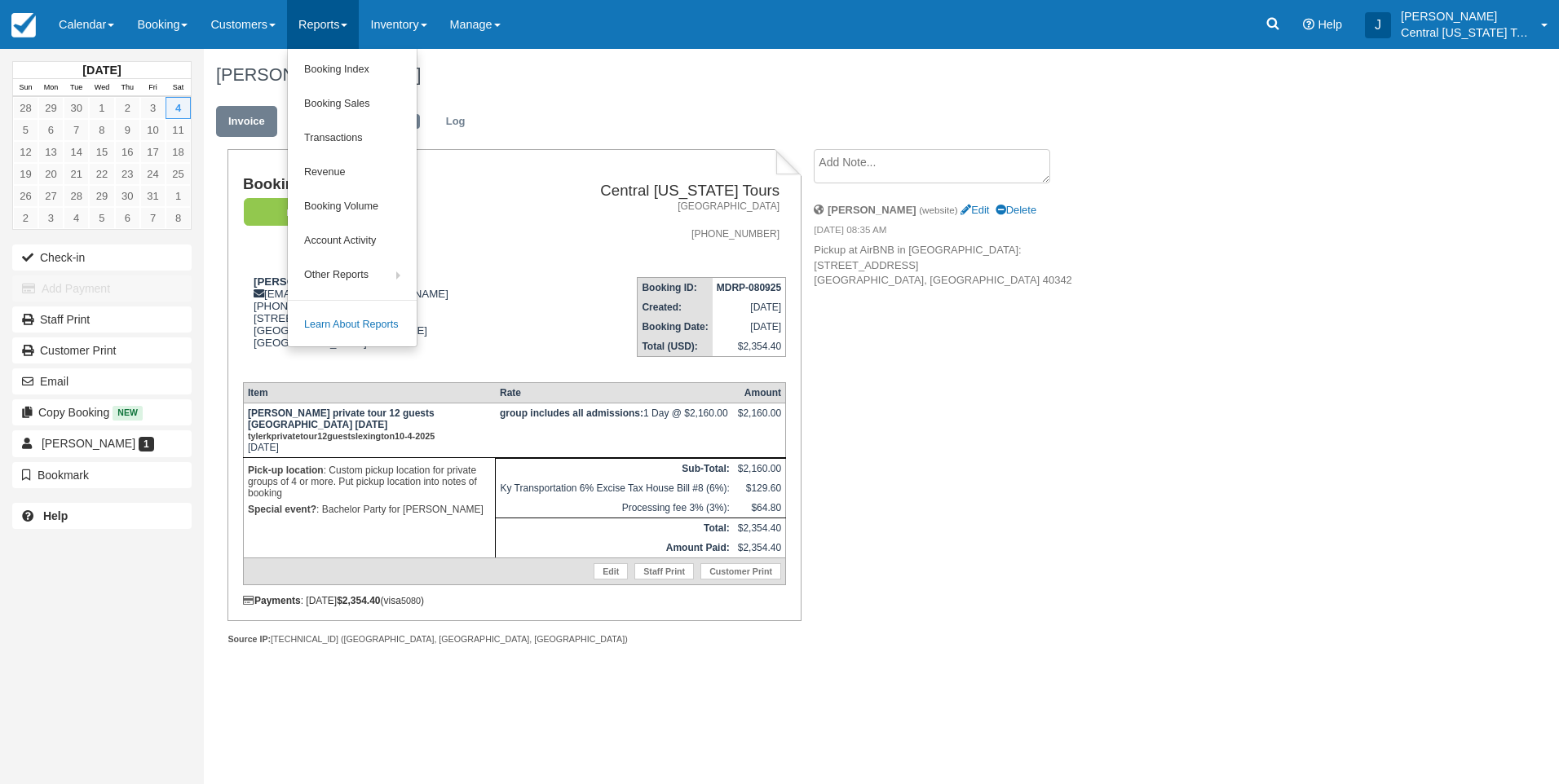
click at [637, 94] on div "[PERSON_NAME], [DATE]" at bounding box center [789, 75] width 1169 height 52
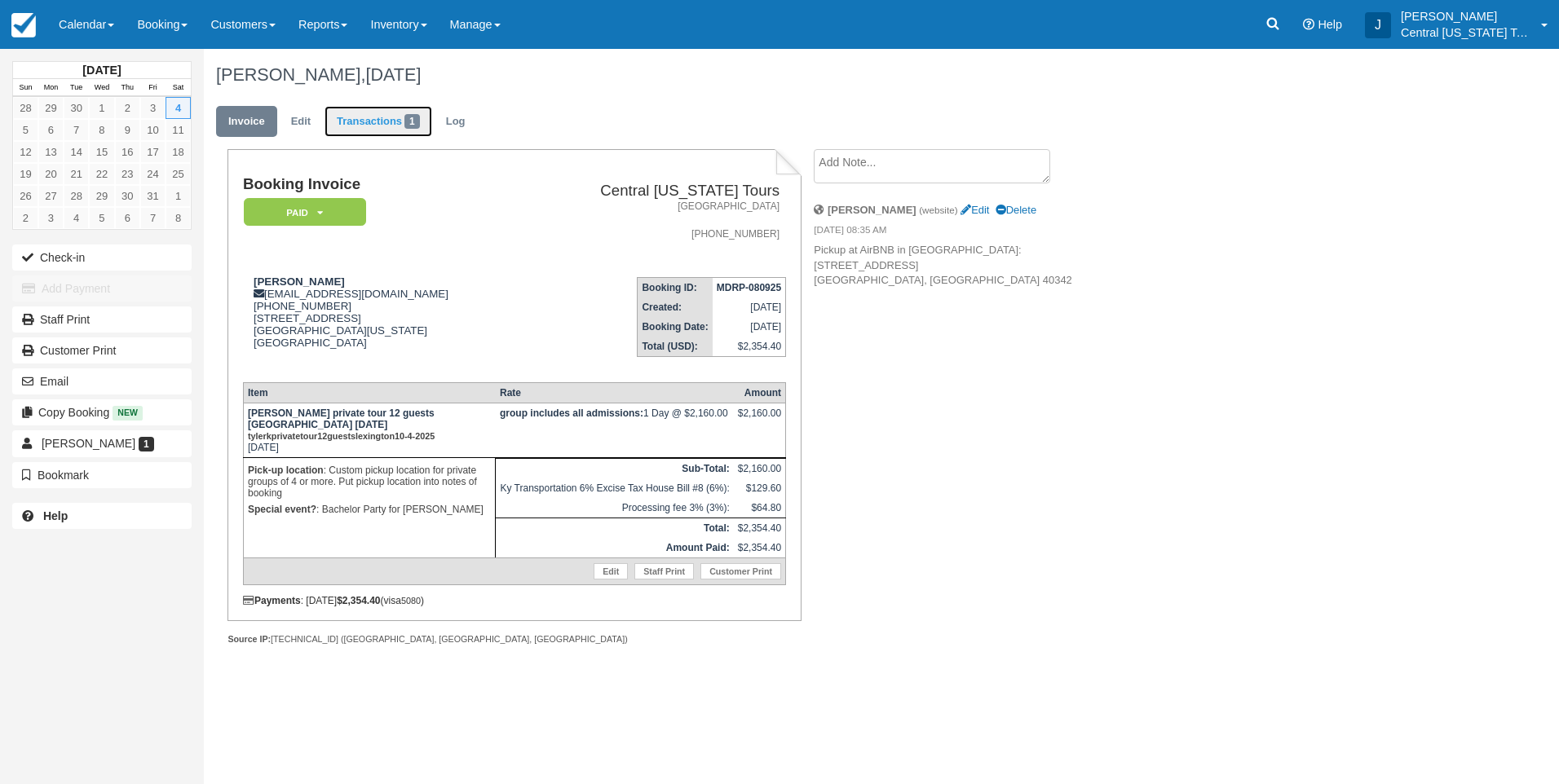
click at [369, 123] on link "Transactions 1" at bounding box center [378, 121] width 108 height 32
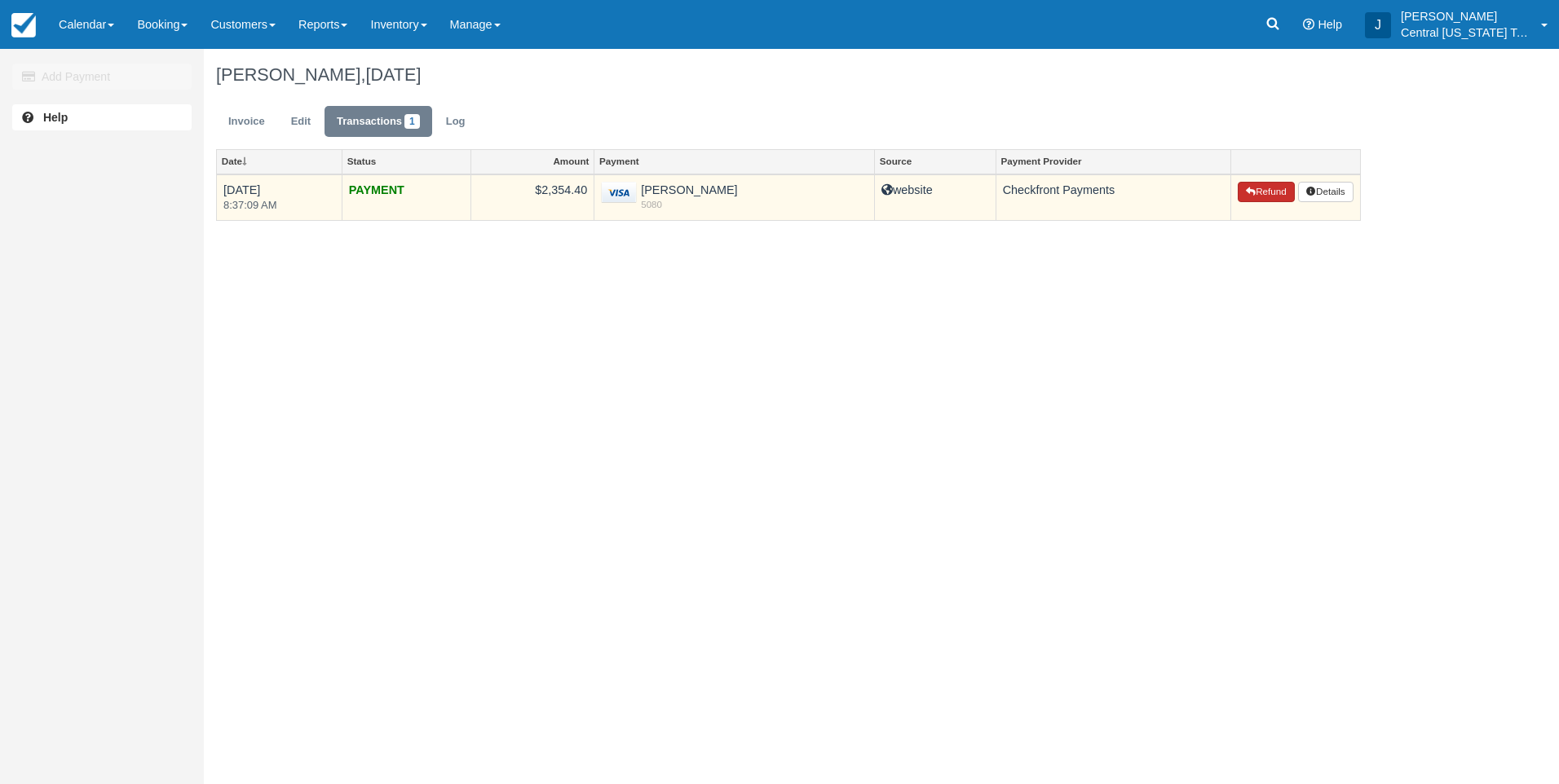
click at [1250, 194] on icon "button" at bounding box center [1251, 191] width 10 height 10
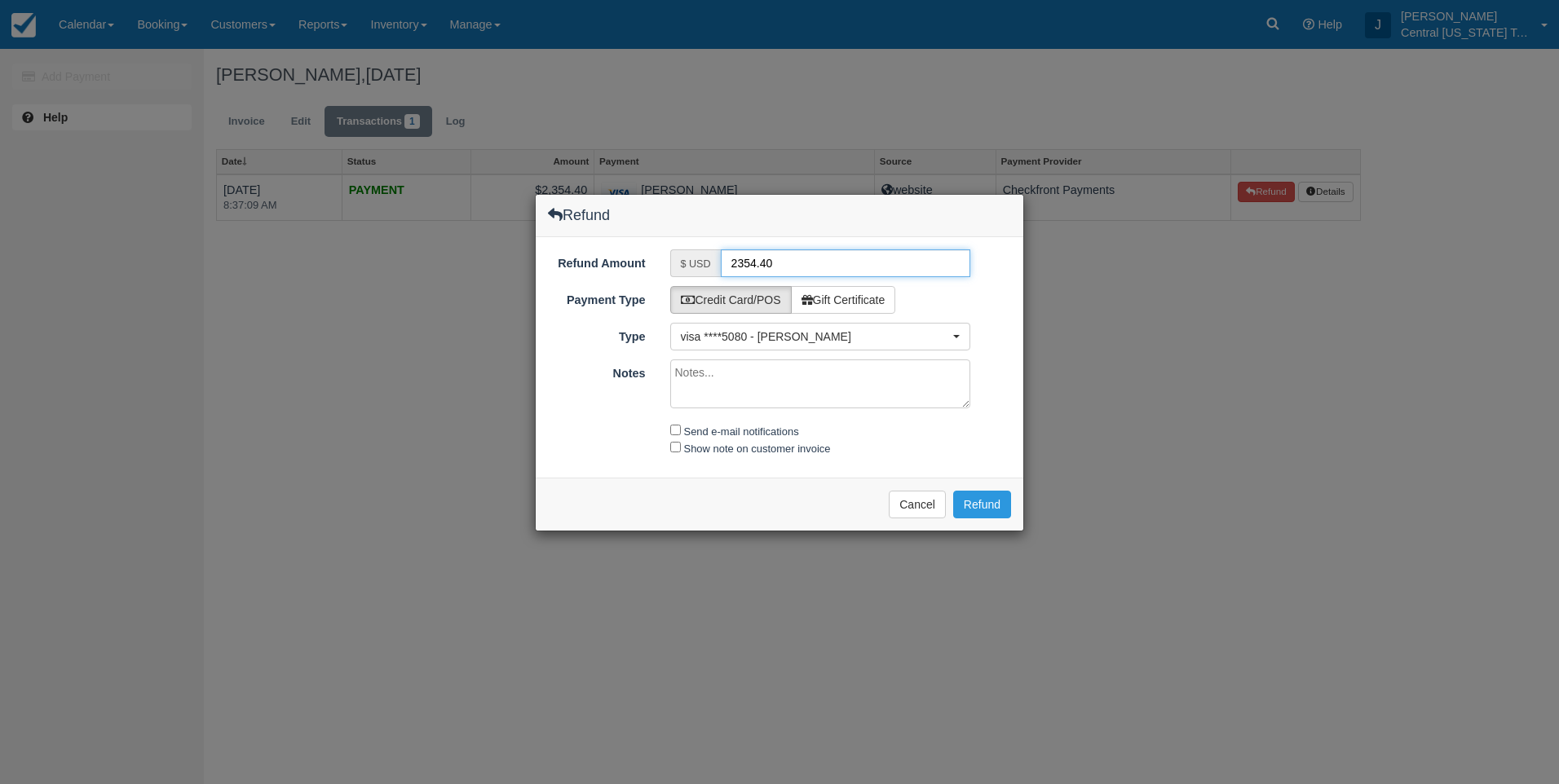
click at [790, 260] on input "2354.40" at bounding box center [846, 263] width 250 height 28
drag, startPoint x: 825, startPoint y: 264, endPoint x: 613, endPoint y: 281, distance: 212.7
click at [616, 282] on div "Refund Amount $ USD 2354.40 Payment Type Credit Card/POS Gift Certificate GCN C…" at bounding box center [780, 358] width 488 height 240
type input "405"
click at [741, 378] on textarea "Notes" at bounding box center [821, 384] width 301 height 49
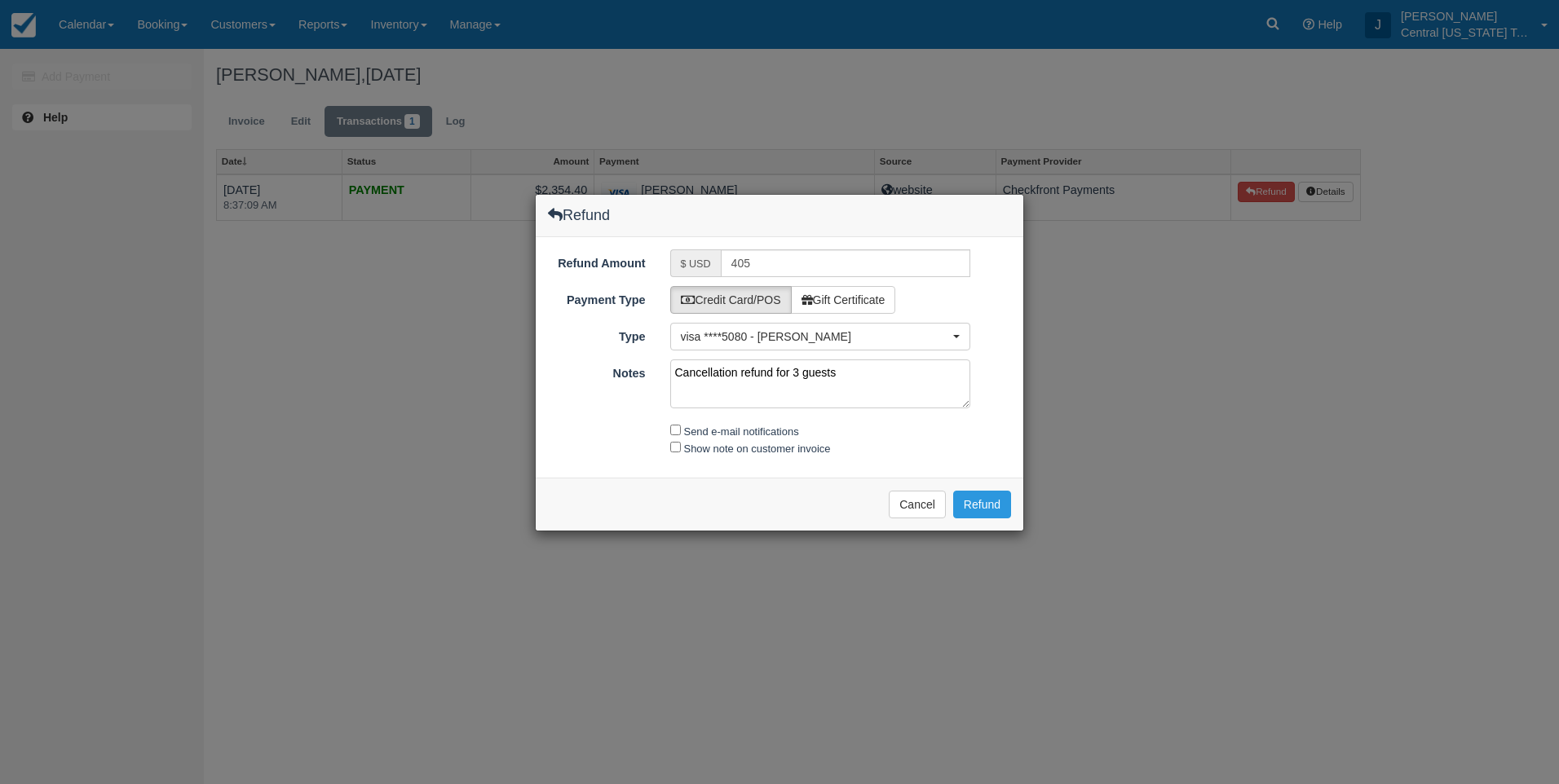
type textarea "Cancellation refund for 3 guests"
click at [678, 433] on input "Send e-mail notifications" at bounding box center [676, 430] width 11 height 11
checkbox input "true"
click at [672, 447] on input "Show note on customer invoice" at bounding box center [676, 447] width 11 height 11
checkbox input "true"
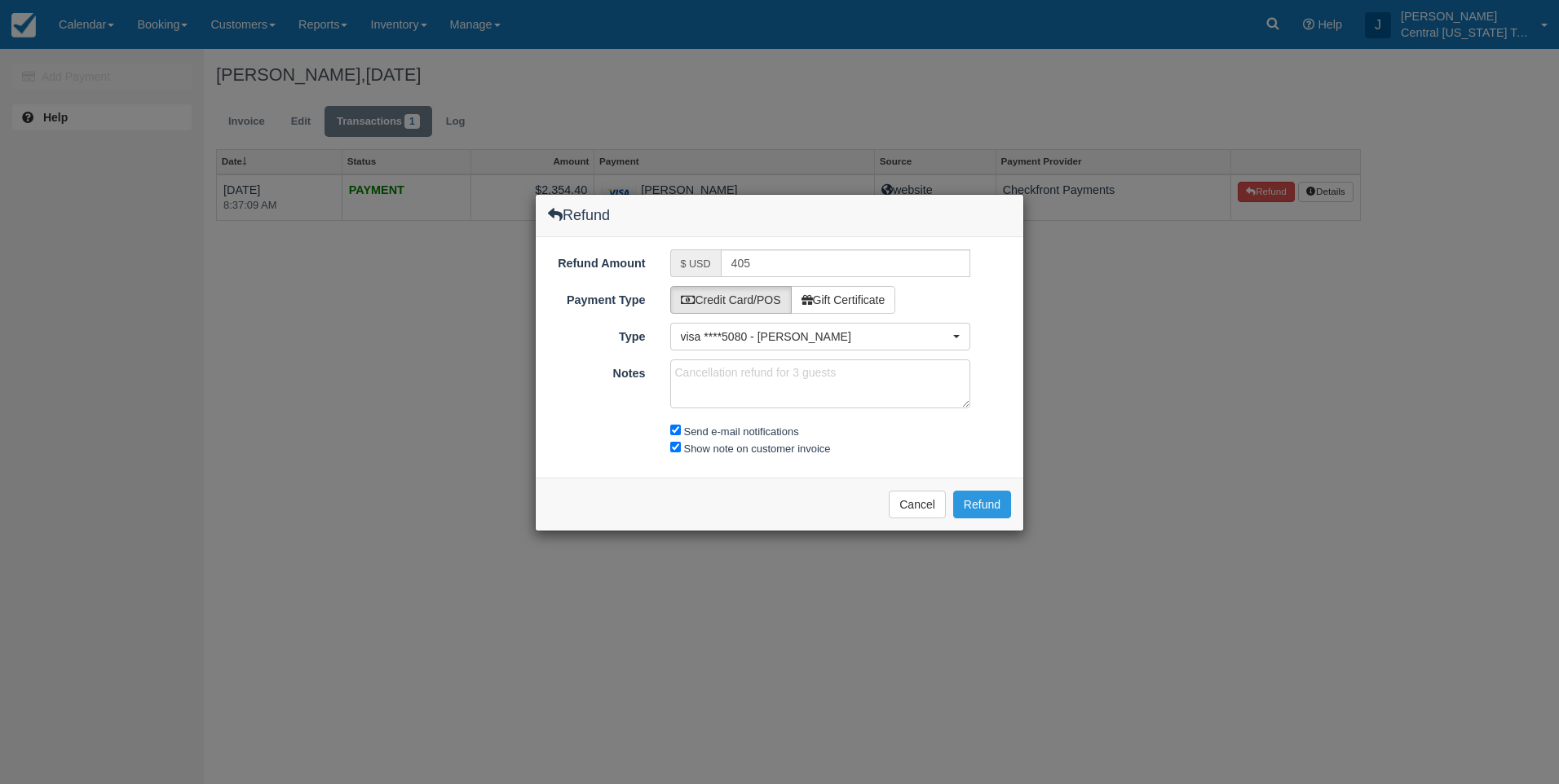
click at [554, 433] on div "Send e-mail notifications Show note on customer invoice" at bounding box center [780, 438] width 488 height 35
click at [747, 377] on textarea "Cancellation refund for 3 guests" at bounding box center [821, 384] width 301 height 49
click at [761, 261] on input "405" at bounding box center [846, 263] width 250 height 28
click at [997, 508] on button "Refund" at bounding box center [982, 504] width 58 height 28
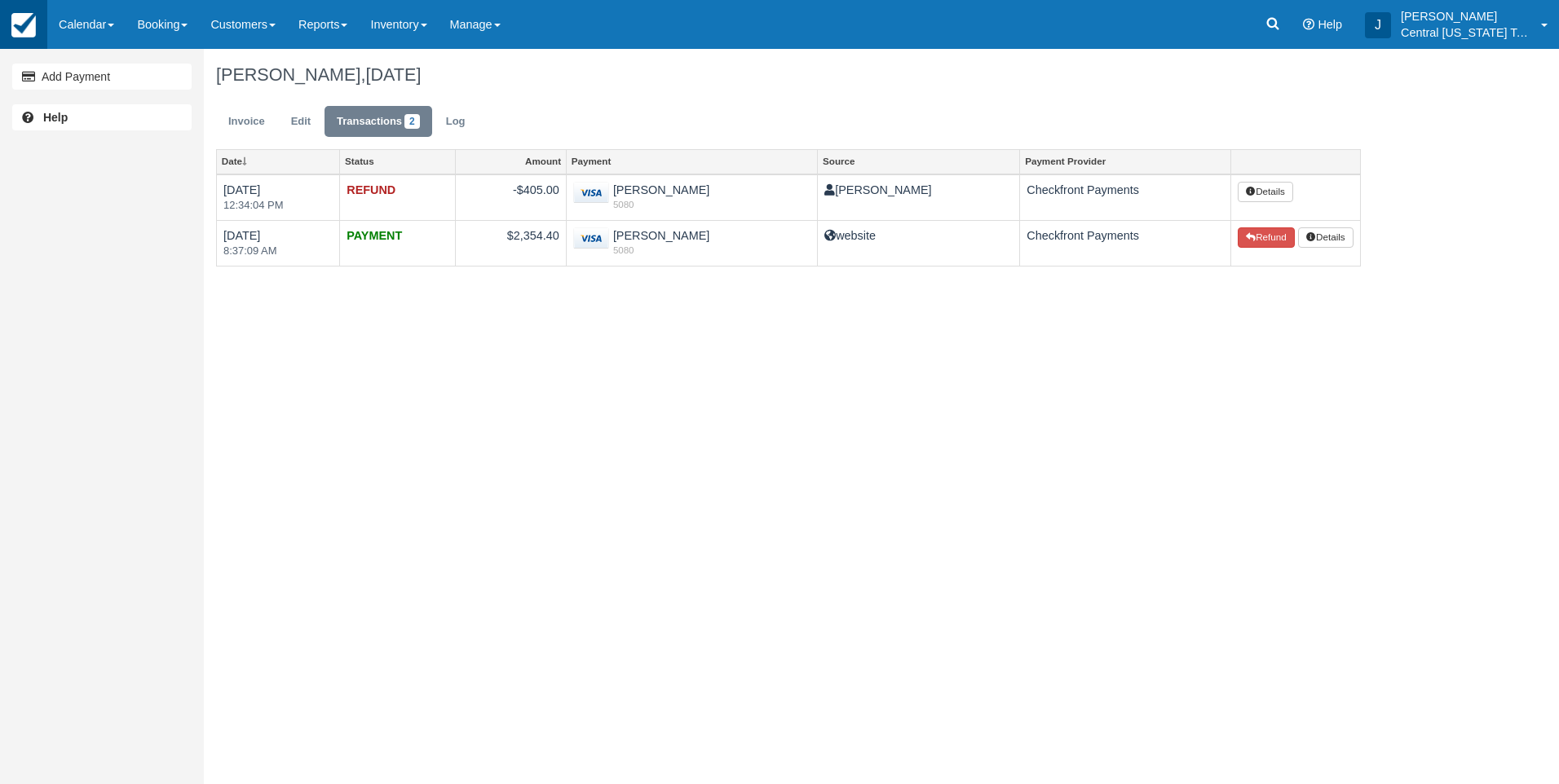
click at [24, 26] on img at bounding box center [23, 24] width 24 height 24
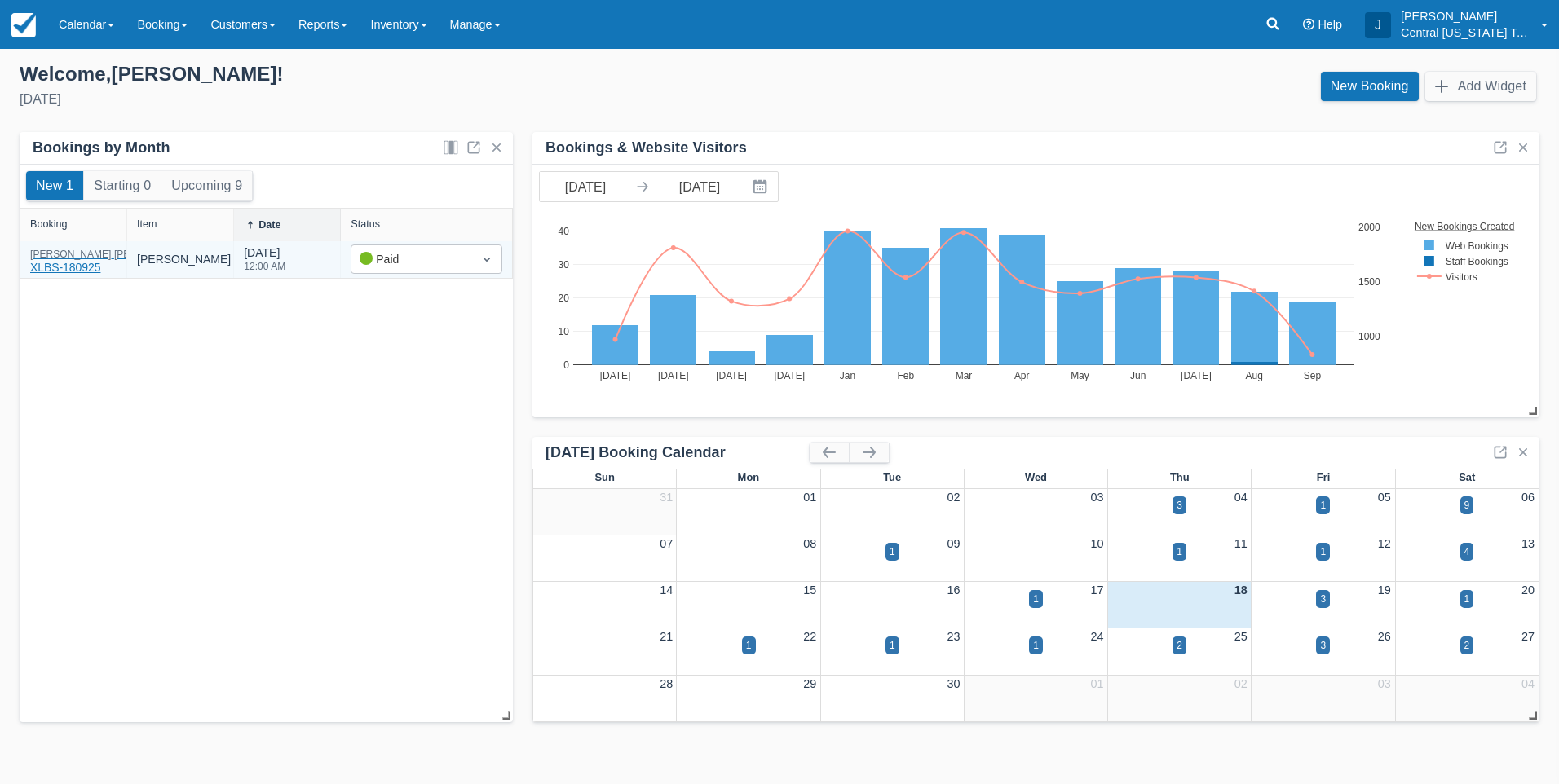
click at [75, 273] on div "[PERSON_NAME] XLBS-180925" at bounding box center [112, 263] width 164 height 27
